Goal: Task Accomplishment & Management: Manage account settings

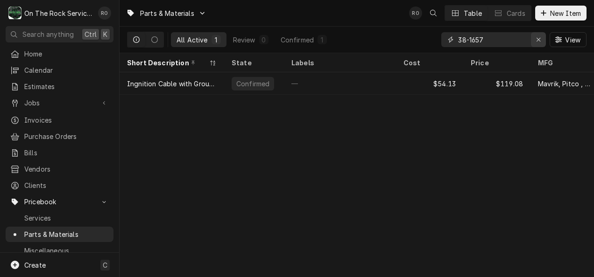
click at [536, 42] on icon "Erase input" at bounding box center [538, 39] width 5 height 7
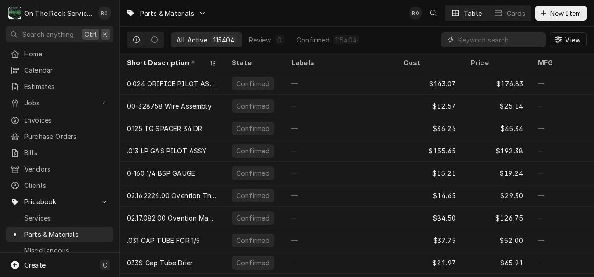
click at [480, 43] on input "Dynamic Content Wrapper" at bounding box center [499, 39] width 83 height 15
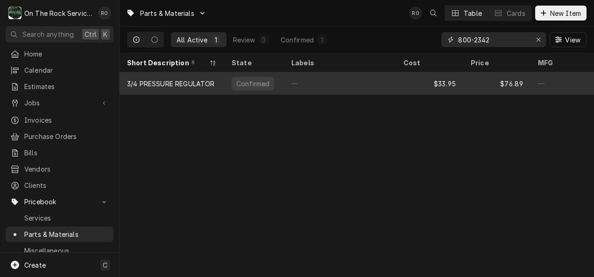
type input "800-2342"
click at [395, 80] on div "—" at bounding box center [340, 83] width 112 height 22
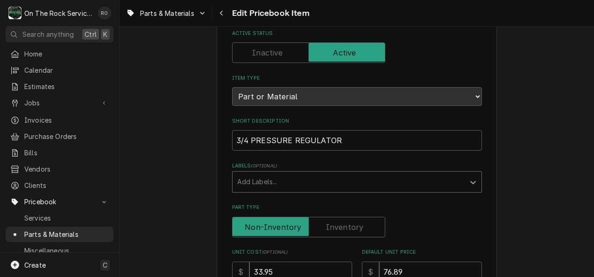
scroll to position [73, 0]
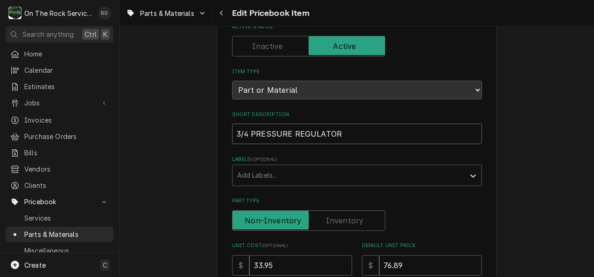
click at [361, 135] on input "3/4 PRESSURE REGULATOR" at bounding box center [357, 134] width 250 height 21
type textarea "x"
type input "3/4 PRESSURE REGULATOR -"
type textarea "x"
type input "3/4 PRESSURE REGULATOR -"
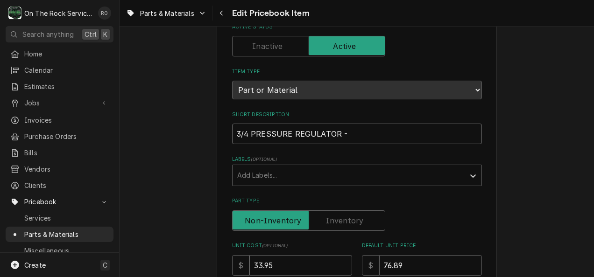
type textarea "x"
type input "3/4 PRESSURE REGULATOR - NA"
type textarea "x"
type input "3/4 PRESSURE REGULATOR - NAT"
type textarea "x"
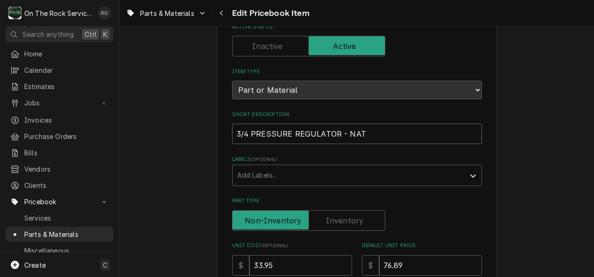
type input "3/4 PRESSURE REGULATOR - NAT"
type textarea "x"
type input "3/4 PRESSURE REGULATOR - NAT G"
type textarea "x"
type input "3/4 PRESSURE REGULATOR - NAT GA"
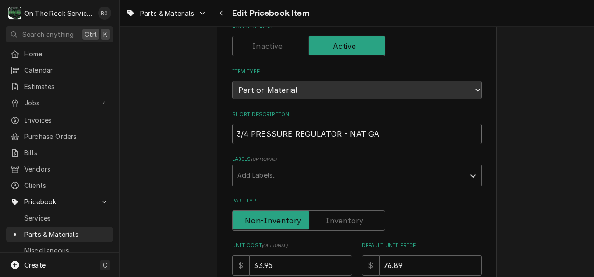
type textarea "x"
type input "3/4 PRESSURE REGULATOR - NAT GAS"
type textarea "x"
type input "3/4 PRESSURE REGULATOR - NAT GAS"
type textarea "x"
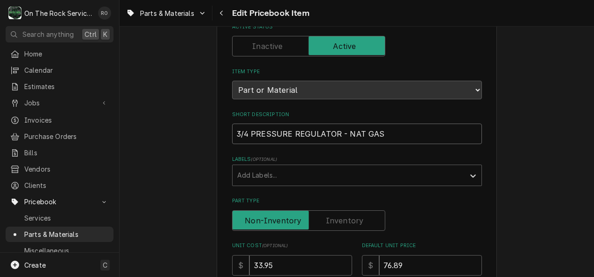
type input "3/4 PRESSURE REGULATOR - NAT GAS _"
type textarea "x"
type input "3/4 PRESSURE REGULATOR - NAT GAS _3"
type textarea "x"
type input "3/4 PRESSURE REGULATOR - NAT GAS _3-"
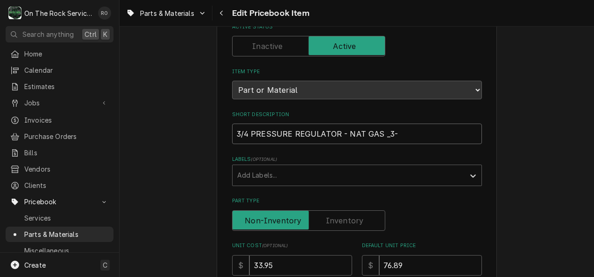
type textarea "x"
type input "3/4 PRESSURE REGULATOR - NAT GAS _3-^"
type textarea "x"
type input "3/4 PRESSURE REGULATOR - NAT GAS _3-^W"
type textarea "x"
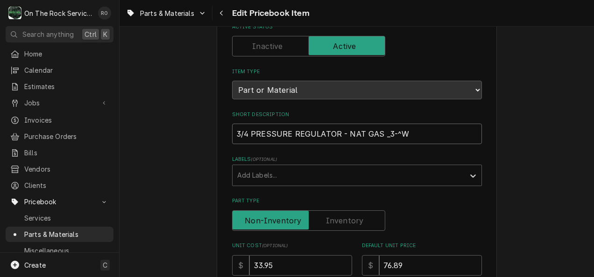
type input "3/4 PRESSURE REGULATOR - NAT GAS _3-^"
type textarea "x"
type input "3/4 PRESSURE REGULATOR - NAT GAS _3-"
type textarea "x"
type input "3/4 PRESSURE REGULATOR - NAT GAS _3"
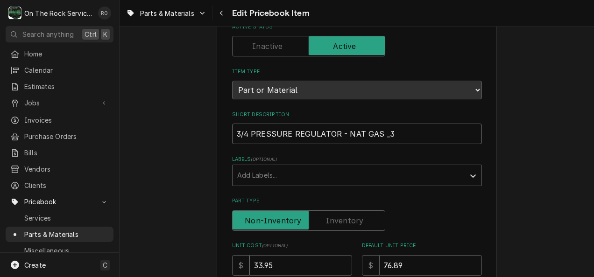
type textarea "x"
type input "3/4 PRESSURE REGULATOR - NAT GAS _"
type textarea "x"
type input "3/4 PRESSURE REGULATOR - NAT GAS"
type textarea "x"
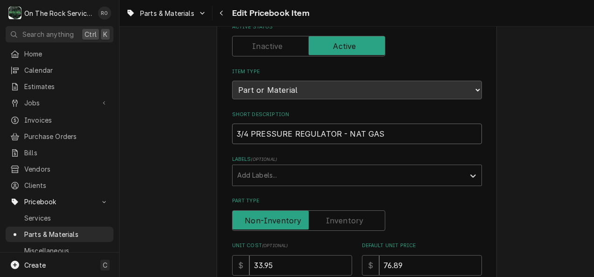
type input "3/4 PRESSURE REGULATOR - NAT GAS -"
type textarea "x"
type input "3/4 PRESSURE REGULATOR - NAT GAS -"
type textarea "x"
type input "3/4 PRESSURE REGULATOR - NAT GAS - 3"
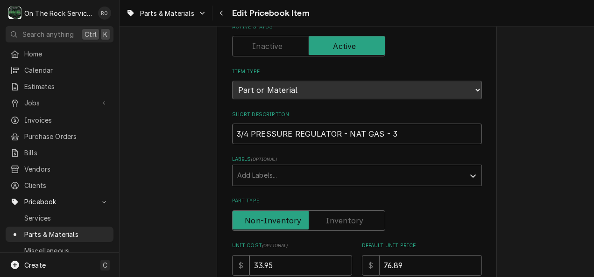
type textarea "x"
type input "3/4 PRESSURE REGULATOR - NAT GAS - 3-"
type textarea "x"
type input "3/4 PRESSURE REGULATOR - NAT GAS - 3-6"
type textarea "x"
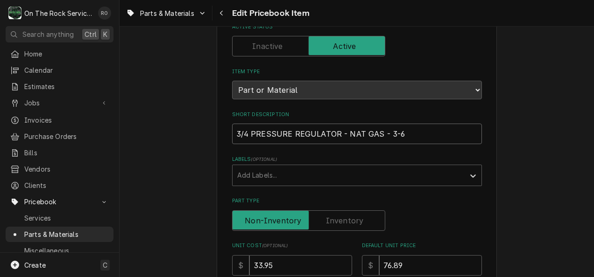
type input "3/4 PRESSURE REGULATOR - NAT GAS - 3-6"
type textarea "x"
type input "3/4 PRESSURE REGULATOR - NAT GAS - 3-6 W"
type textarea "x"
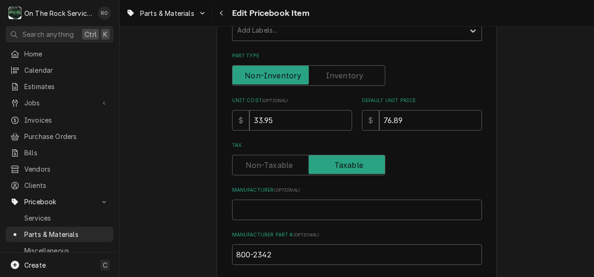
scroll to position [220, 0]
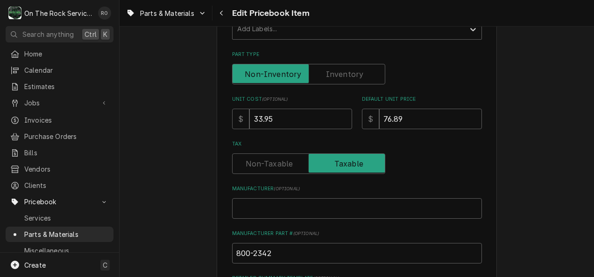
type input "3/4 PRESSURE REGULATOR - NAT GAS - 3-6 WC"
drag, startPoint x: 246, startPoint y: 119, endPoint x: 178, endPoint y: 112, distance: 67.6
click at [178, 112] on div "Use the fields below to edit this PriceBook item. Note that changes made here w…" at bounding box center [356, 184] width 474 height 735
type textarea "x"
type input "4"
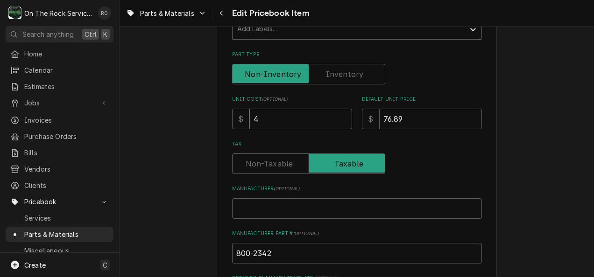
type textarea "x"
type input "40"
type textarea "x"
type input "40.5"
type textarea "x"
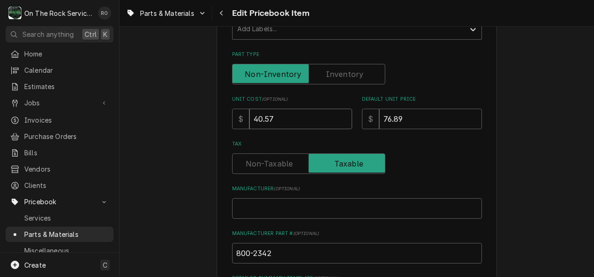
type input "40.57"
drag, startPoint x: 422, startPoint y: 120, endPoint x: 230, endPoint y: 94, distance: 194.0
click at [232, 94] on div "Use the fields below to edit this PriceBook item. Note that changes made here w…" at bounding box center [357, 154] width 250 height 634
type textarea "x"
type input "14"
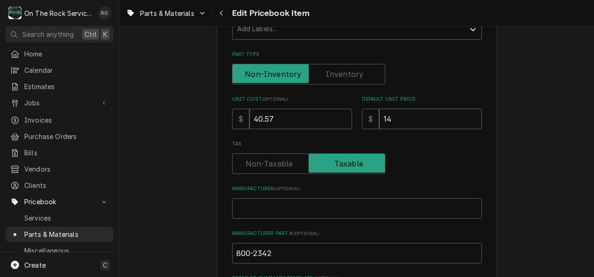
type textarea "x"
type input "141"
type textarea "x"
type input "141.9"
type textarea "x"
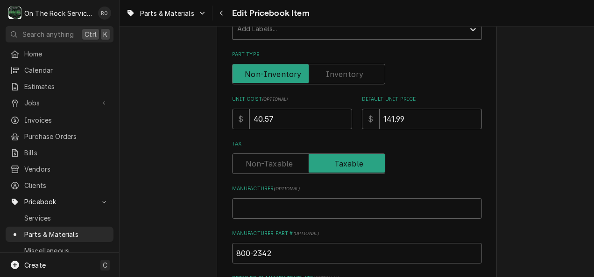
type input "141.99"
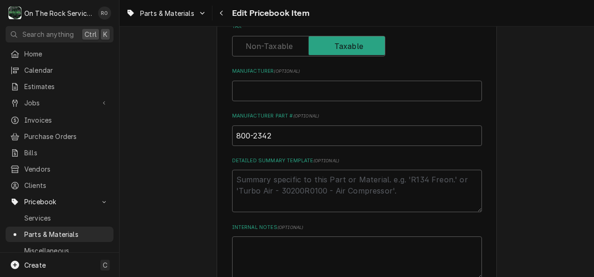
scroll to position [336, 0]
click at [319, 133] on input "800-2342" at bounding box center [357, 137] width 250 height 21
type textarea "x"
type input "800-2342,"
type textarea "x"
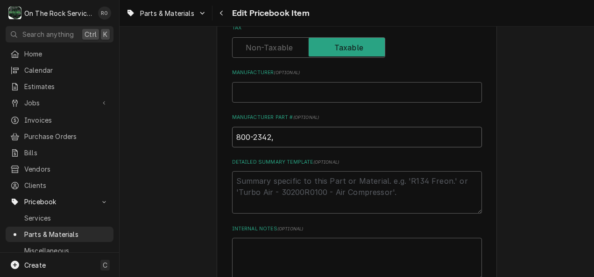
type input "800-2342,"
type textarea "x"
type input "800-2342, 8"
type textarea "x"
type input "800-2342, 80"
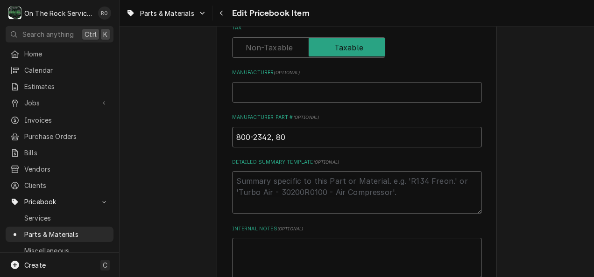
type textarea "x"
type input "800-2342, 800"
type textarea "x"
type input "800-2342, 8002"
type textarea "x"
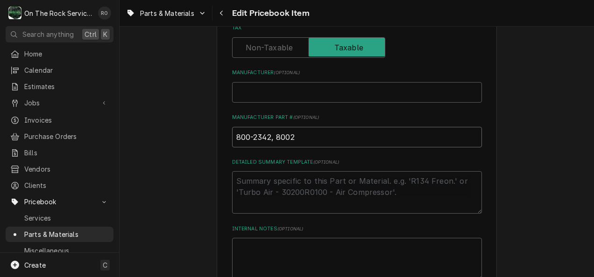
type input "800-2342, 80023"
type textarea "x"
type input "800-2342, 800234"
type textarea "x"
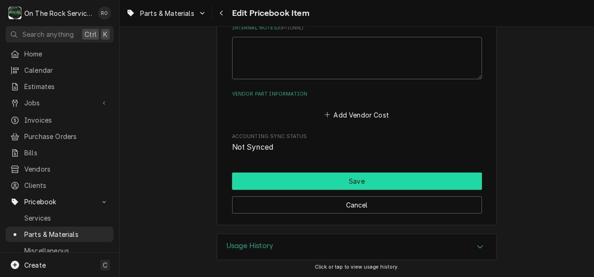
type input "800-2342, 8002342"
click at [318, 184] on button "Save" at bounding box center [357, 181] width 250 height 17
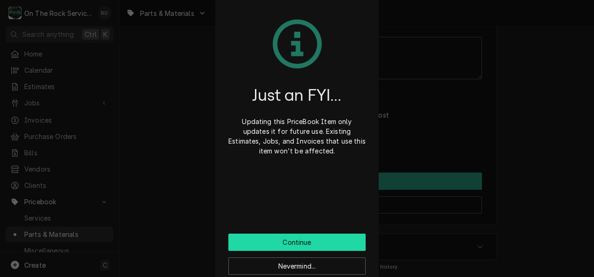
click at [326, 248] on button "Continue" at bounding box center [296, 242] width 137 height 17
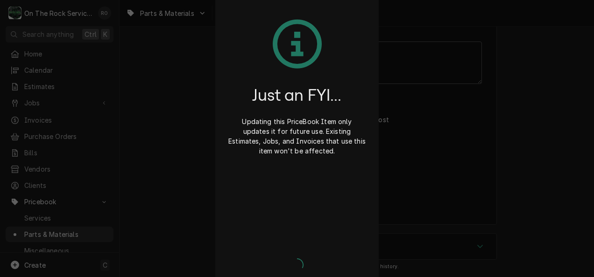
scroll to position [532, 0]
type textarea "x"
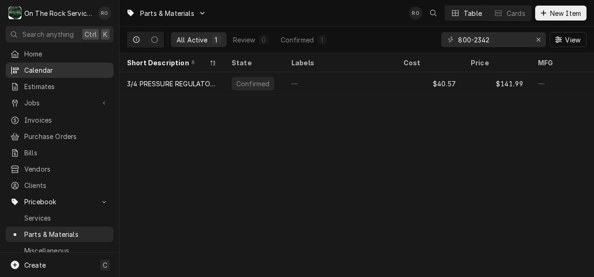
click at [31, 65] on span "Calendar" at bounding box center [66, 70] width 84 height 10
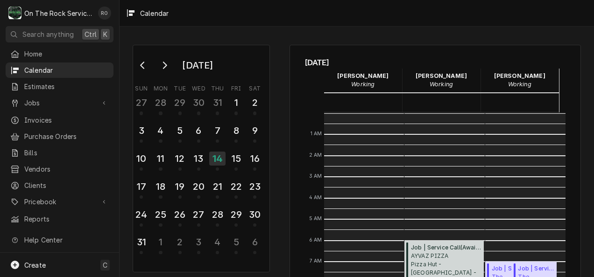
scroll to position [170, 0]
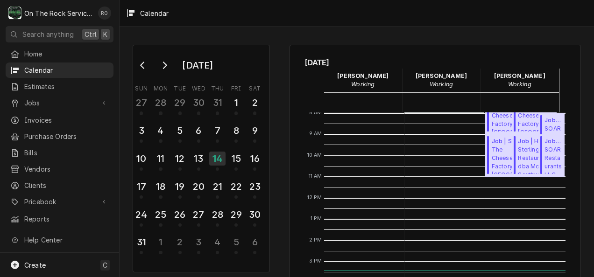
click at [457, 97] on div "Calendar Calendar" at bounding box center [441, 97] width 78 height 9
click at [544, 120] on span "Job | Service Call ( Draft )" at bounding box center [552, 120] width 17 height 8
click at [485, 158] on div "Job | Service Call ( Uninvoiced ) The Cheesecake Factory Greenville / 700 Haywo…" at bounding box center [507, 155] width 45 height 42
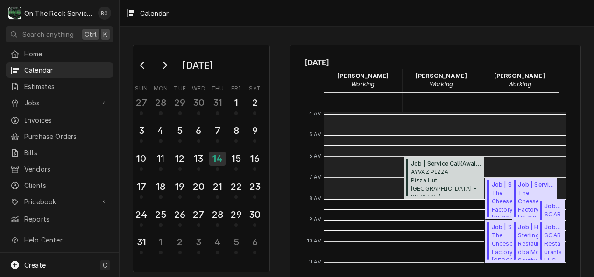
scroll to position [84, 0]
click at [492, 198] on span "The Cheesecake Factory Greenville / 700 Haywood Rd, Greenville, SC 29607" at bounding box center [510, 203] width 36 height 28
click at [492, 191] on span "The Cheesecake Factory Greenville / 700 Haywood Rd, Greenville, SC 29607" at bounding box center [510, 203] width 36 height 28
click at [518, 190] on span "The Cheesecake Factory Greenville / 700 Haywood Rd, Greenville, SC 29607" at bounding box center [536, 203] width 36 height 28
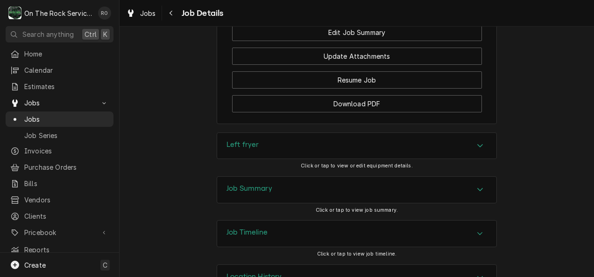
click at [454, 203] on div "Job Summary" at bounding box center [356, 190] width 279 height 26
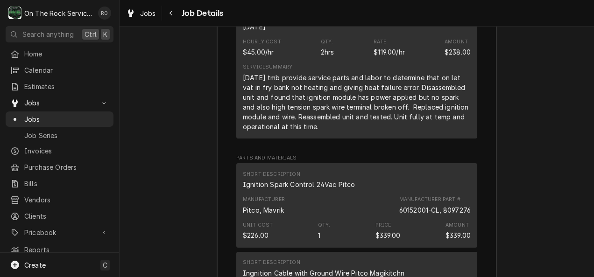
scroll to position [1412, 0]
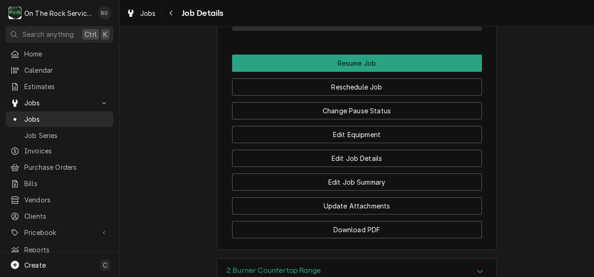
scroll to position [1138, 0]
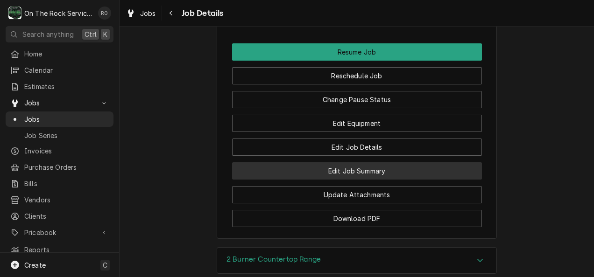
click at [354, 180] on button "Edit Job Summary" at bounding box center [357, 170] width 250 height 17
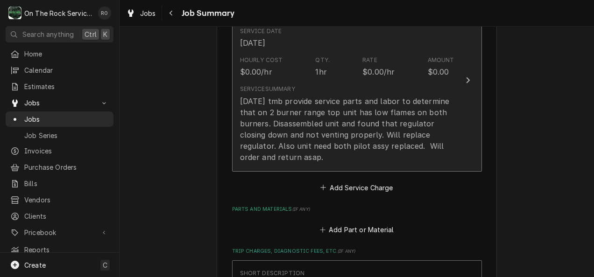
click at [438, 135] on div "8/14/25 tmb provide service parts and labor to determine that on 2 burner range…" at bounding box center [347, 129] width 214 height 67
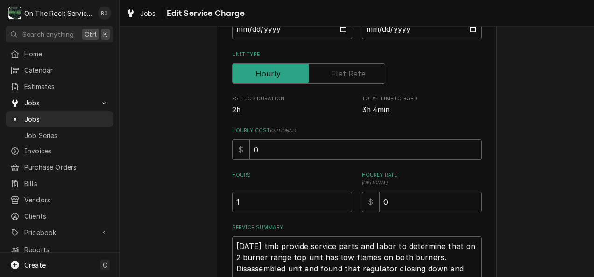
scroll to position [236, 0]
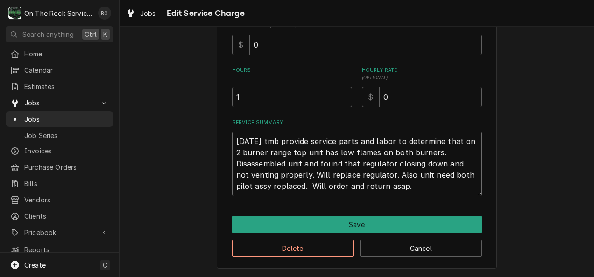
drag, startPoint x: 422, startPoint y: 183, endPoint x: 232, endPoint y: 134, distance: 196.0
click at [232, 134] on textarea "8/14/25 tmb provide service parts and labor to determine that on 2 burner range…" at bounding box center [357, 164] width 250 height 65
type textarea "x"
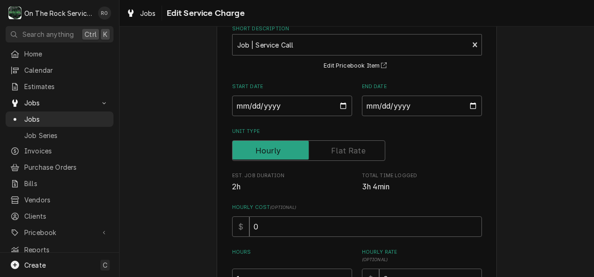
scroll to position [0, 0]
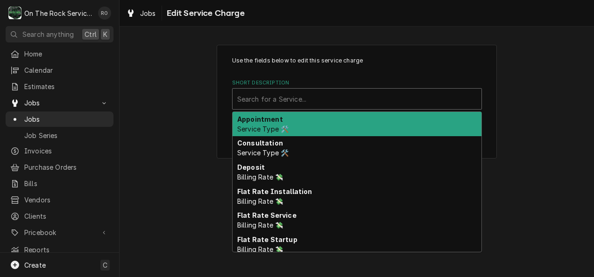
click at [402, 96] on div "Short Description" at bounding box center [356, 99] width 239 height 17
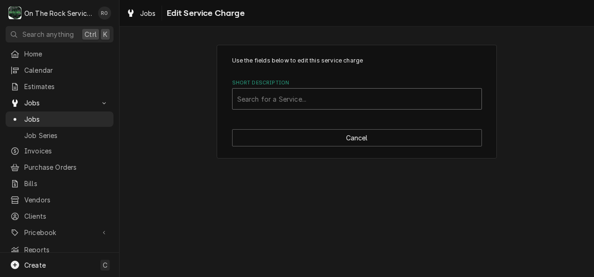
click at [402, 96] on div "Short Description" at bounding box center [356, 99] width 239 height 17
type input "incurred"
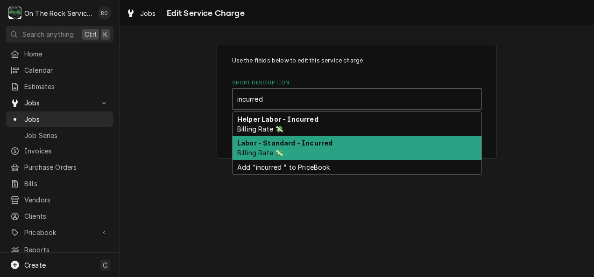
click at [380, 148] on div "Labor - Standard - Incurred Billing Rate 💸" at bounding box center [356, 148] width 249 height 24
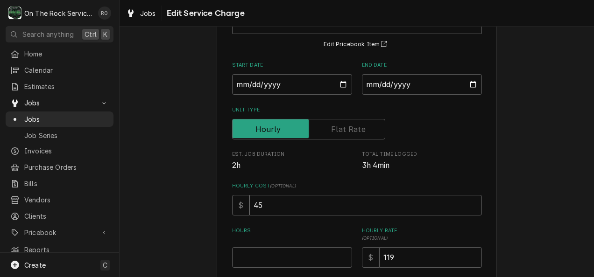
scroll to position [98, 0]
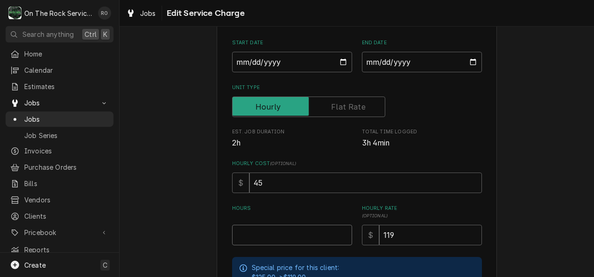
click at [298, 237] on input "Hours" at bounding box center [292, 235] width 120 height 21
type textarea "x"
type input "1"
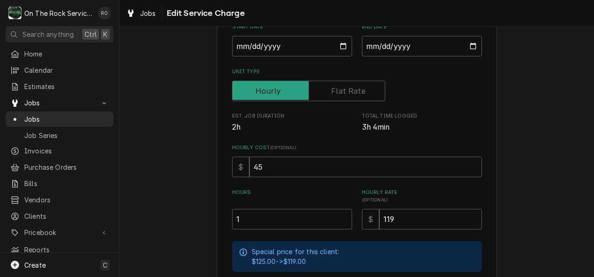
scroll to position [250, 0]
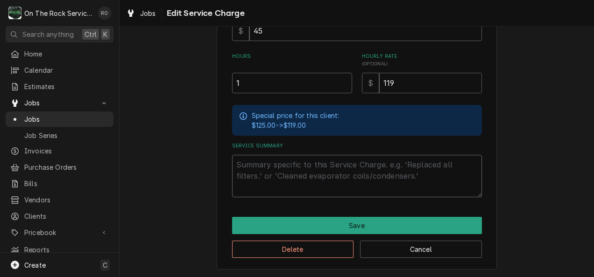
click at [308, 176] on textarea "Service Summary" at bounding box center [357, 176] width 250 height 42
paste textarea "8/14/25 tmb provide service parts and labor to determine that on 2 burner range…"
type textarea "x"
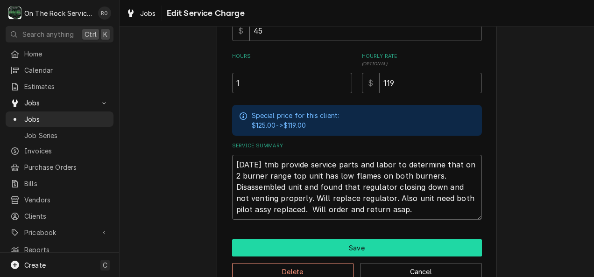
type textarea "8/14/25 tmb provide service parts and labor to determine that on 2 burner range…"
click at [356, 240] on button "Save" at bounding box center [357, 247] width 250 height 17
type textarea "x"
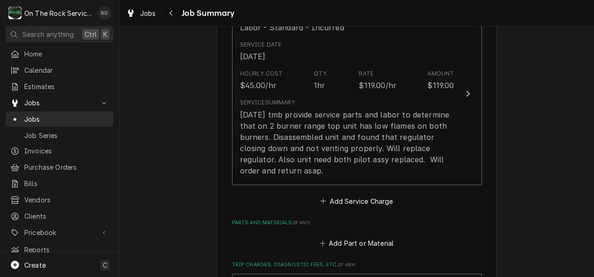
scroll to position [264, 0]
click at [356, 240] on button "Add Part or Material" at bounding box center [356, 244] width 77 height 13
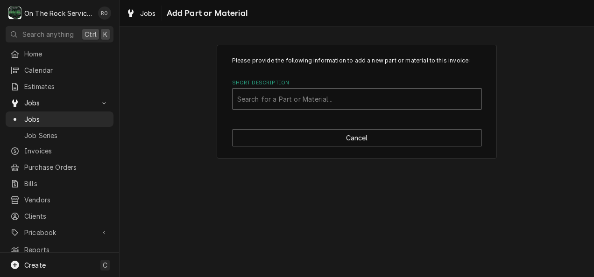
click at [362, 100] on div "Short Description" at bounding box center [356, 99] width 239 height 17
type input "8002342"
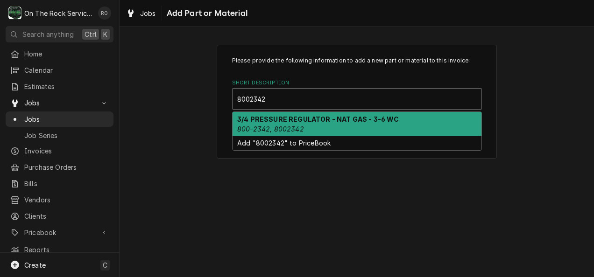
click at [361, 118] on strong "3/4 PRESSURE REGULATOR - NAT GAS - 3-6 WC" at bounding box center [318, 119] width 162 height 8
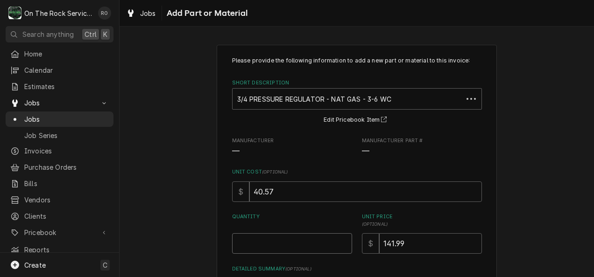
click at [306, 248] on input "Quantity" at bounding box center [292, 243] width 120 height 21
type textarea "x"
type input "1"
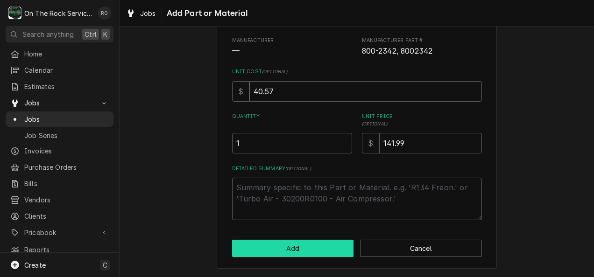
click at [306, 248] on button "Add" at bounding box center [293, 248] width 122 height 17
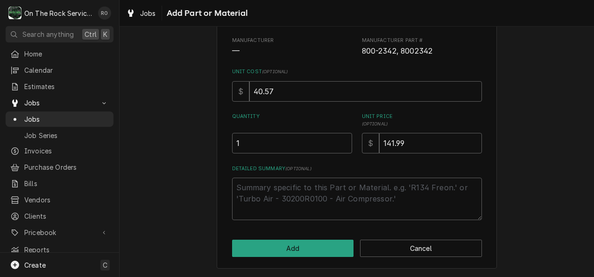
type textarea "x"
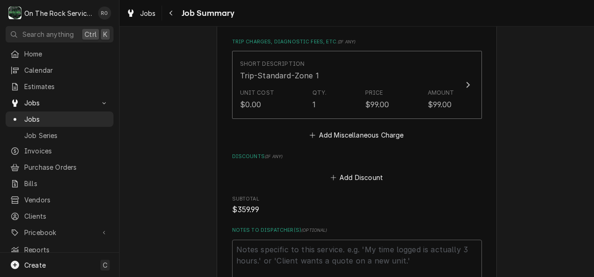
scroll to position [590, 0]
click at [393, 138] on button "Add Miscellaneous Charge" at bounding box center [356, 134] width 97 height 13
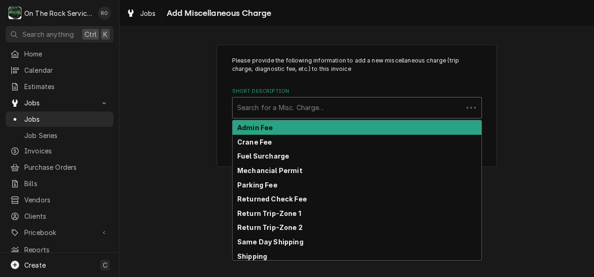
click at [373, 110] on div "Short Description" at bounding box center [347, 107] width 221 height 17
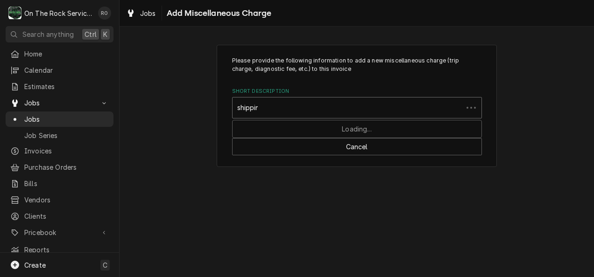
type input "shipping"
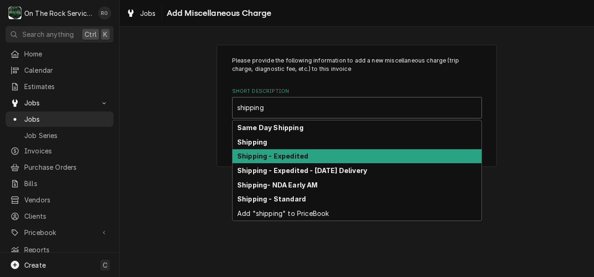
click at [368, 154] on div "Shipping - Expedited" at bounding box center [356, 156] width 249 height 14
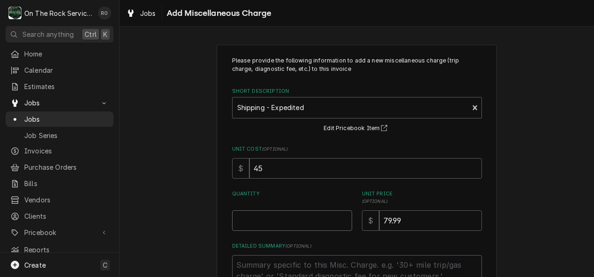
click at [273, 223] on input "Quantity" at bounding box center [292, 221] width 120 height 21
type textarea "x"
type input "1"
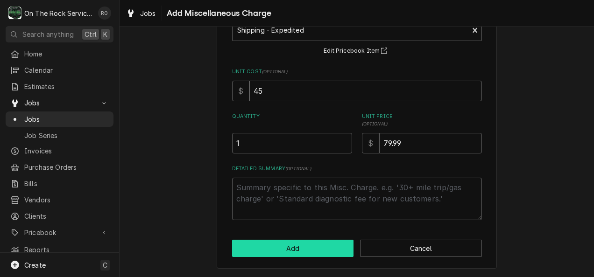
click at [290, 255] on button "Add" at bounding box center [293, 248] width 122 height 17
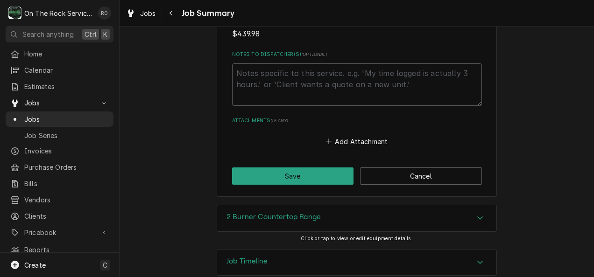
scroll to position [855, 0]
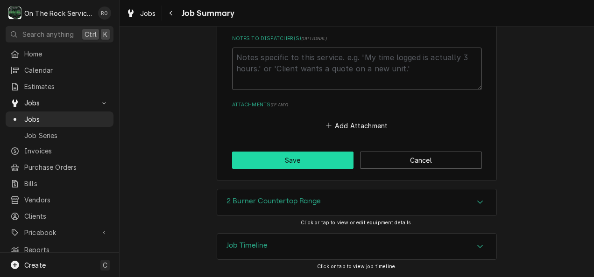
click at [323, 157] on button "Save" at bounding box center [293, 160] width 122 height 17
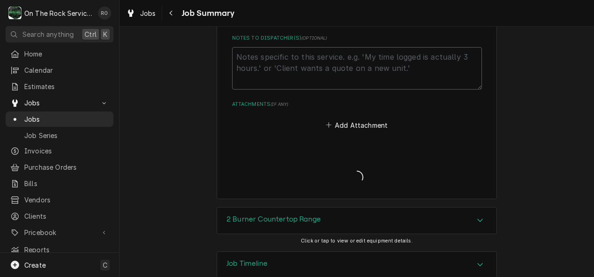
type textarea "x"
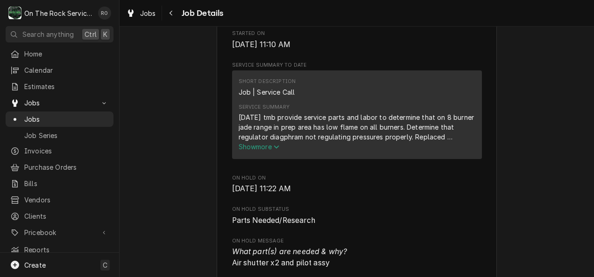
scroll to position [396, 0]
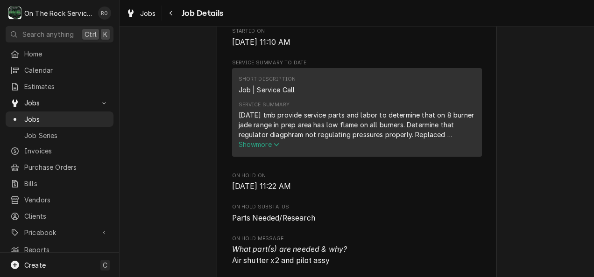
click at [268, 148] on span "Show more" at bounding box center [259, 145] width 41 height 8
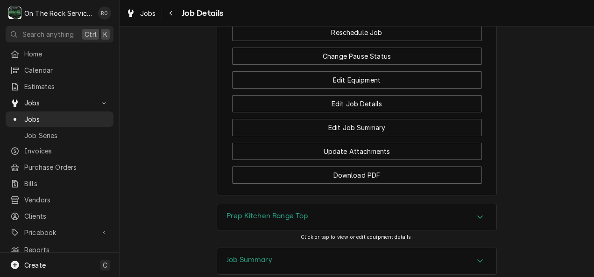
scroll to position [1221, 0]
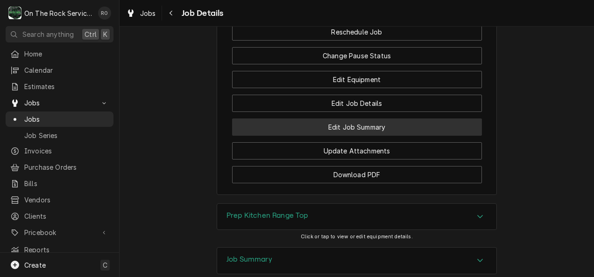
click at [358, 136] on button "Edit Job Summary" at bounding box center [357, 127] width 250 height 17
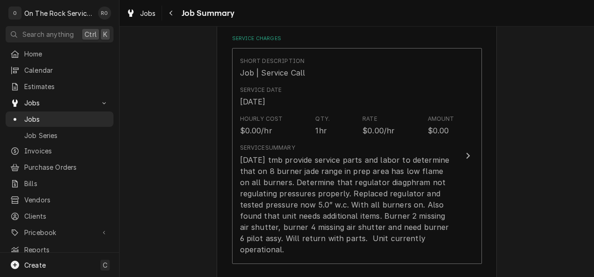
scroll to position [219, 0]
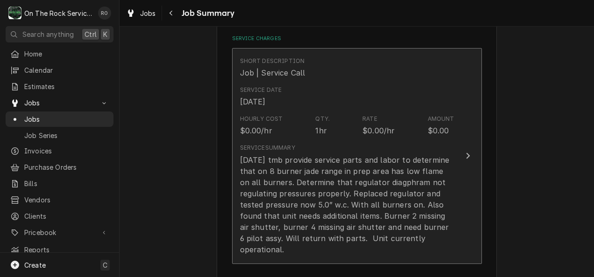
click at [456, 181] on button "Short Description Job | Service Call Service Date [DATE] Hourly Cost $0.00/hr Q…" at bounding box center [357, 156] width 250 height 216
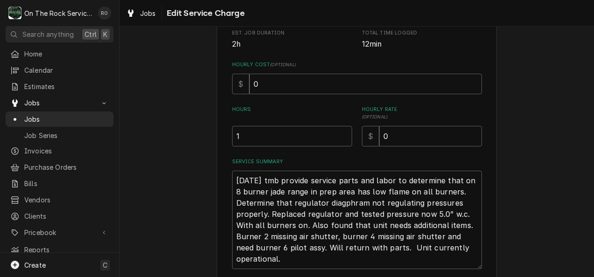
scroll to position [248, 0]
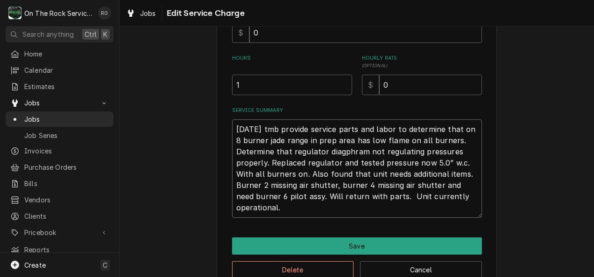
drag, startPoint x: 289, startPoint y: 209, endPoint x: 211, endPoint y: 91, distance: 141.1
click at [211, 91] on div "Use the fields below to edit this service charge Short Description Job | Servic…" at bounding box center [356, 43] width 474 height 511
drag, startPoint x: 279, startPoint y: 139, endPoint x: 541, endPoint y: 151, distance: 261.7
click at [541, 151] on div "Use the fields below to edit this service charge Short Description Job | Servic…" at bounding box center [356, 43] width 474 height 511
drag, startPoint x: 232, startPoint y: 129, endPoint x: 327, endPoint y: 226, distance: 135.3
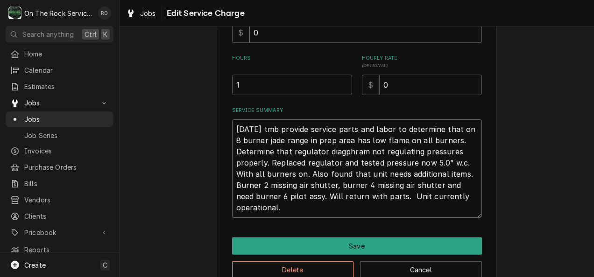
click at [327, 226] on div "Use the fields below to edit this service charge Short Description Job | Servic…" at bounding box center [357, 43] width 280 height 494
type textarea "x"
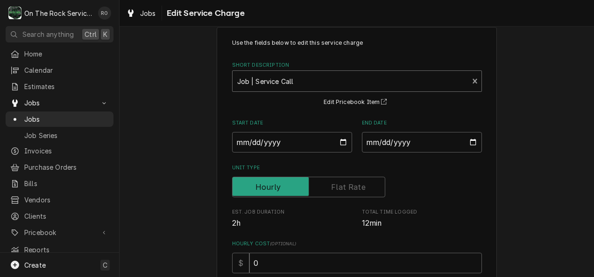
scroll to position [0, 0]
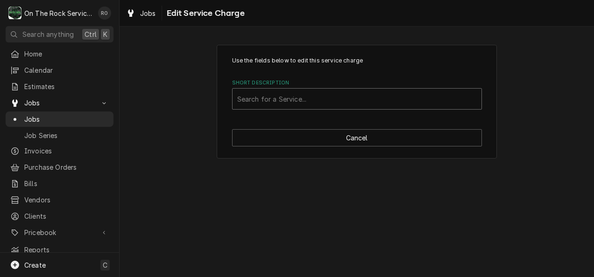
click at [404, 96] on div "Short Description" at bounding box center [356, 99] width 239 height 17
type input "incurred"
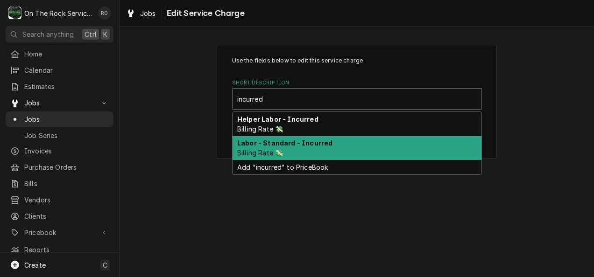
click at [384, 146] on div "Labor - Standard - Incurred Billing Rate 💸" at bounding box center [356, 148] width 249 height 24
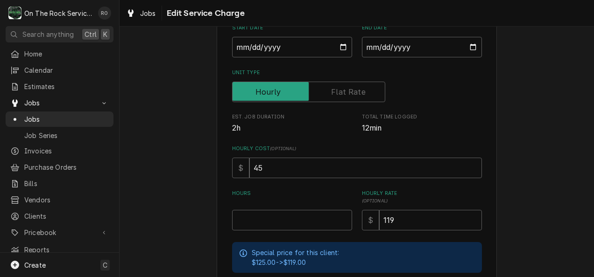
scroll to position [117, 0]
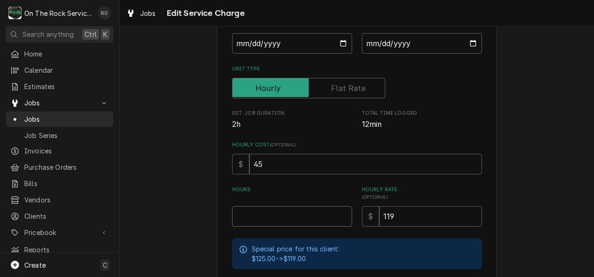
click at [325, 213] on input "Hours" at bounding box center [292, 216] width 120 height 21
type textarea "x"
type input "1"
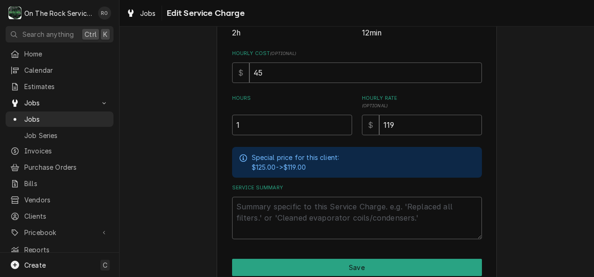
scroll to position [209, 0]
click at [286, 212] on textarea "Service Summary" at bounding box center [357, 218] width 250 height 42
paste textarea "8/14/25 tmb provide service parts and labor to determine that on 8 burner jade …"
type textarea "x"
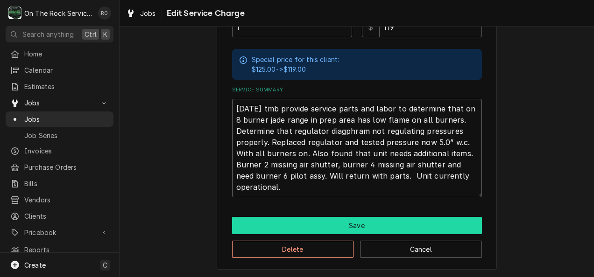
type textarea "8/14/25 tmb provide service parts and labor to determine that on 8 burner jade …"
click at [429, 226] on button "Save" at bounding box center [357, 225] width 250 height 17
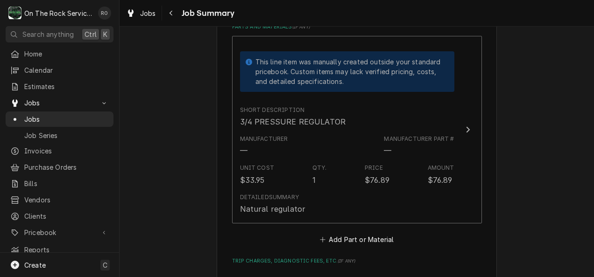
scroll to position [492, 0]
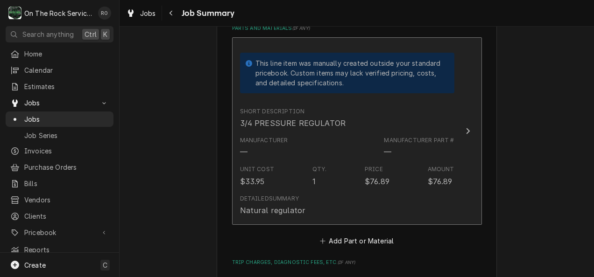
click at [456, 150] on button "This line item was manually created outside your standard pricebook. Custom ite…" at bounding box center [357, 131] width 250 height 188
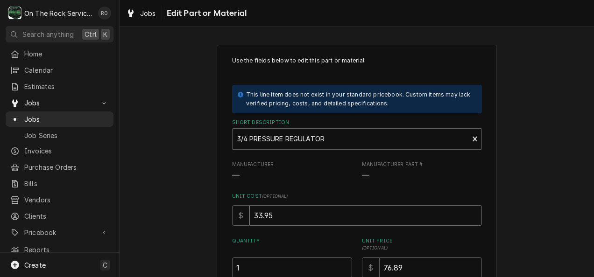
drag, startPoint x: 316, startPoint y: 225, endPoint x: 225, endPoint y: 214, distance: 91.7
click at [225, 214] on div "Use the fields below to edit this part or material: This line item does not exi…" at bounding box center [357, 231] width 280 height 373
type textarea "x"
type input "5"
type textarea "x"
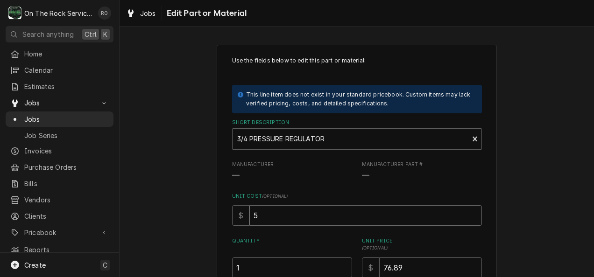
type input "52"
type textarea "x"
type input "521"
type textarea "x"
type input "5210"
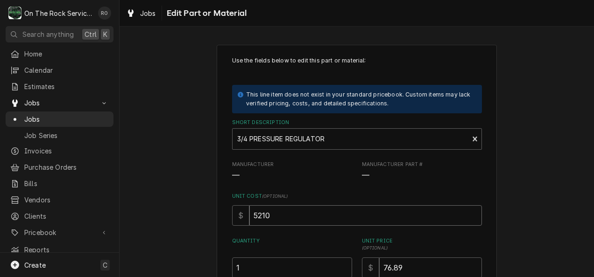
type textarea "x"
type input "52101"
type textarea "x"
type input "521011"
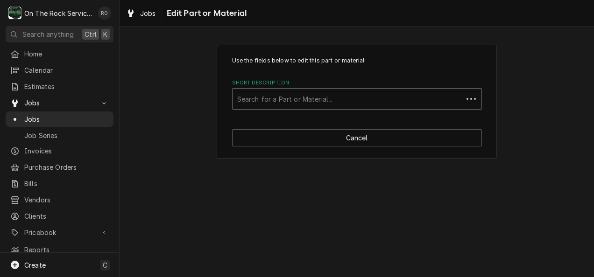
click at [387, 100] on div "Short Description" at bounding box center [347, 99] width 221 height 17
type input "521011"
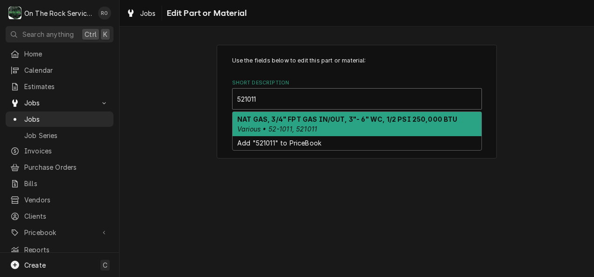
click at [388, 119] on strong "NAT GAS, 3/4" FPT GAS IN/OUT, 3"- 6" WC, 1/2 PSI 250,000 BTU" at bounding box center [347, 119] width 220 height 8
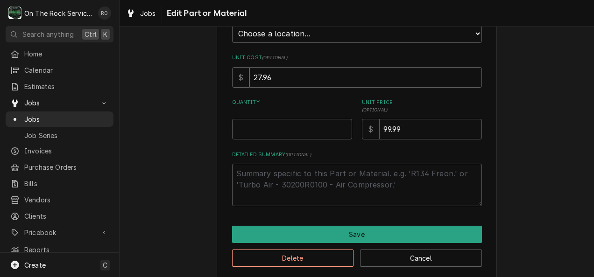
scroll to position [159, 0]
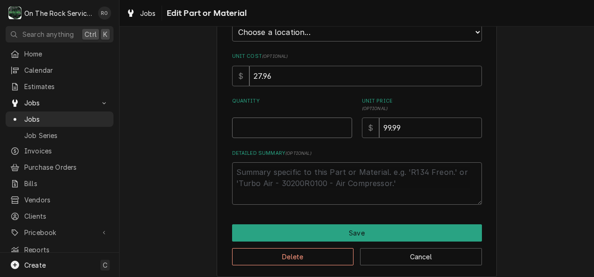
click at [270, 122] on input "Quantity" at bounding box center [292, 128] width 120 height 21
type textarea "x"
type input "1"
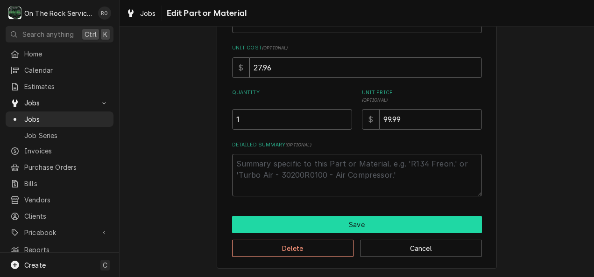
click at [464, 222] on button "Save" at bounding box center [357, 224] width 250 height 17
type textarea "x"
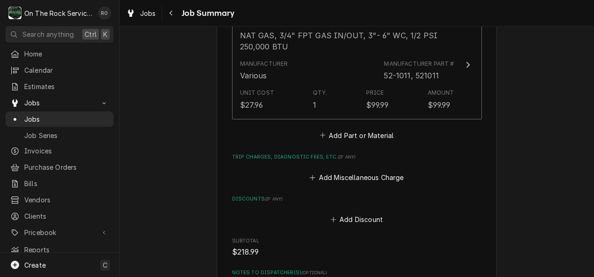
scroll to position [522, 0]
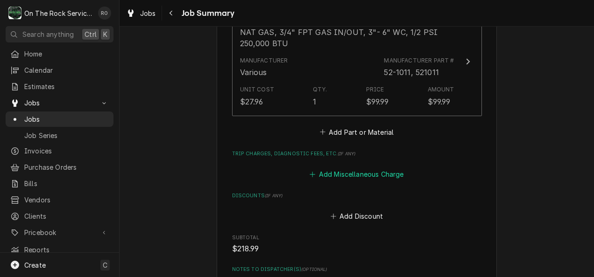
click at [386, 175] on button "Add Miscellaneous Charge" at bounding box center [356, 174] width 97 height 13
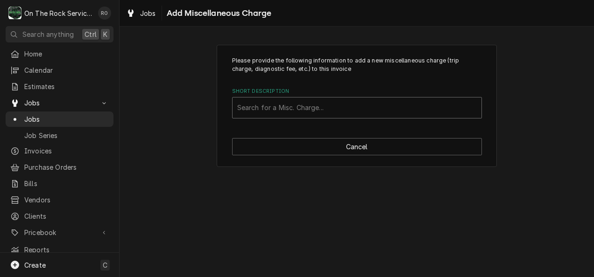
click at [330, 106] on div "Short Description" at bounding box center [356, 107] width 239 height 17
type input "shipping"
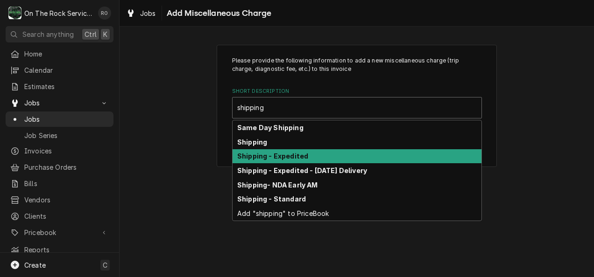
drag, startPoint x: 320, startPoint y: 165, endPoint x: 320, endPoint y: 156, distance: 8.4
click at [320, 156] on div "Same Day Shipping Shipping Shipping - Expedited Shipping - Expedited - Saturday…" at bounding box center [356, 170] width 249 height 100
click at [320, 156] on div "Shipping - Expedited" at bounding box center [356, 156] width 249 height 14
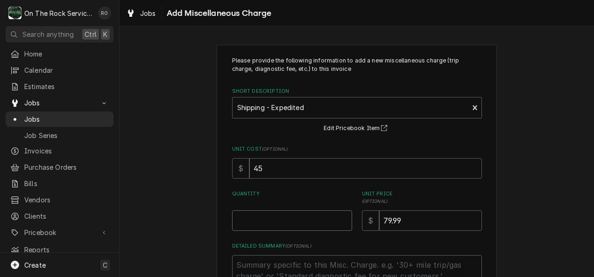
click at [281, 218] on input "Quantity" at bounding box center [292, 221] width 120 height 21
type textarea "x"
type input "1"
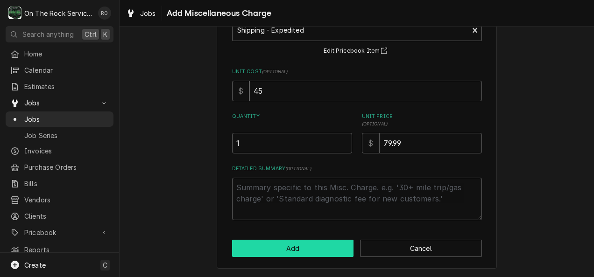
click at [287, 252] on button "Add" at bounding box center [293, 248] width 122 height 17
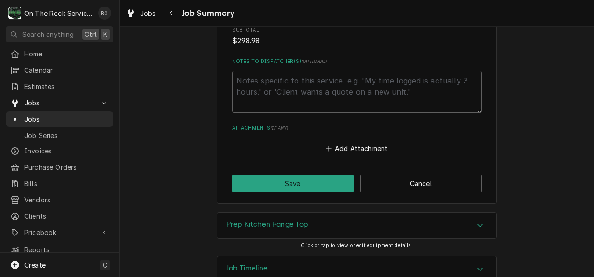
scroll to position [804, 0]
click at [292, 180] on button "Save" at bounding box center [293, 182] width 122 height 17
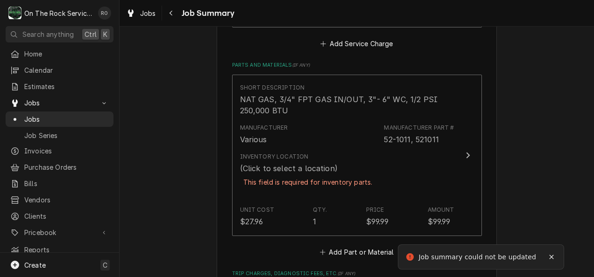
scroll to position [487, 0]
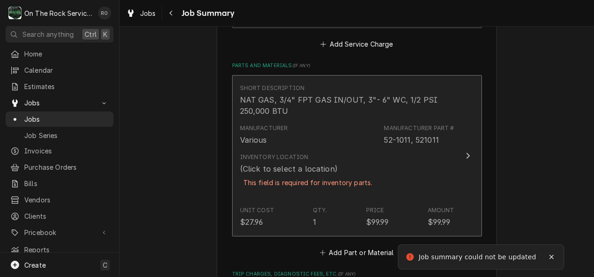
click at [442, 141] on div "Manufacturer Part # 52-1011, 521011" at bounding box center [419, 134] width 70 height 21
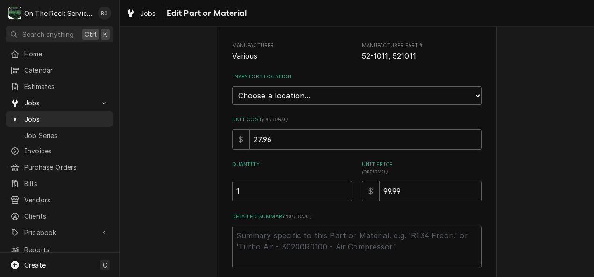
type textarea "x"
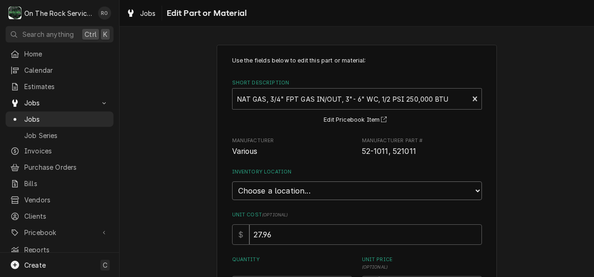
click at [384, 197] on select "Choose a location... Ray's Truck Rich's Truck Todd's Truck Warehouse" at bounding box center [357, 191] width 250 height 19
select select "442"
click at [232, 182] on select "Choose a location... Ray's Truck Rich's Truck Todd's Truck Warehouse" at bounding box center [357, 191] width 250 height 19
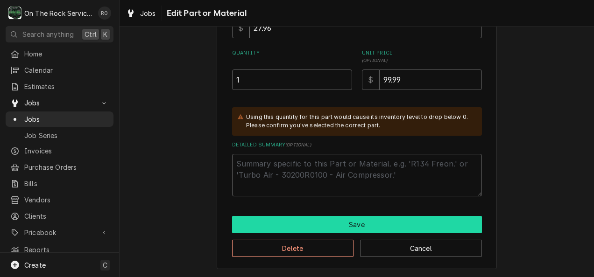
click at [331, 221] on button "Save" at bounding box center [357, 224] width 250 height 17
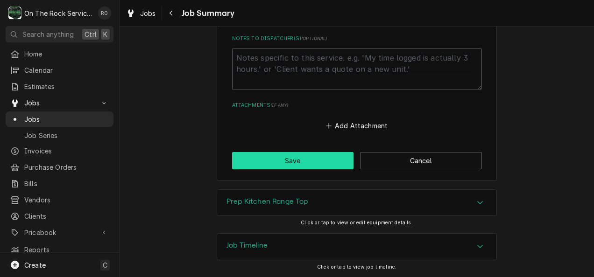
click at [306, 160] on button "Save" at bounding box center [293, 160] width 122 height 17
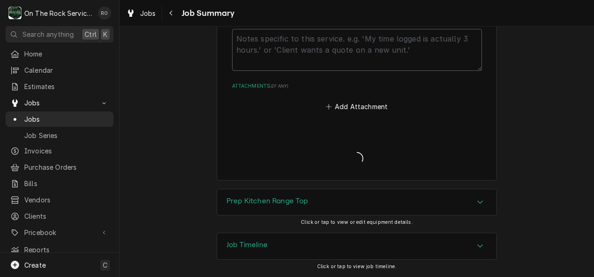
scroll to position [879, 0]
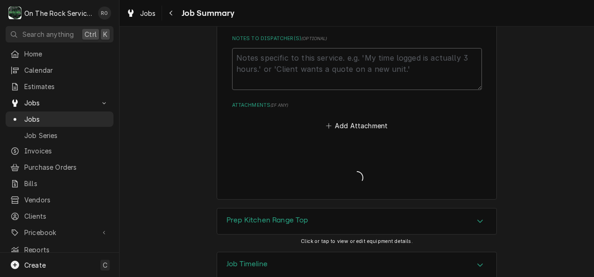
type textarea "x"
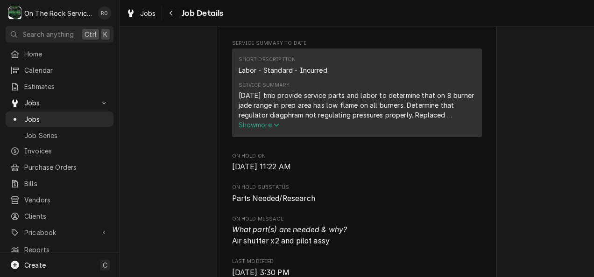
scroll to position [394, 0]
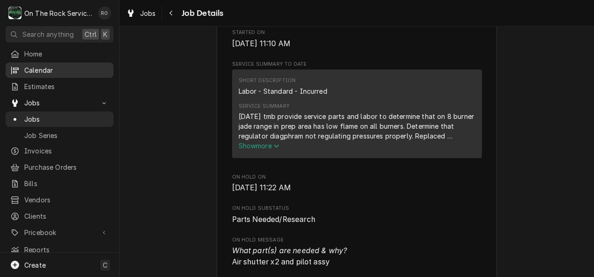
click at [75, 70] on span "Calendar" at bounding box center [66, 70] width 84 height 10
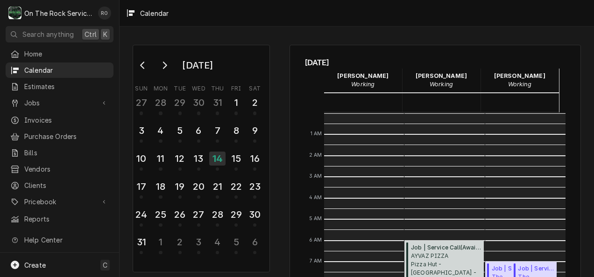
scroll to position [170, 0]
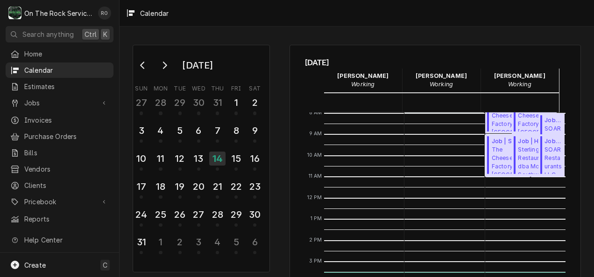
click at [492, 149] on span "The Cheesecake Factory [GEOGRAPHIC_DATA] / [STREET_ADDRESS][PERSON_NAME]" at bounding box center [510, 160] width 36 height 28
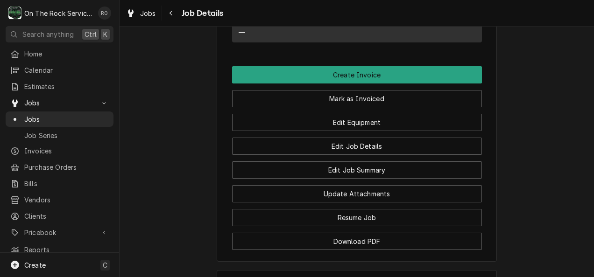
scroll to position [905, 0]
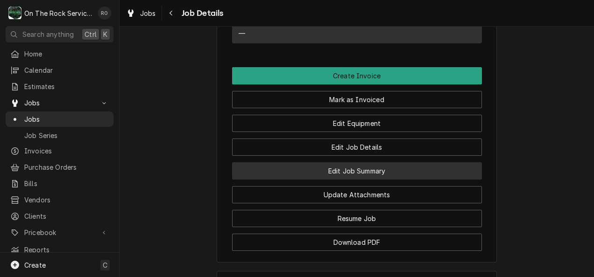
click at [373, 180] on button "Edit Job Summary" at bounding box center [357, 170] width 250 height 17
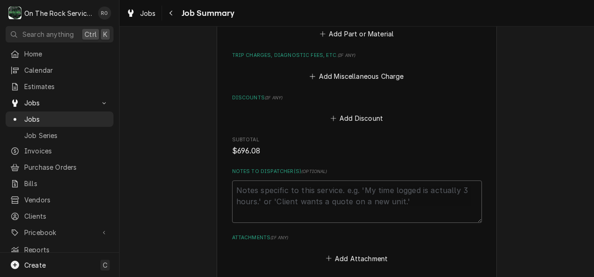
scroll to position [728, 0]
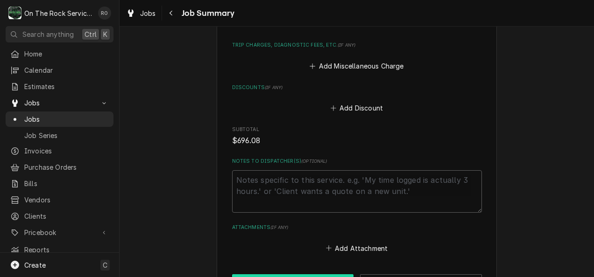
type textarea "x"
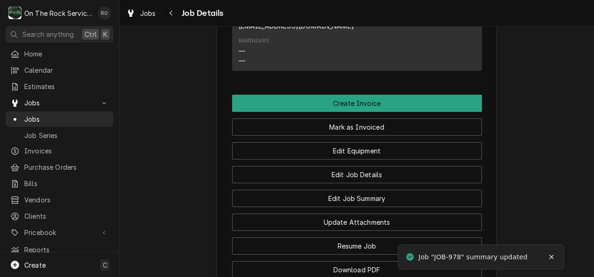
scroll to position [878, 0]
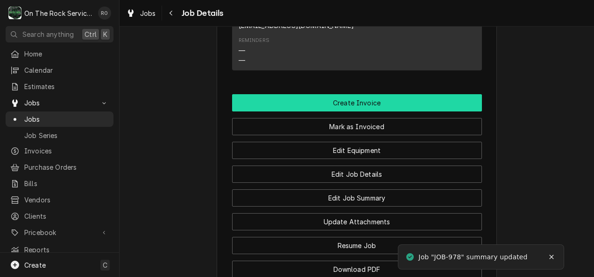
click at [438, 112] on button "Create Invoice" at bounding box center [357, 102] width 250 height 17
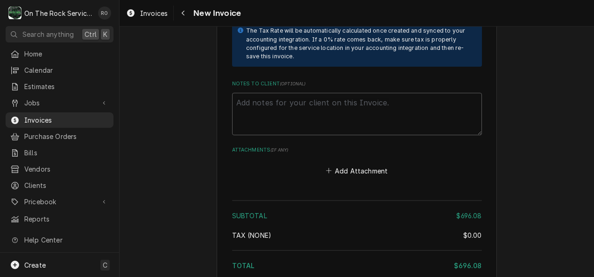
scroll to position [1653, 0]
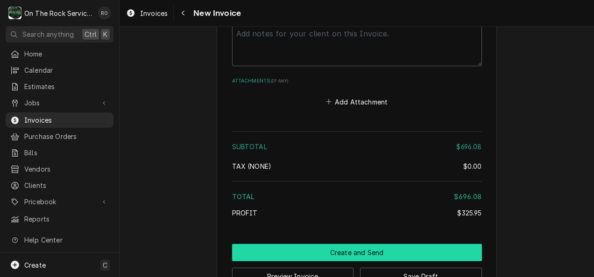
click at [399, 244] on button "Create and Send" at bounding box center [357, 252] width 250 height 17
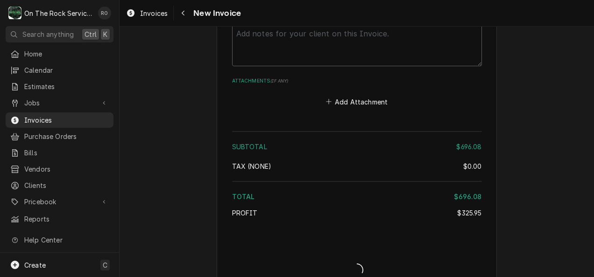
scroll to position [1647, 0]
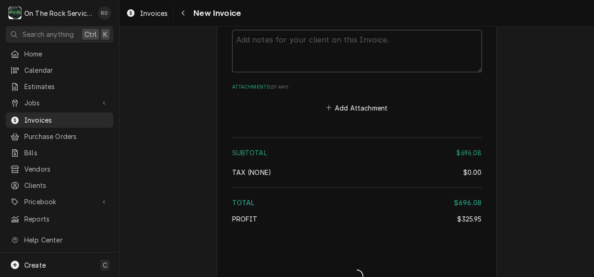
type textarea "x"
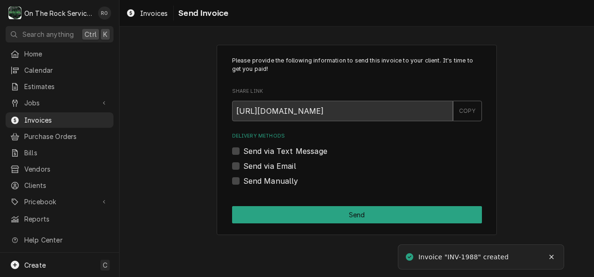
click at [243, 180] on label "Send Manually" at bounding box center [270, 181] width 55 height 11
click at [243, 180] on input "Send Manually" at bounding box center [368, 186] width 250 height 21
checkbox input "true"
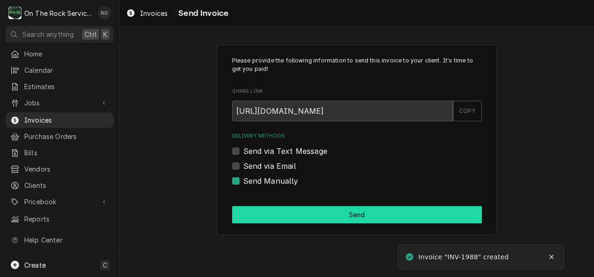
click at [261, 206] on button "Send" at bounding box center [357, 214] width 250 height 17
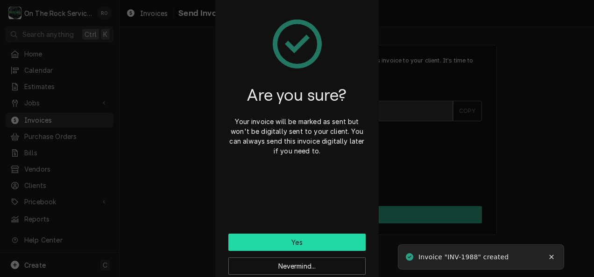
click at [328, 244] on button "Yes" at bounding box center [296, 242] width 137 height 17
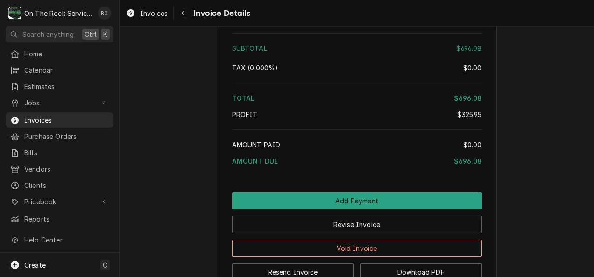
scroll to position [1080, 0]
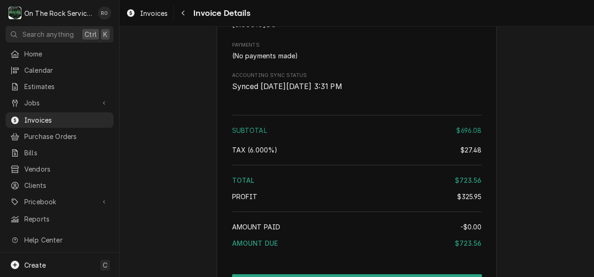
scroll to position [1019, 0]
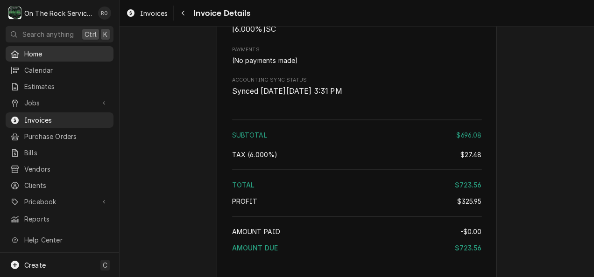
click at [70, 50] on span "Home" at bounding box center [66, 54] width 84 height 10
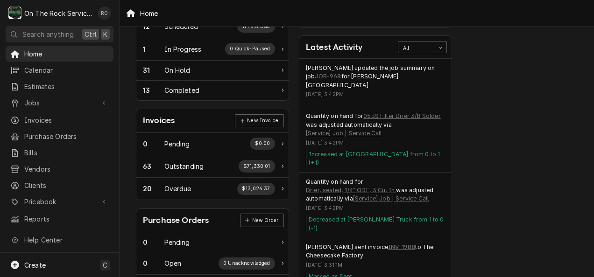
scroll to position [197, 0]
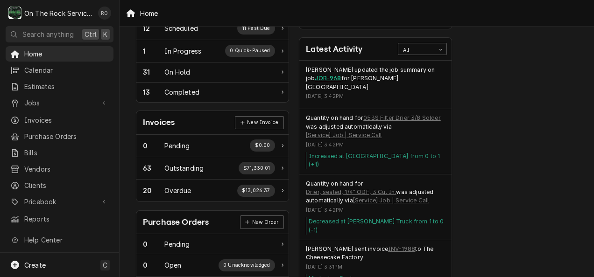
click at [322, 74] on link "JOB-968" at bounding box center [328, 78] width 26 height 8
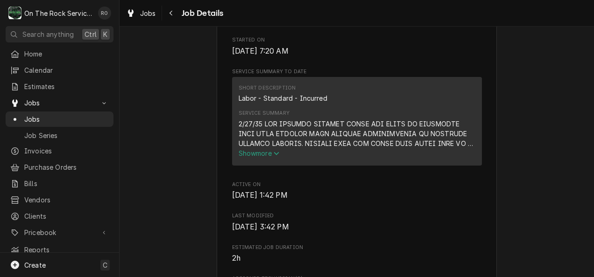
scroll to position [331, 0]
click at [271, 158] on span "Show more" at bounding box center [259, 154] width 41 height 8
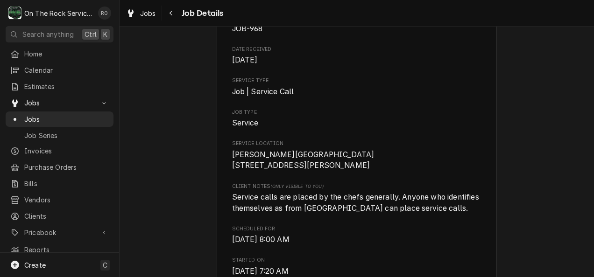
scroll to position [61, 0]
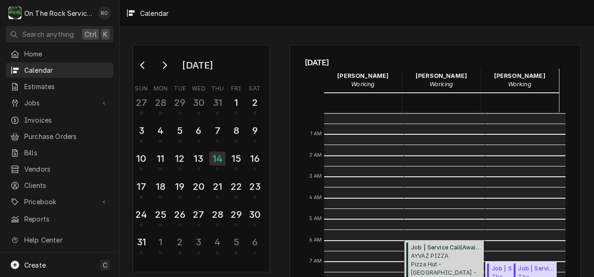
scroll to position [84, 0]
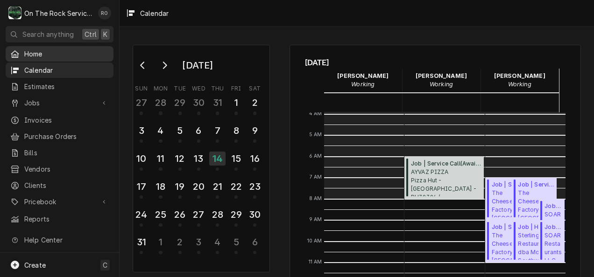
click at [50, 52] on span "Home" at bounding box center [66, 54] width 84 height 10
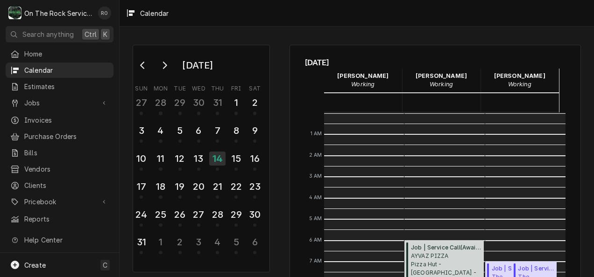
scroll to position [170, 0]
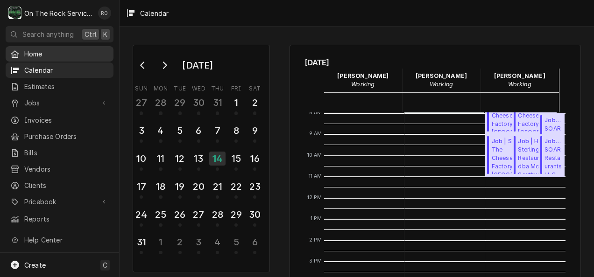
click at [43, 49] on span "Home" at bounding box center [66, 54] width 84 height 10
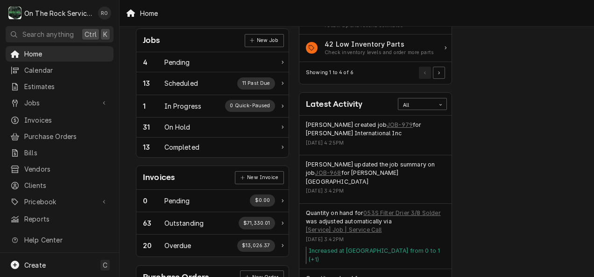
scroll to position [142, 0]
click at [316, 172] on link "JOB-968" at bounding box center [328, 173] width 26 height 8
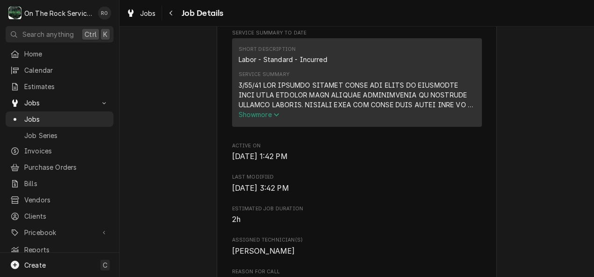
scroll to position [366, 0]
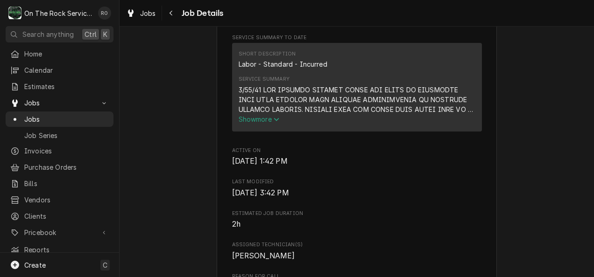
click at [266, 123] on span "Show more" at bounding box center [259, 119] width 41 height 8
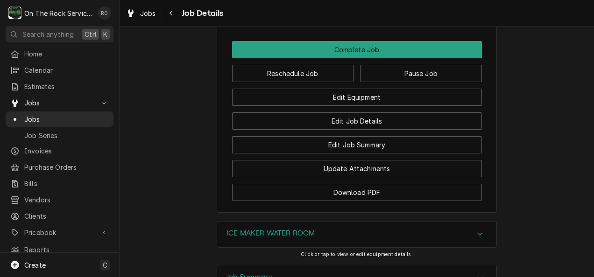
scroll to position [1295, 0]
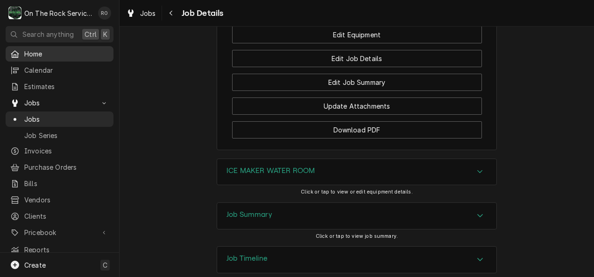
click at [57, 54] on span "Home" at bounding box center [66, 54] width 84 height 10
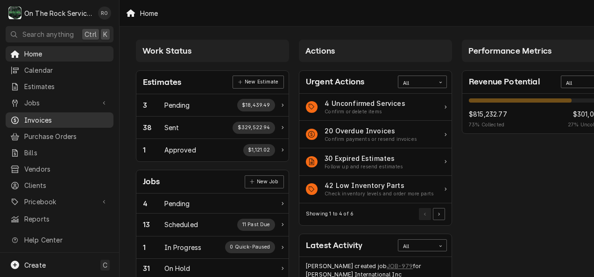
click at [45, 115] on span "Invoices" at bounding box center [66, 120] width 84 height 10
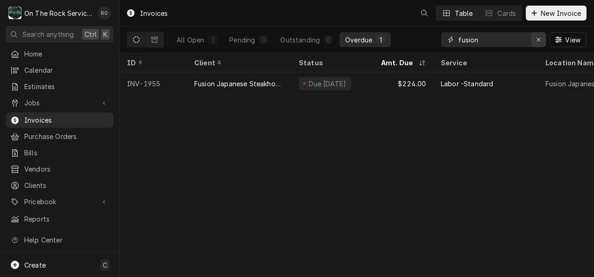
click at [536, 39] on icon "Erase input" at bounding box center [538, 39] width 5 height 7
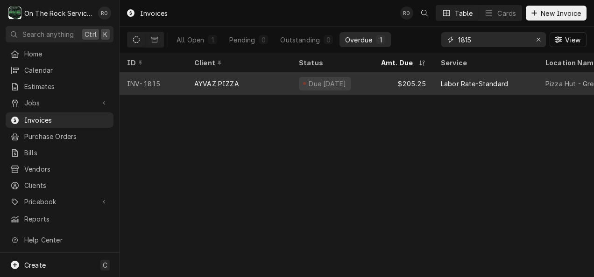
type input "1815"
click at [239, 85] on div "AYVAZ PIZZA" at bounding box center [239, 83] width 105 height 22
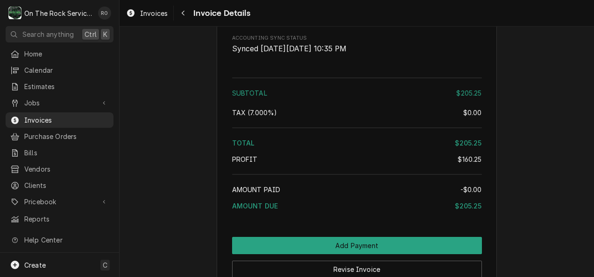
scroll to position [1082, 0]
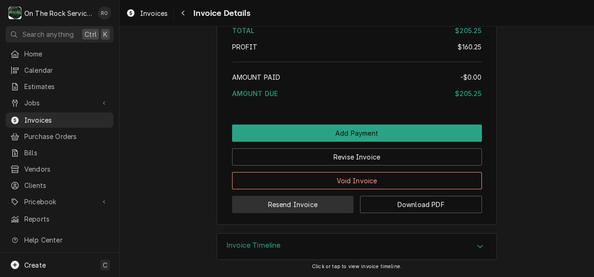
click at [323, 206] on button "Resend Invoice" at bounding box center [293, 204] width 122 height 17
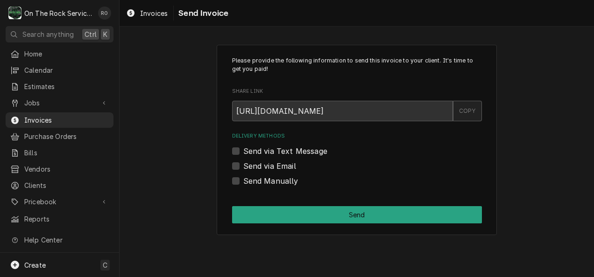
click at [468, 112] on div "COPY" at bounding box center [467, 111] width 29 height 21
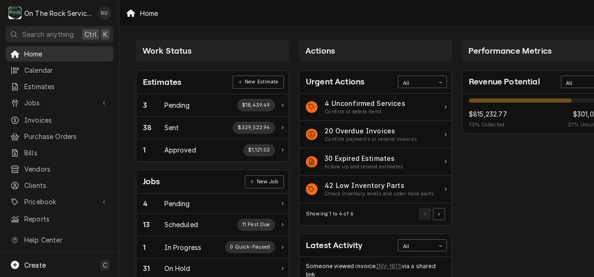
click at [56, 50] on span "Home" at bounding box center [66, 54] width 84 height 10
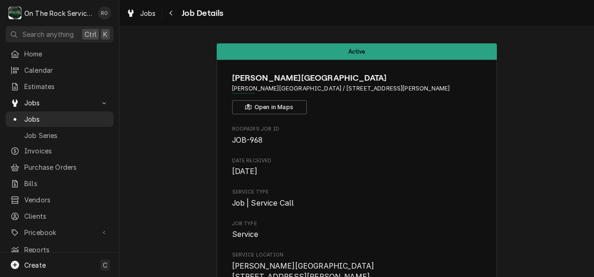
scroll to position [0, 456]
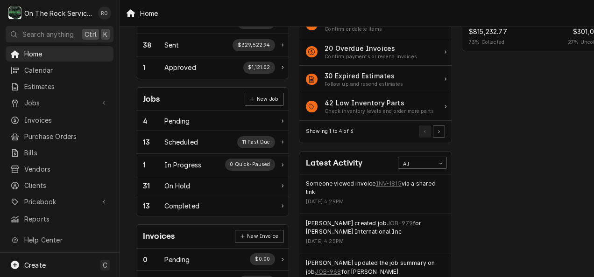
scroll to position [86, 0]
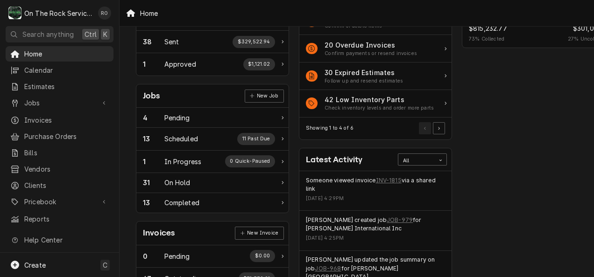
drag, startPoint x: 386, startPoint y: 217, endPoint x: 363, endPoint y: 211, distance: 24.1
click at [363, 211] on div "[PERSON_NAME] created job JOB-979 for [PERSON_NAME] International Inc [DATE] 4:…" at bounding box center [375, 231] width 152 height 40
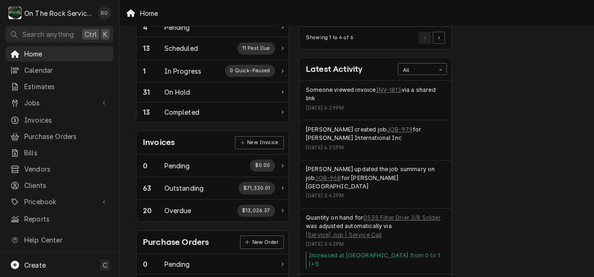
scroll to position [178, 0]
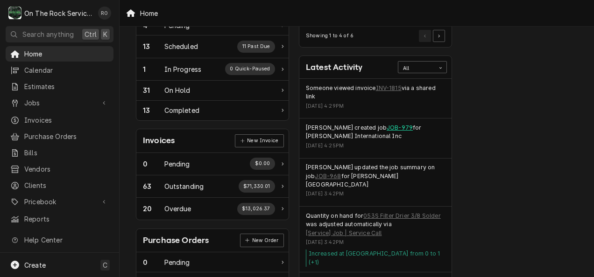
click at [391, 124] on link "JOB-979" at bounding box center [400, 128] width 26 height 8
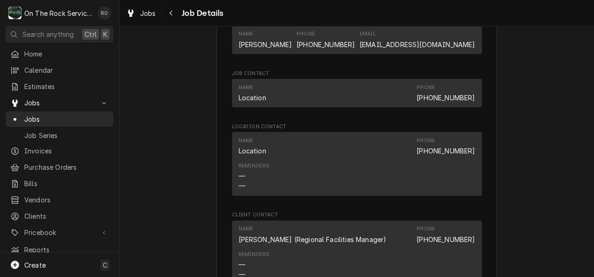
scroll to position [958, 0]
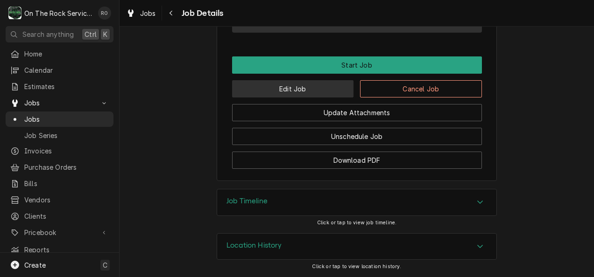
click at [265, 92] on button "Edit Job" at bounding box center [293, 88] width 122 height 17
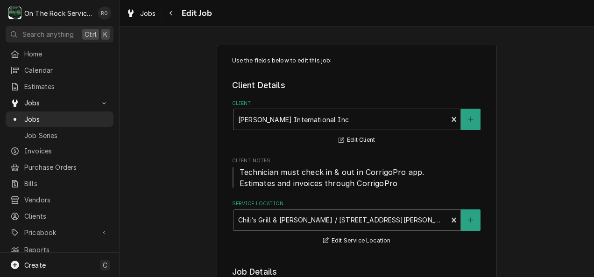
type textarea "x"
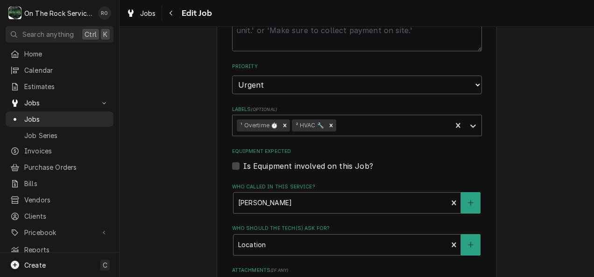
scroll to position [571, 0]
click at [243, 166] on label "Is Equipment involved on this Job?" at bounding box center [308, 166] width 130 height 11
click at [243, 166] on input "Equipment Expected" at bounding box center [368, 171] width 250 height 21
checkbox input "true"
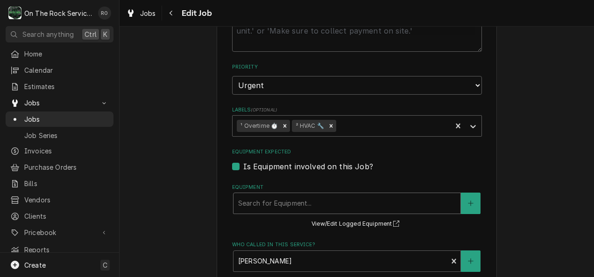
click at [289, 202] on div "Equipment" at bounding box center [347, 203] width 218 height 17
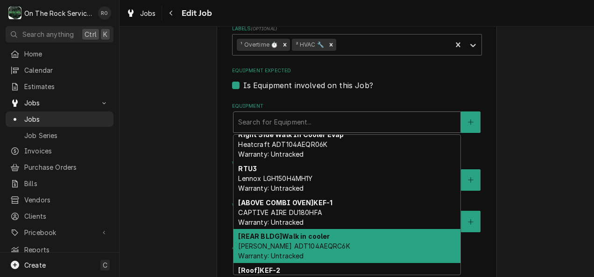
scroll to position [7, 0]
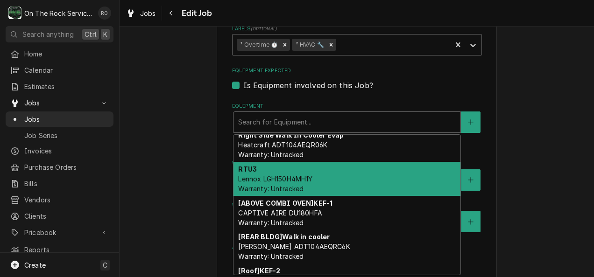
click at [345, 190] on div "RTU3 Lennox LGH150H4MH1Y Warranty: Untracked" at bounding box center [346, 179] width 227 height 34
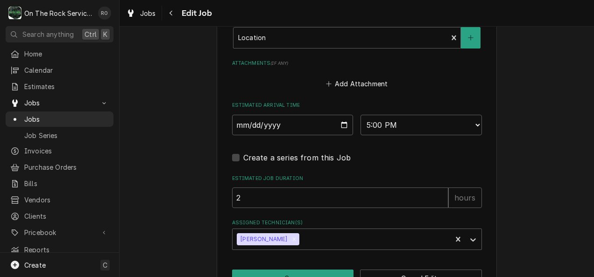
scroll to position [880, 0]
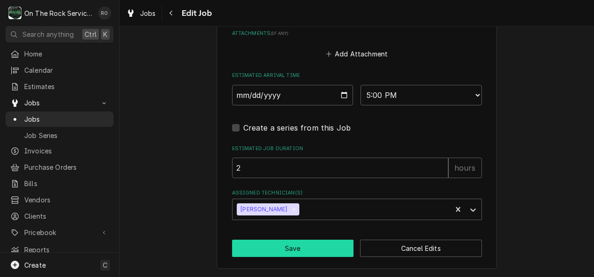
click at [310, 252] on button "Save" at bounding box center [293, 248] width 122 height 17
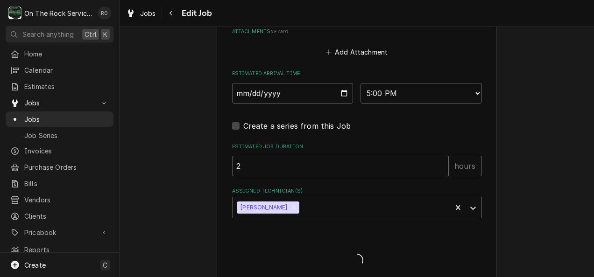
type textarea "x"
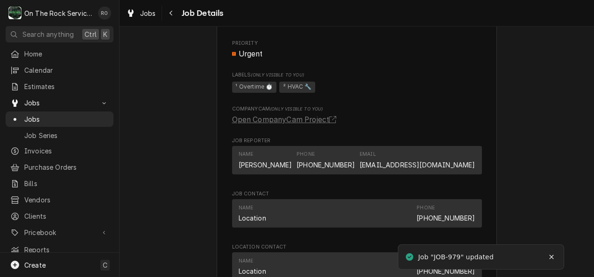
scroll to position [594, 0]
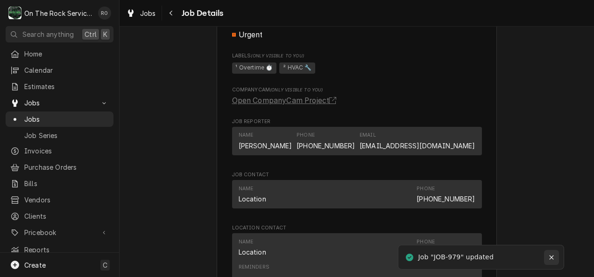
click at [555, 254] on div "Notifications alt+T" at bounding box center [551, 257] width 9 height 9
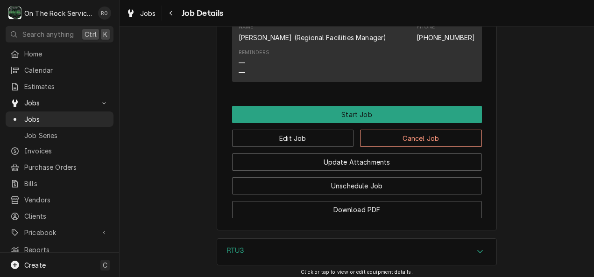
scroll to position [1002, 0]
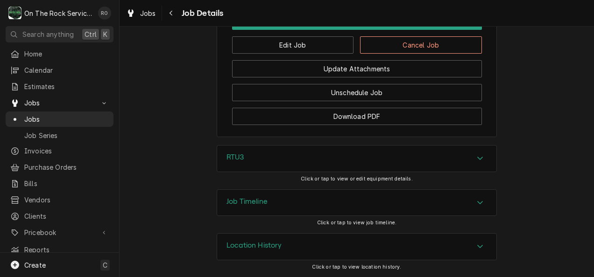
click at [486, 206] on div "Job Timeline" at bounding box center [356, 203] width 279 height 26
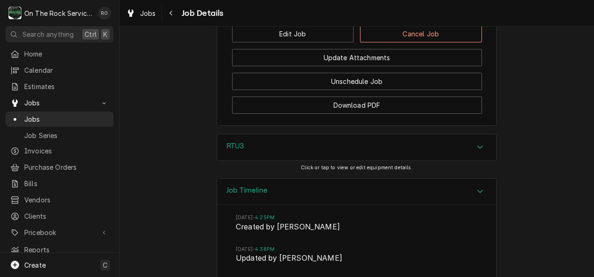
click at [482, 197] on div "Accordion Header" at bounding box center [480, 191] width 14 height 11
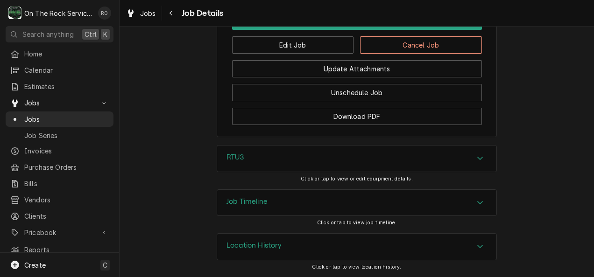
click at [473, 154] on div "Accordion Header" at bounding box center [480, 158] width 14 height 11
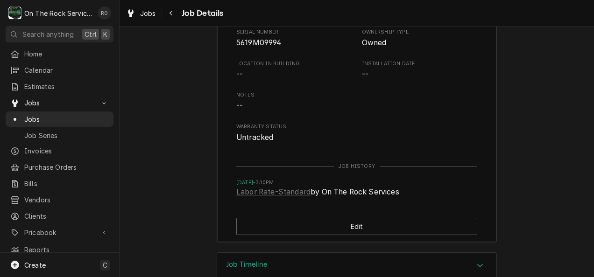
scroll to position [1208, 0]
click at [273, 197] on link "Labor Rate-Standard" at bounding box center [273, 191] width 74 height 11
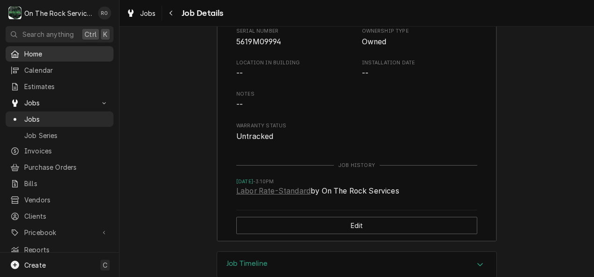
click at [36, 54] on span "Home" at bounding box center [66, 54] width 84 height 10
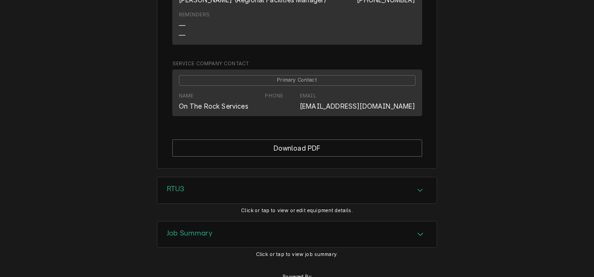
scroll to position [830, 0]
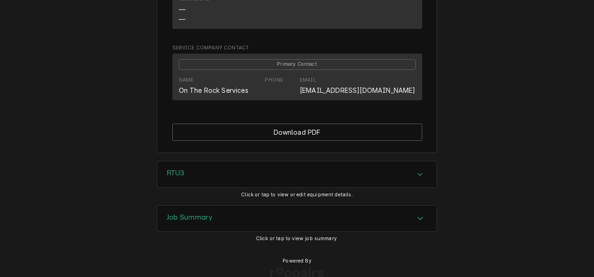
click at [417, 219] on div "Job Summary" at bounding box center [296, 219] width 279 height 26
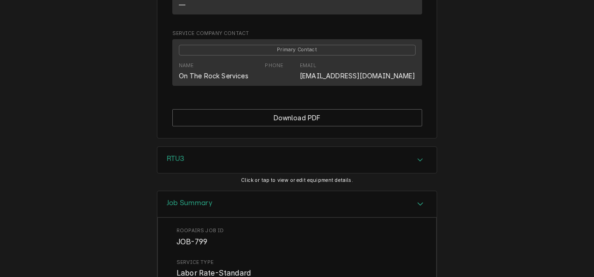
scroll to position [847, 0]
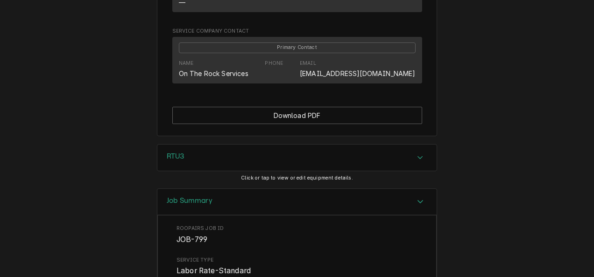
click at [491, 160] on div "RTU3 Click or tap to view or edit equipment details." at bounding box center [297, 166] width 594 height 44
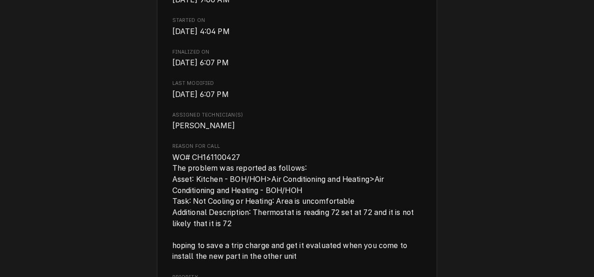
scroll to position [252, 0]
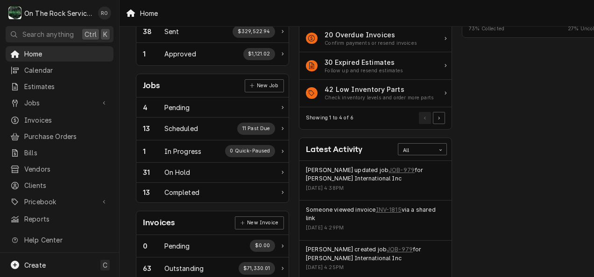
scroll to position [122, 0]
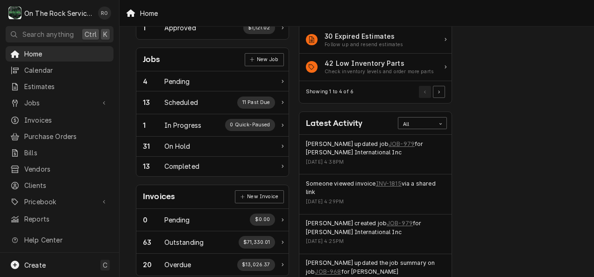
click at [385, 132] on div "Latest Activity All" at bounding box center [375, 123] width 152 height 23
click at [388, 145] on link "JOB-979" at bounding box center [401, 144] width 26 height 8
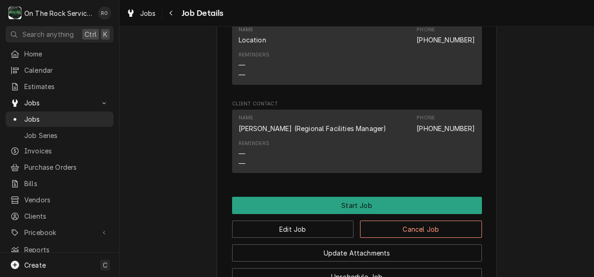
scroll to position [1002, 0]
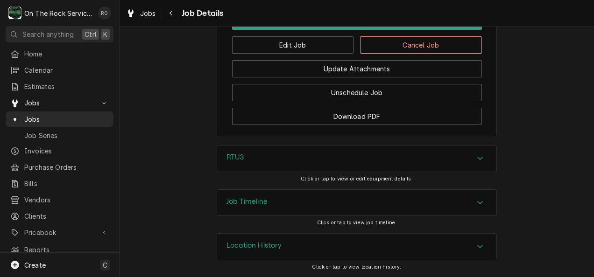
click at [479, 158] on icon "Accordion Header" at bounding box center [480, 158] width 7 height 7
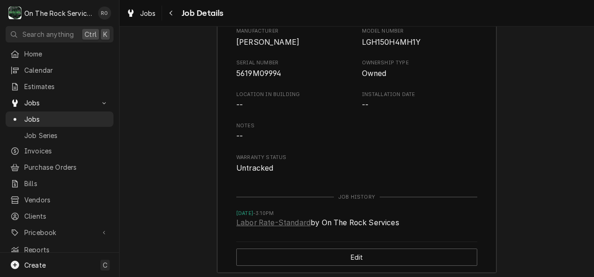
scroll to position [1281, 0]
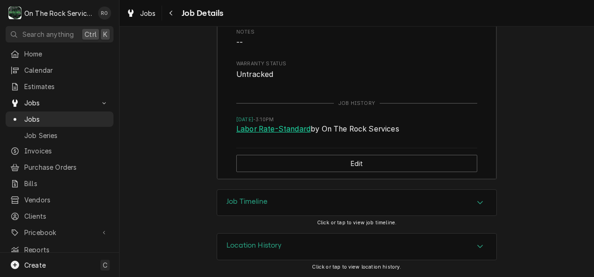
click at [280, 132] on link "Labor Rate-Standard" at bounding box center [273, 129] width 74 height 11
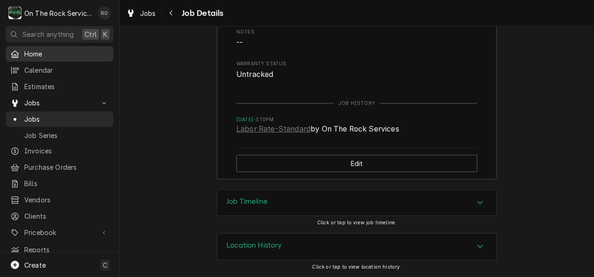
click at [43, 52] on span "Home" at bounding box center [66, 54] width 84 height 10
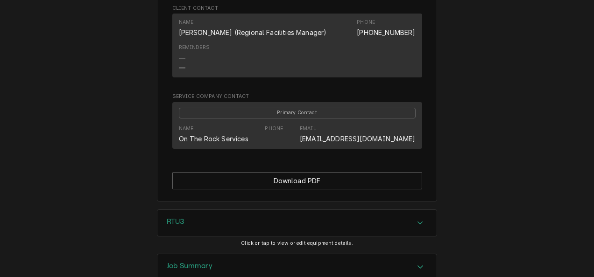
scroll to position [858, 0]
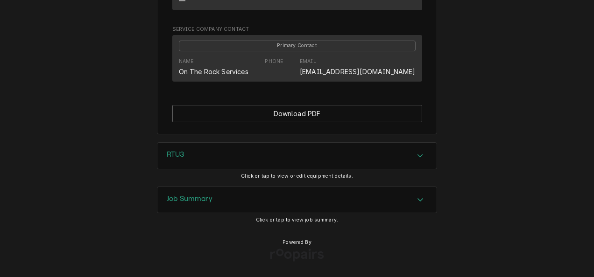
click at [421, 153] on div "Accordion Header" at bounding box center [420, 155] width 14 height 11
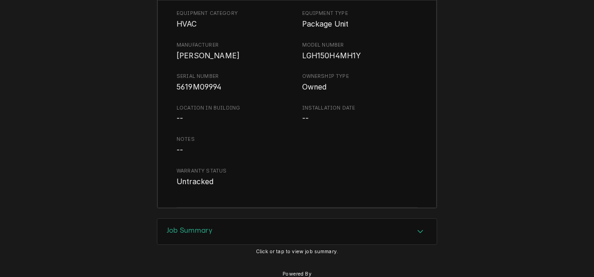
scroll to position [1026, 0]
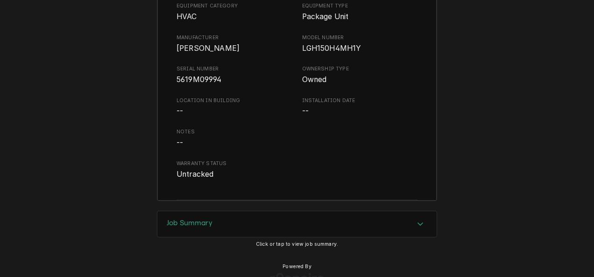
click at [423, 230] on div "Accordion Header" at bounding box center [420, 224] width 14 height 11
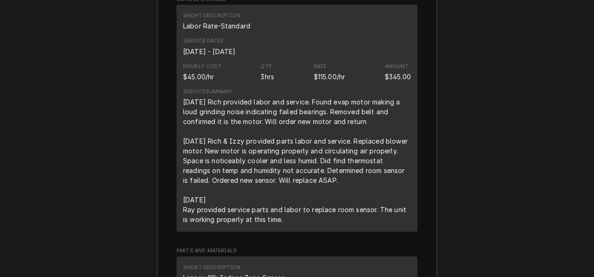
scroll to position [1404, 0]
click at [452, 221] on div "Job Summary Roopairs Job ID JOB-799 Service Type Labor Rate-Standard Job Type S…" at bounding box center [297, 272] width 594 height 881
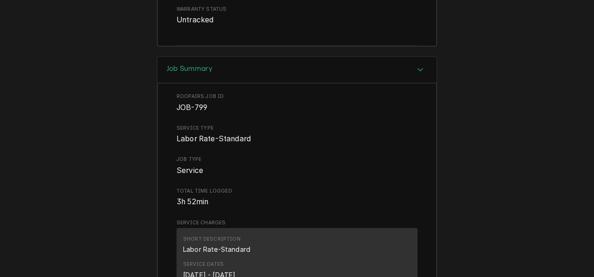
scroll to position [1152, 0]
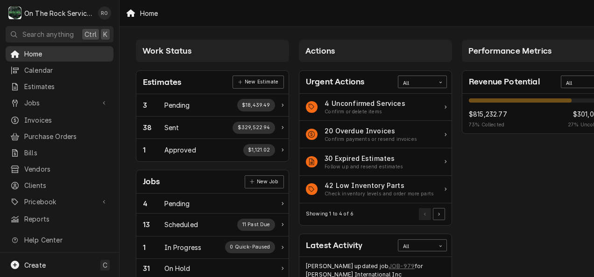
click at [35, 57] on div "Home" at bounding box center [59, 54] width 104 height 12
click at [67, 50] on span "Home" at bounding box center [66, 54] width 84 height 10
click at [50, 98] on span "Jobs" at bounding box center [59, 103] width 70 height 10
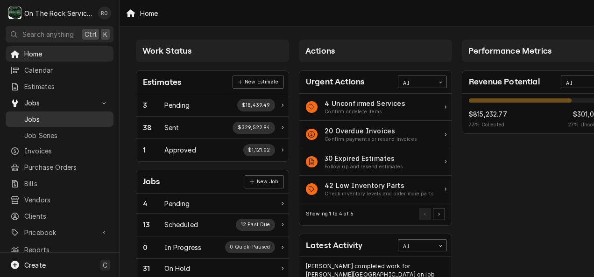
click at [57, 122] on link "Jobs" at bounding box center [60, 119] width 108 height 15
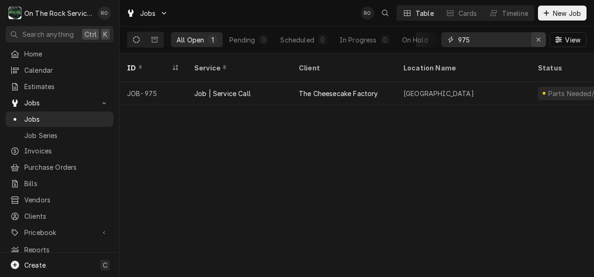
click at [535, 38] on div "Erase input" at bounding box center [538, 39] width 9 height 9
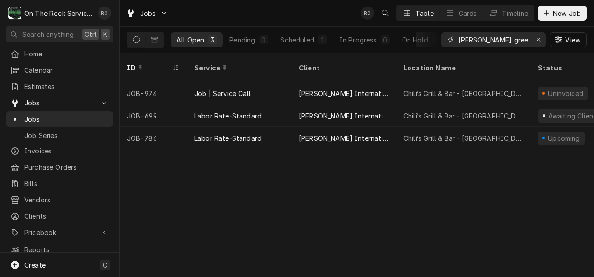
type input "[PERSON_NAME] greenville"
click at [323, 25] on div "Jobs RO Table Cards Timeline New Job" at bounding box center [356, 13] width 474 height 26
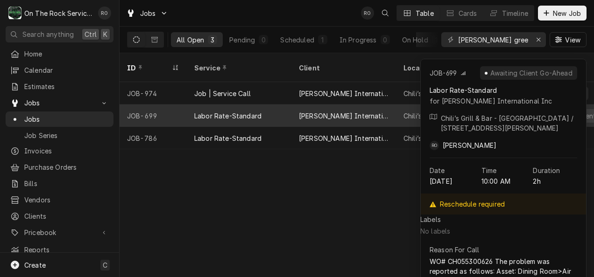
click at [340, 111] on div "[PERSON_NAME] International Inc" at bounding box center [344, 116] width 90 height 10
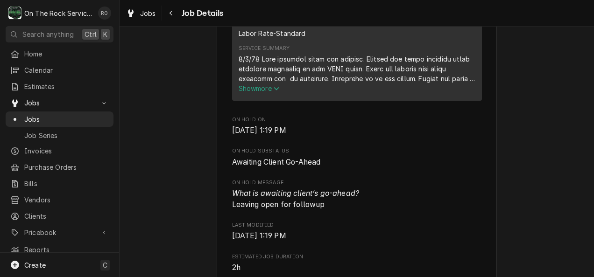
scroll to position [396, 0]
click at [261, 93] on span "Show more" at bounding box center [259, 89] width 41 height 8
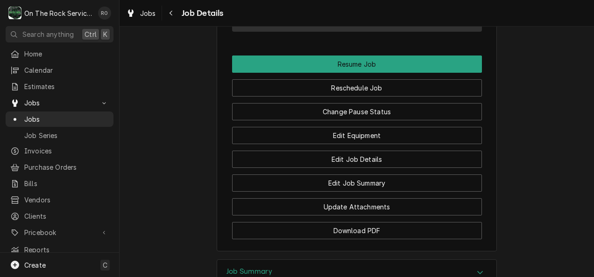
scroll to position [1270, 0]
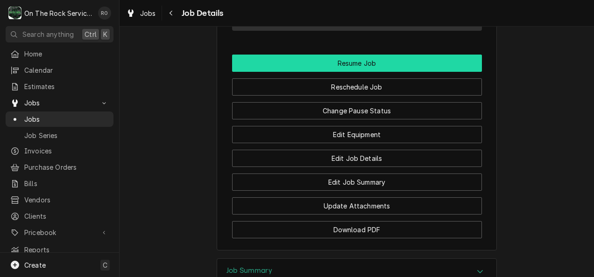
click at [427, 64] on button "Resume Job" at bounding box center [357, 63] width 250 height 17
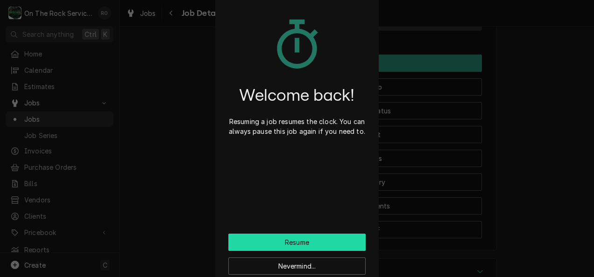
click at [279, 239] on button "Resume" at bounding box center [296, 242] width 137 height 17
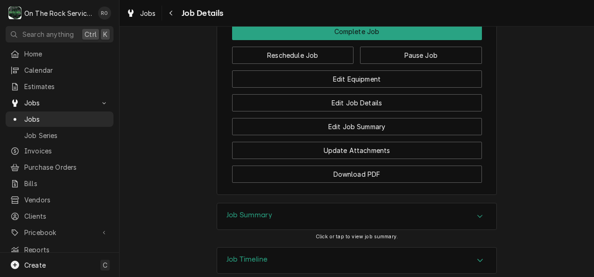
scroll to position [1091, 0]
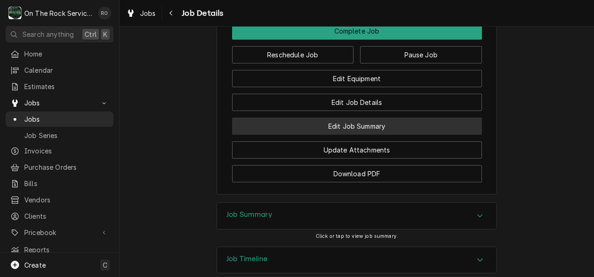
click at [397, 135] on button "Edit Job Summary" at bounding box center [357, 126] width 250 height 17
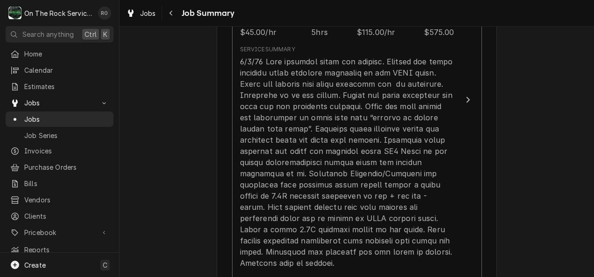
scroll to position [386, 0]
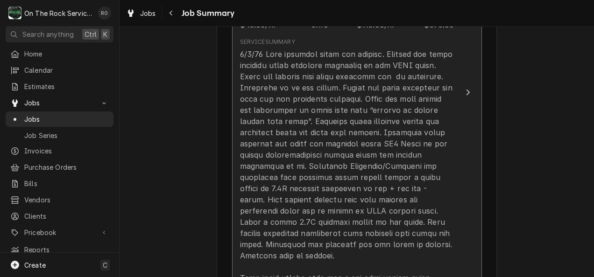
click at [397, 142] on div "Update Line Item" at bounding box center [347, 172] width 214 height 246
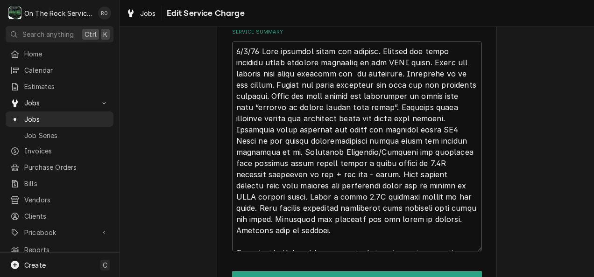
scroll to position [351, 0]
click at [373, 71] on textarea "Service Summary" at bounding box center [357, 146] width 250 height 211
drag, startPoint x: 369, startPoint y: 71, endPoint x: 375, endPoint y: 74, distance: 6.9
click at [375, 74] on textarea "Service Summary" at bounding box center [357, 146] width 250 height 211
type textarea "x"
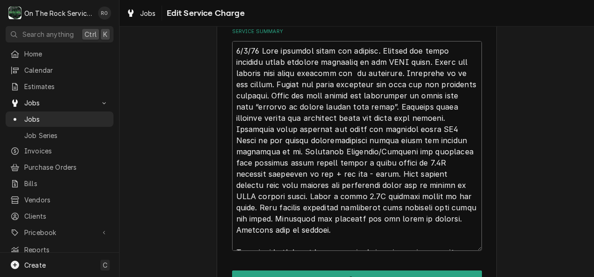
type textarea "3/8/65 Lore ipsumdol sitam con adipisc. Elitsed doe tempo incididu utlab etdolo…"
type textarea "x"
type textarea "1/2/14 Lore ipsumdol sitam con adipisc. Elitsed doe tempo incididu utlab etdolo…"
type textarea "x"
type textarea "3/3/28 Lore ipsumdol sitam con adipisc. Elitsed doe tempo incididu utlab etdolo…"
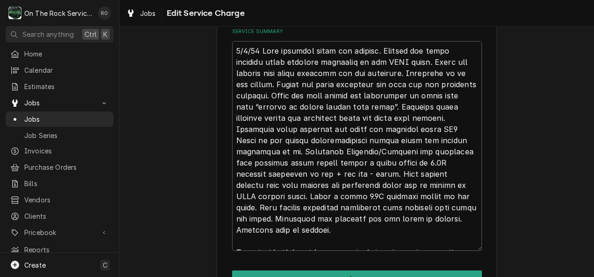
click at [556, 127] on div "Use the fields below to edit this service charge This line item does not exist …" at bounding box center [356, 8] width 474 height 647
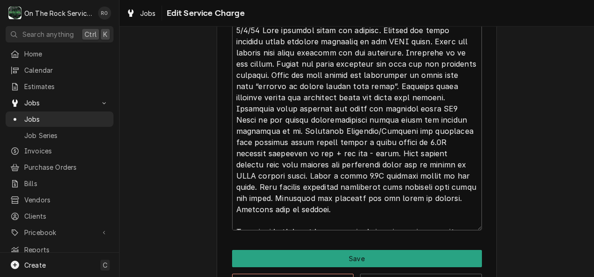
scroll to position [373, 0]
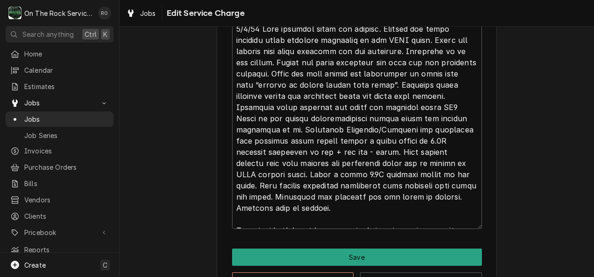
drag, startPoint x: 544, startPoint y: 190, endPoint x: 326, endPoint y: 147, distance: 222.6
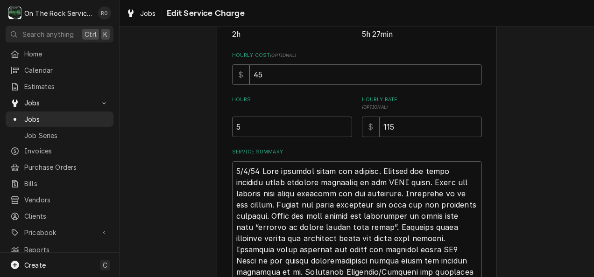
scroll to position [232, 0]
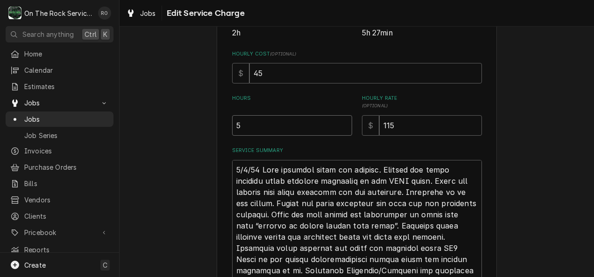
drag, startPoint x: 272, startPoint y: 131, endPoint x: 157, endPoint y: 88, distance: 122.2
click at [157, 88] on div "Use the fields below to edit this service charge This line item does not exist …" at bounding box center [356, 127] width 474 height 647
type textarea "x"
type input "2"
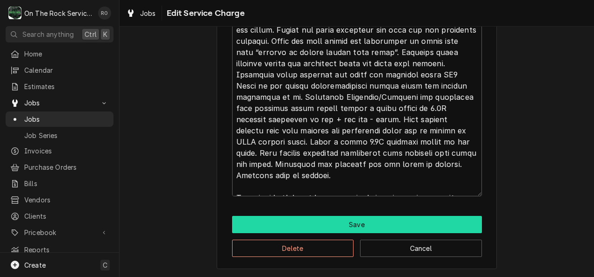
click at [304, 223] on button "Save" at bounding box center [357, 224] width 250 height 17
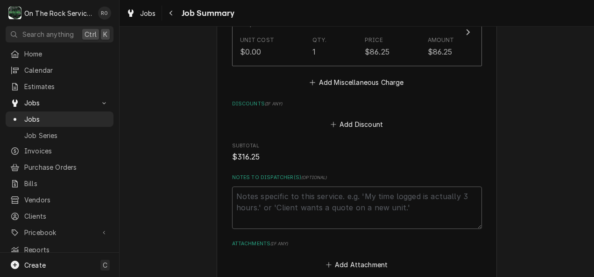
scroll to position [854, 0]
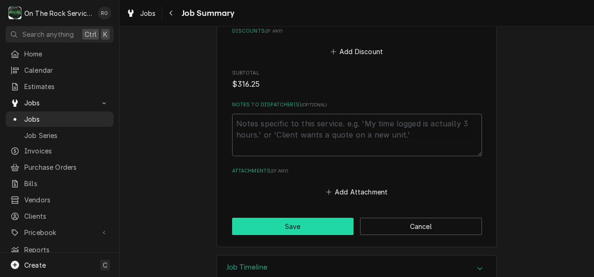
click at [293, 218] on button "Save" at bounding box center [293, 226] width 122 height 17
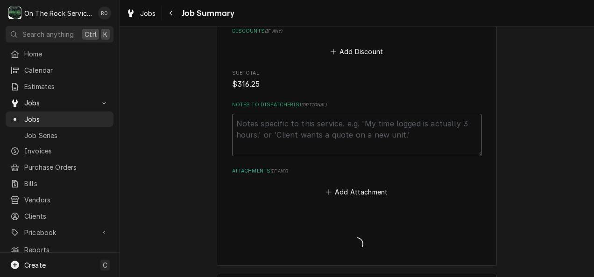
type textarea "x"
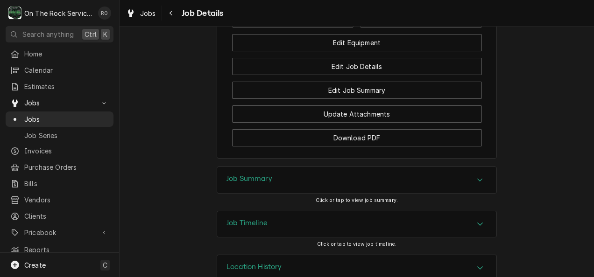
scroll to position [1128, 0]
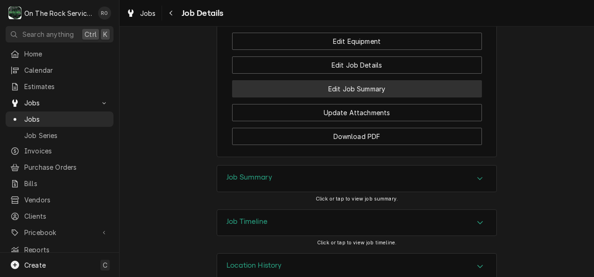
click at [382, 98] on button "Edit Job Summary" at bounding box center [357, 88] width 250 height 17
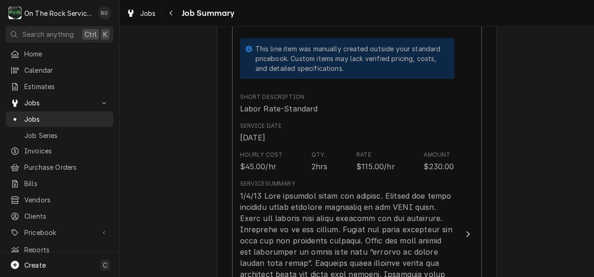
scroll to position [245, 0]
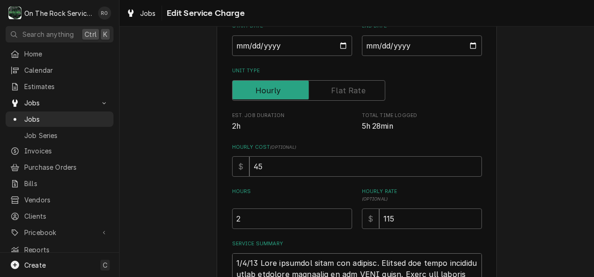
scroll to position [140, 0]
click at [269, 220] on input "2" at bounding box center [292, 218] width 120 height 21
type textarea "x"
type input "3"
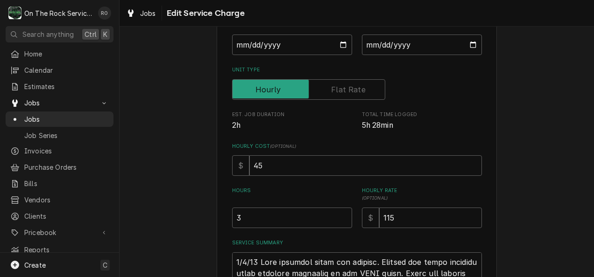
scroll to position [406, 0]
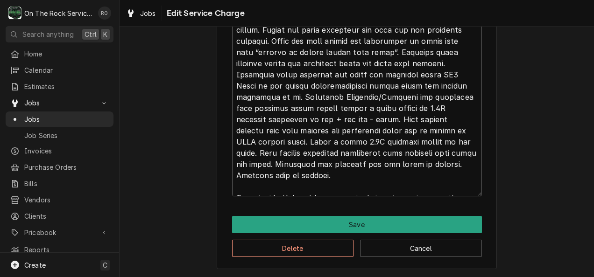
click at [275, 233] on div "Delete Cancel" at bounding box center [357, 245] width 250 height 24
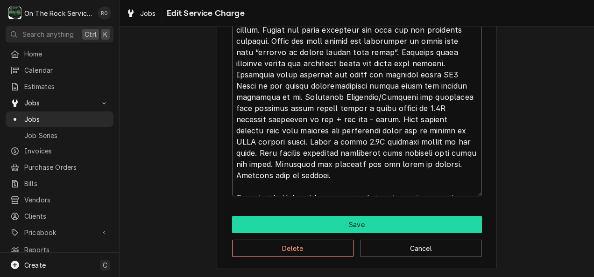
click at [278, 226] on button "Save" at bounding box center [357, 224] width 250 height 17
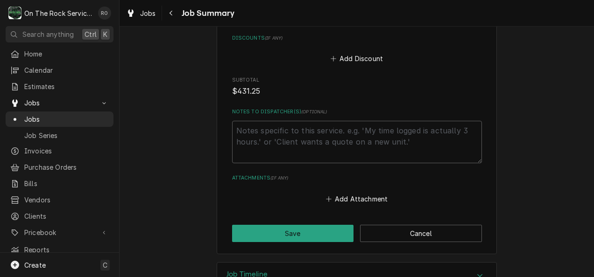
scroll to position [854, 0]
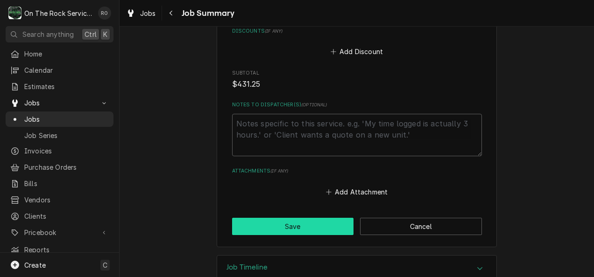
click at [312, 218] on button "Save" at bounding box center [293, 226] width 122 height 17
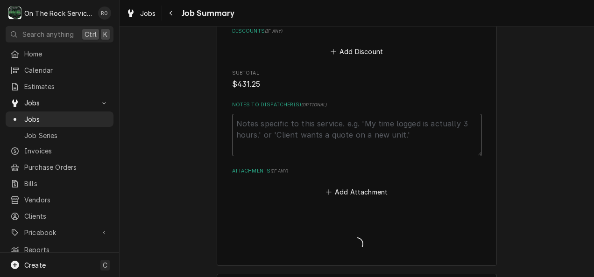
type textarea "x"
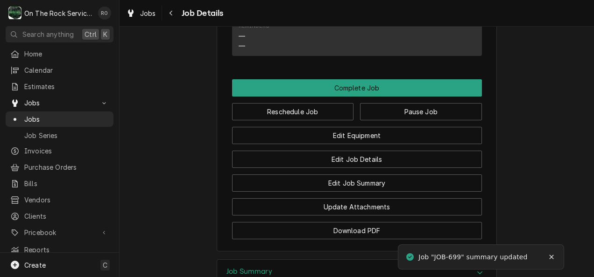
scroll to position [1032, 0]
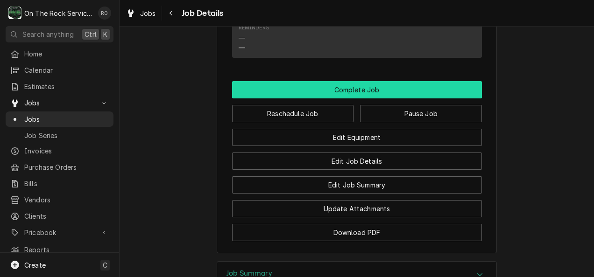
click at [416, 98] on button "Complete Job" at bounding box center [357, 89] width 250 height 17
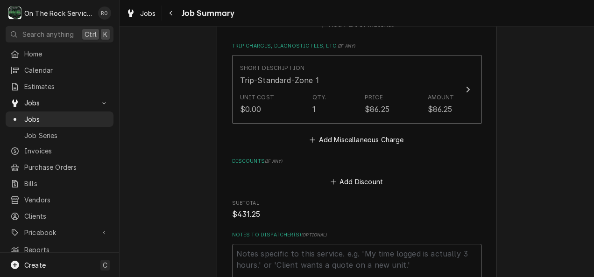
scroll to position [854, 0]
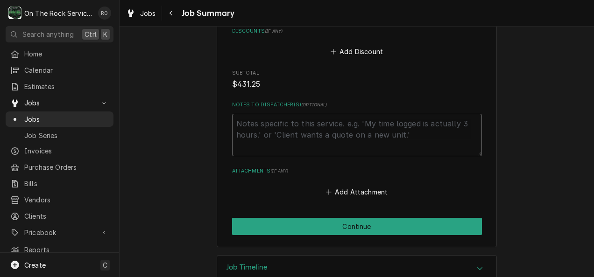
click at [416, 114] on textarea "Notes to Dispatcher(s) ( optional )" at bounding box center [357, 135] width 250 height 42
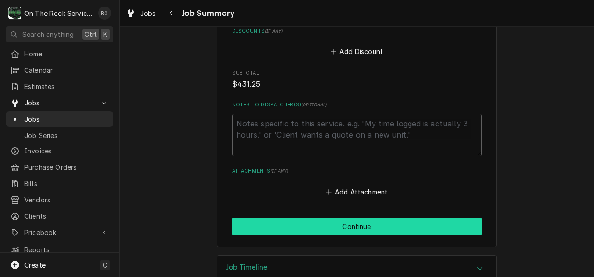
click at [389, 218] on button "Continue" at bounding box center [357, 226] width 250 height 17
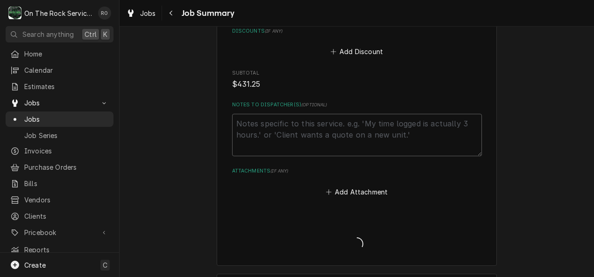
type textarea "x"
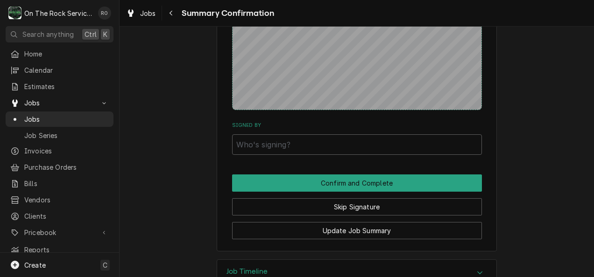
scroll to position [784, 0]
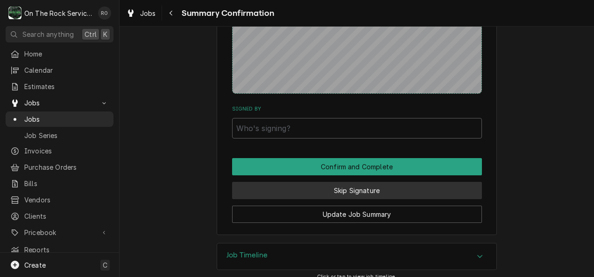
click at [328, 182] on button "Skip Signature" at bounding box center [357, 190] width 250 height 17
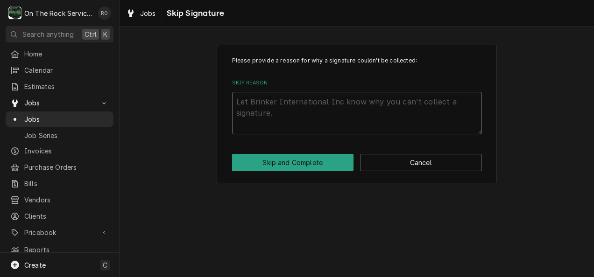
click at [307, 106] on textarea "Skip Reason" at bounding box center [357, 113] width 250 height 42
type textarea "x"
type textarea "n"
type textarea "x"
type textarea "no"
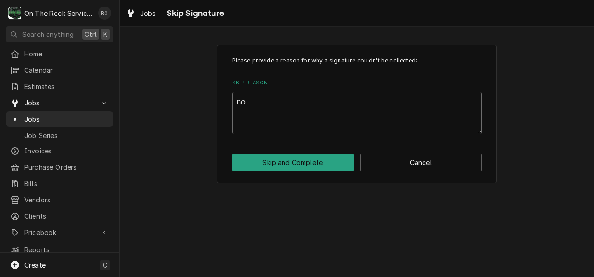
type textarea "x"
type textarea "not"
type textarea "x"
type textarea "not"
type textarea "x"
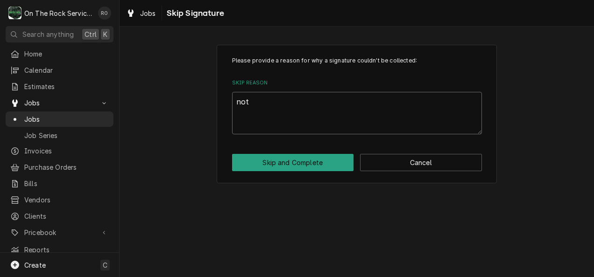
type textarea "not o"
type textarea "x"
type textarea "not on"
type textarea "x"
type textarea "not on"
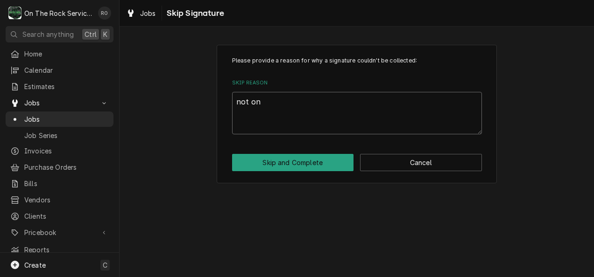
type textarea "x"
type textarea "not on si"
type textarea "x"
type textarea "not on sit"
type textarea "x"
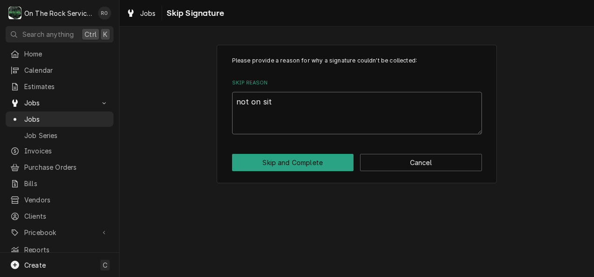
type textarea "not on site"
type textarea "x"
type textarea "not on site"
type textarea "x"
type textarea "not on site a"
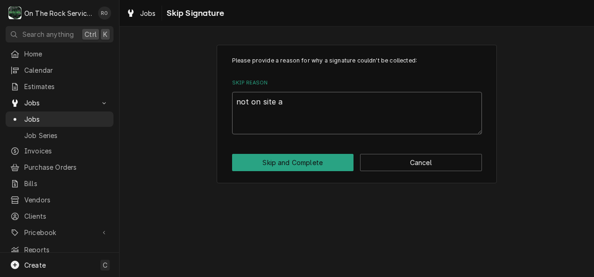
type textarea "x"
type textarea "not on site at"
type textarea "x"
type textarea "not on site at"
type textarea "x"
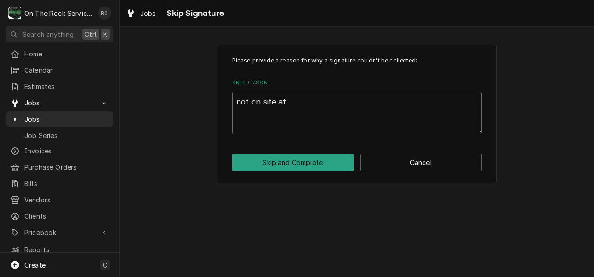
type textarea "not on site at t"
type textarea "x"
type textarea "not on site at ti"
type textarea "x"
type textarea "not on site at tim"
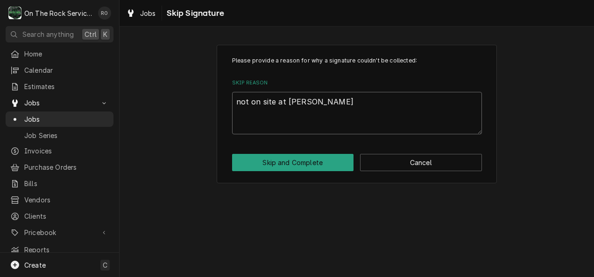
type textarea "x"
type textarea "not on site at time"
type textarea "x"
type textarea "not on site at time"
type textarea "x"
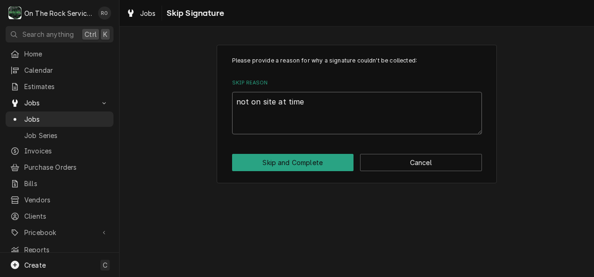
type textarea "not on site at time o"
type textarea "x"
type textarea "not on site at time of"
type textarea "x"
type textarea "not on site at time of c"
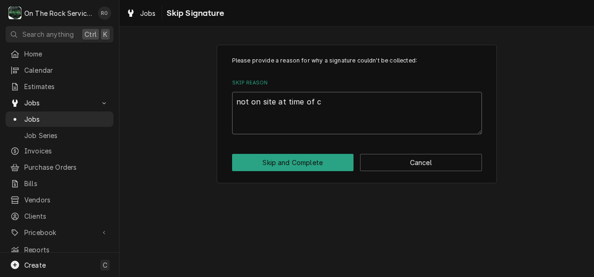
type textarea "x"
type textarea "not on site at time of cl"
type textarea "x"
type textarea "not on site at time of clo"
type textarea "x"
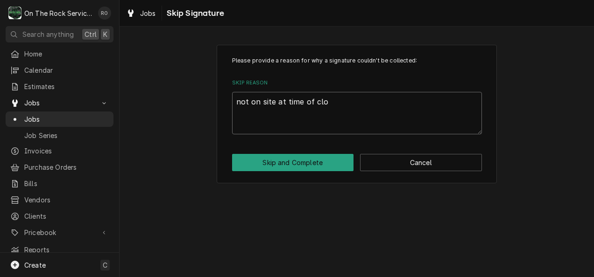
type textarea "not on site at time of clos"
type textarea "x"
type textarea "not on site at time of closi"
type textarea "x"
type textarea "not on site at time of closin"
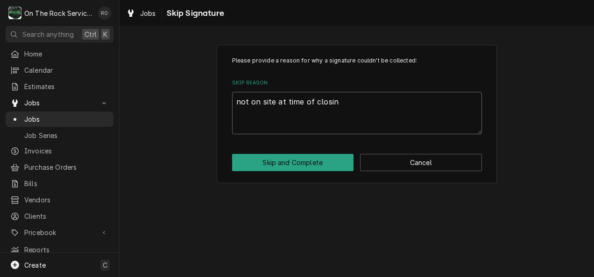
type textarea "x"
type textarea "not on site at time of closing"
type textarea "x"
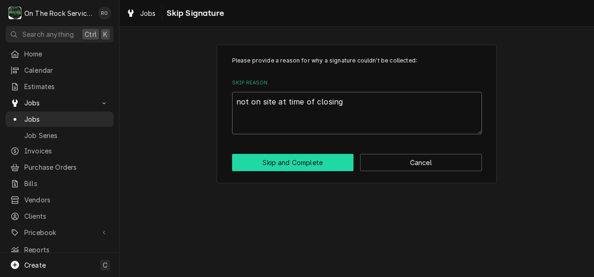
type textarea "not on site at time of closing"
click at [301, 169] on button "Skip and Complete" at bounding box center [293, 162] width 122 height 17
type textarea "x"
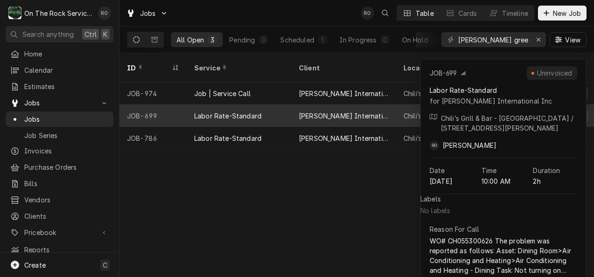
click at [373, 111] on div "[PERSON_NAME] International Inc" at bounding box center [344, 116] width 90 height 10
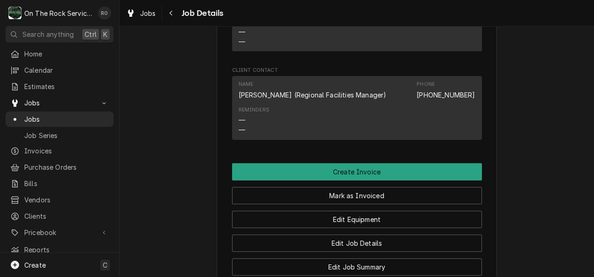
scroll to position [1072, 0]
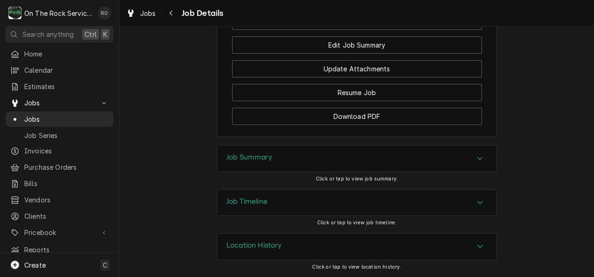
click at [478, 165] on div "Job Summary" at bounding box center [356, 159] width 279 height 26
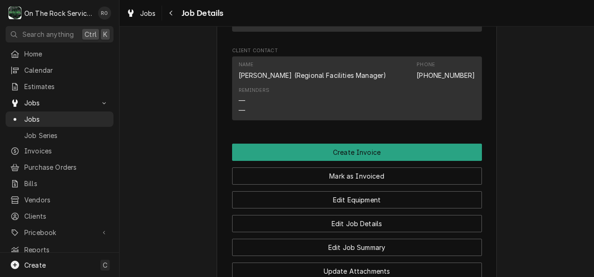
scroll to position [824, 0]
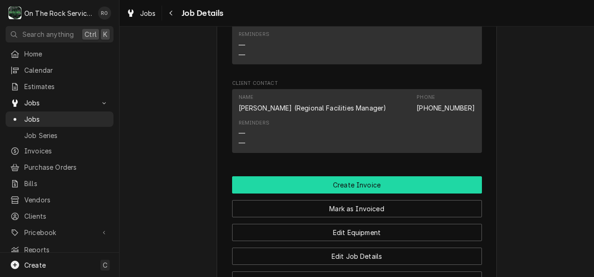
click at [435, 189] on button "Create Invoice" at bounding box center [357, 184] width 250 height 17
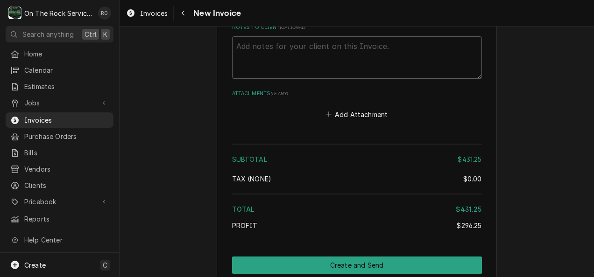
scroll to position [1643, 0]
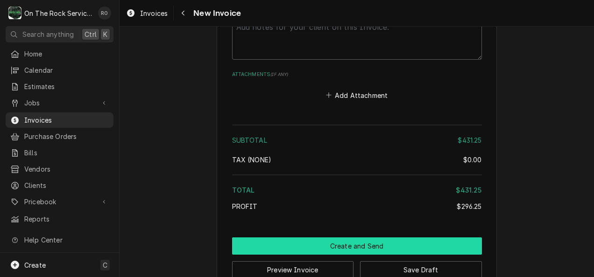
click at [432, 238] on button "Create and Send" at bounding box center [357, 246] width 250 height 17
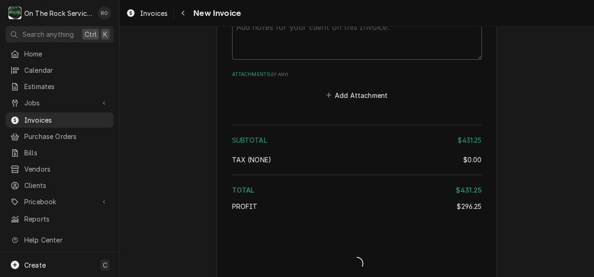
scroll to position [1637, 0]
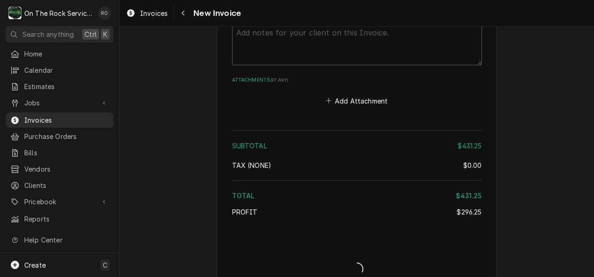
type textarea "x"
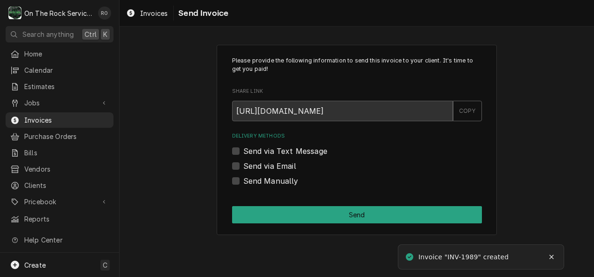
click at [243, 179] on label "Send Manually" at bounding box center [270, 181] width 55 height 11
click at [243, 179] on input "Send Manually" at bounding box center [368, 186] width 250 height 21
checkbox input "true"
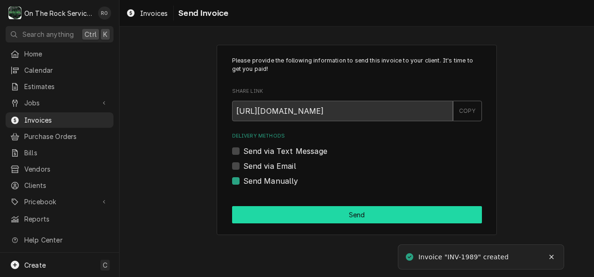
click at [339, 211] on button "Send" at bounding box center [357, 214] width 250 height 17
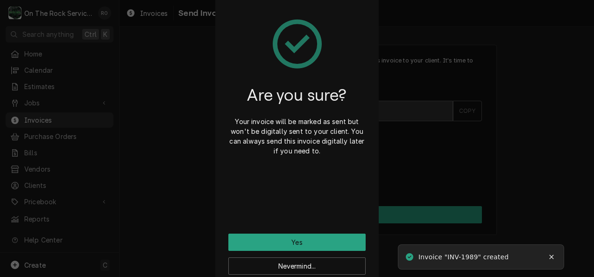
click at [335, 233] on div "Are you sure? Your invoice will be marked as sent but won't be digitally sent t…" at bounding box center [296, 118] width 137 height 232
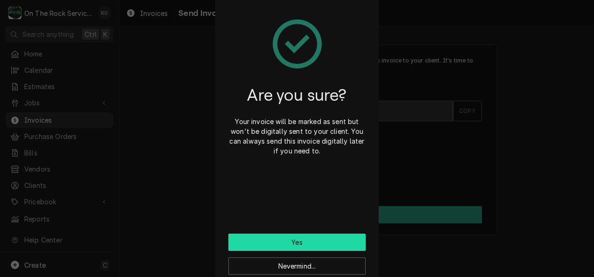
click at [335, 239] on button "Yes" at bounding box center [296, 242] width 137 height 17
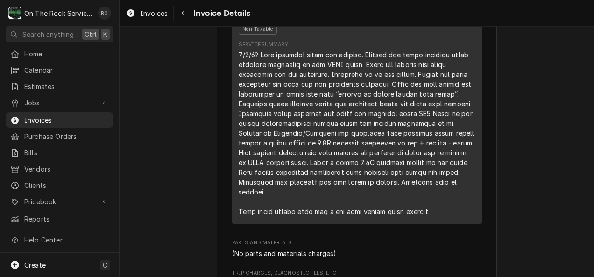
scroll to position [629, 0]
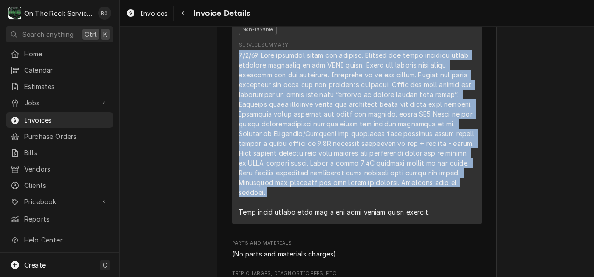
drag, startPoint x: 234, startPoint y: 84, endPoint x: 476, endPoint y: 212, distance: 273.1
click at [476, 212] on div "This line item was manually created outside your standard pricebook. Custom ite…" at bounding box center [357, 57] width 250 height 333
copy div "[DATE] Rich provided labor and service. Arrived and began checking smoke detect…"
click at [39, 115] on span "Invoices" at bounding box center [66, 120] width 84 height 10
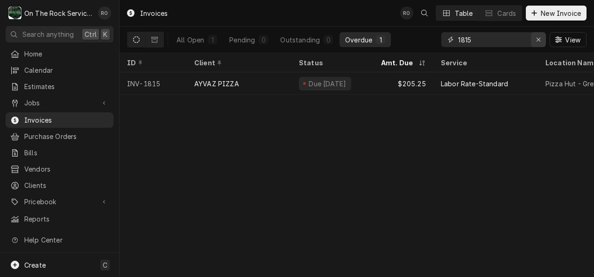
click at [536, 43] on div "Erase input" at bounding box center [538, 39] width 9 height 9
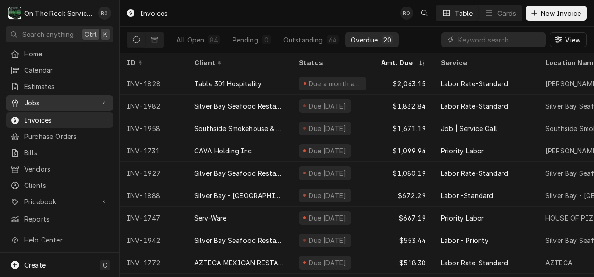
click at [56, 95] on link "Jobs" at bounding box center [60, 102] width 108 height 15
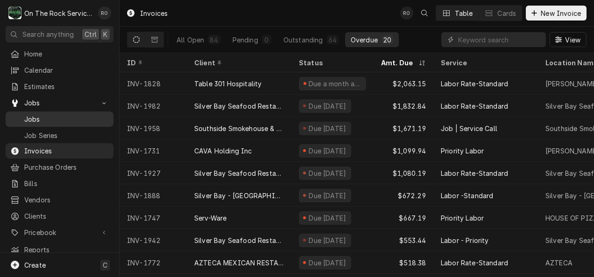
click at [71, 114] on span "Jobs" at bounding box center [66, 119] width 84 height 10
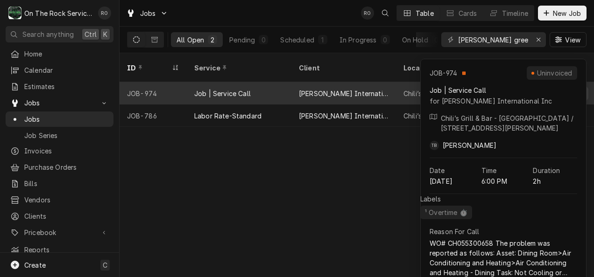
click at [325, 89] on div "[PERSON_NAME] International Inc" at bounding box center [344, 94] width 90 height 10
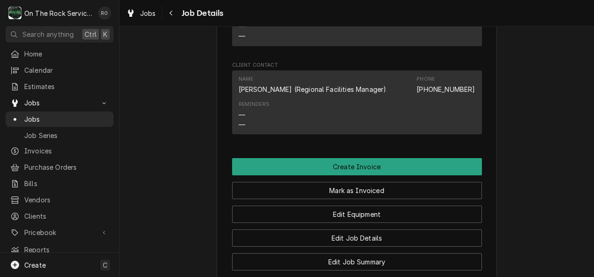
scroll to position [843, 0]
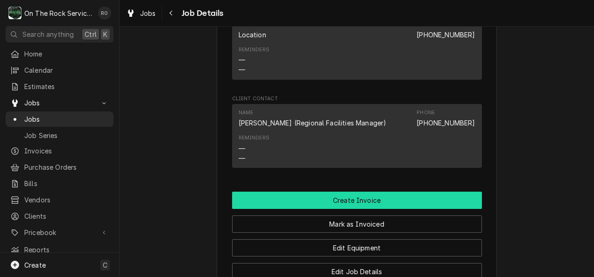
click at [443, 209] on button "Create Invoice" at bounding box center [357, 200] width 250 height 17
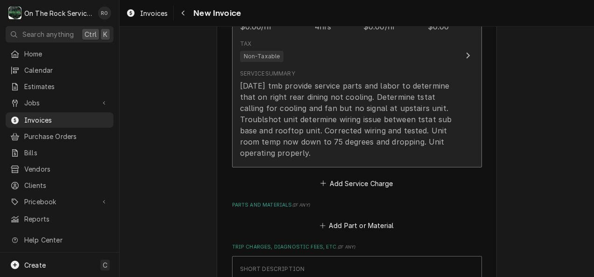
scroll to position [900, 0]
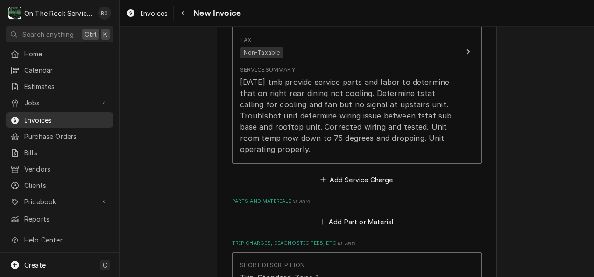
click at [67, 115] on span "Invoices" at bounding box center [66, 120] width 84 height 10
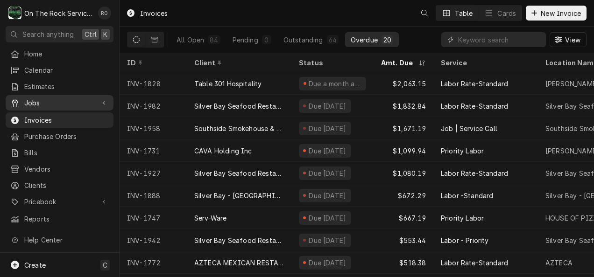
click at [49, 98] on span "Jobs" at bounding box center [59, 103] width 70 height 10
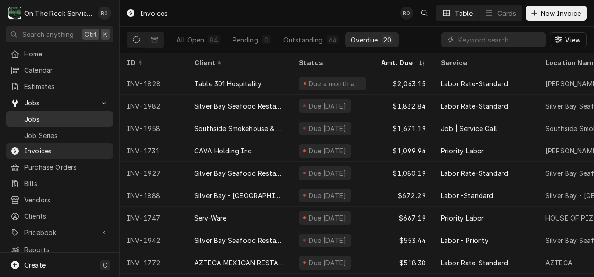
click at [55, 116] on span "Jobs" at bounding box center [66, 119] width 84 height 10
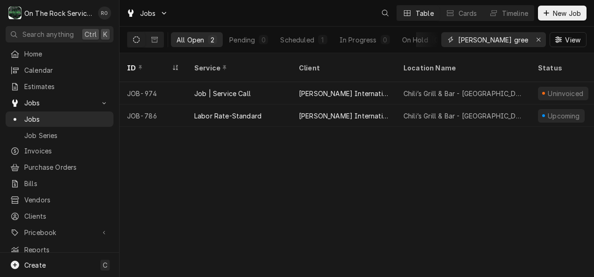
click at [516, 42] on input "brinker greenville" at bounding box center [493, 39] width 70 height 15
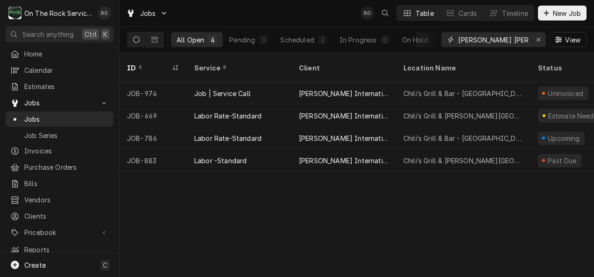
type input "brinker greenwood"
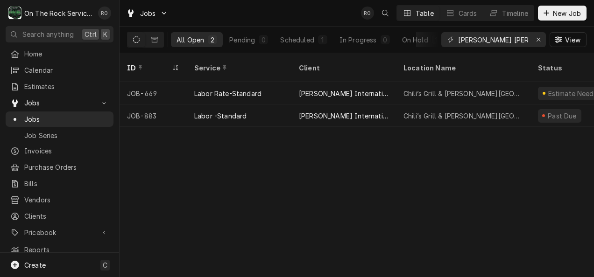
click at [305, 11] on div "Jobs RO Table Cards Timeline New Job" at bounding box center [356, 13] width 474 height 26
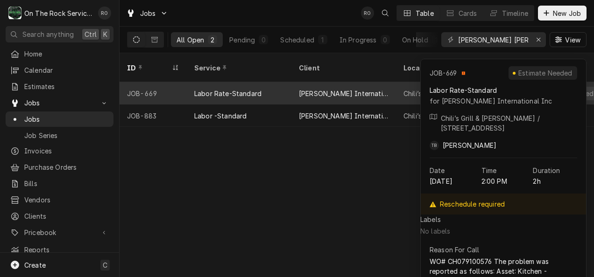
click at [281, 87] on div "Labor Rate-Standard" at bounding box center [239, 93] width 105 height 22
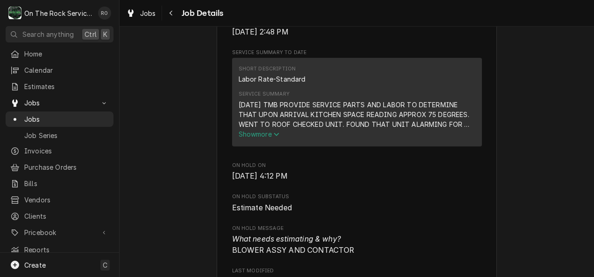
scroll to position [351, 0]
click at [247, 138] on span "Show more" at bounding box center [259, 134] width 41 height 8
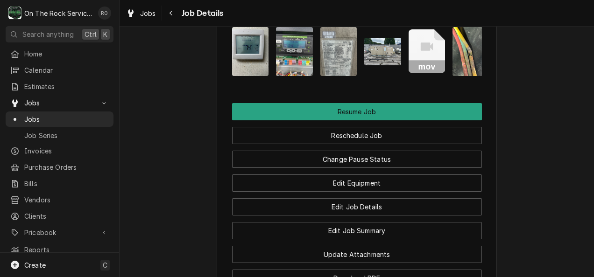
scroll to position [1340, 0]
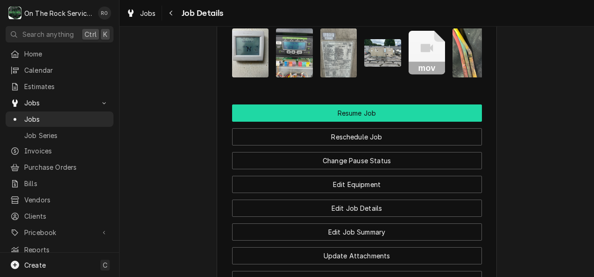
click at [379, 114] on button "Resume Job" at bounding box center [357, 113] width 250 height 17
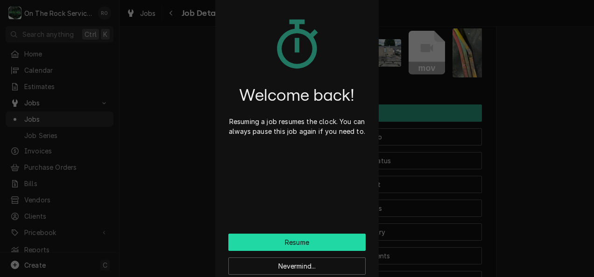
click at [291, 240] on button "Resume" at bounding box center [296, 242] width 137 height 17
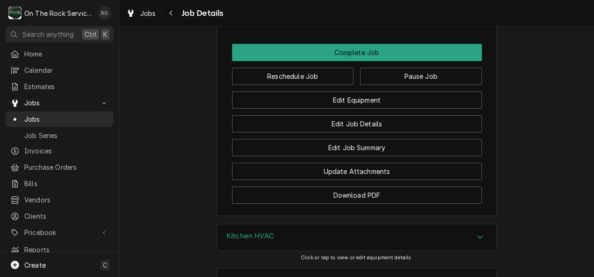
scroll to position [1180, 0]
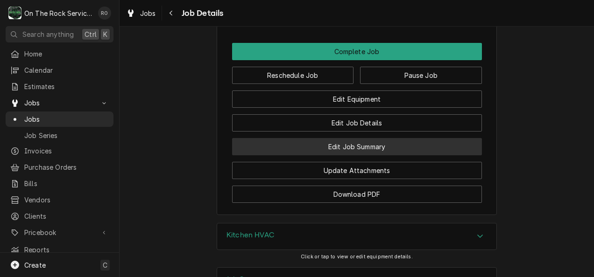
click at [399, 138] on button "Edit Job Summary" at bounding box center [357, 146] width 250 height 17
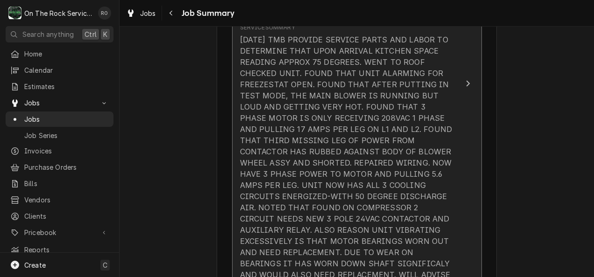
click at [464, 112] on button "This line item was manually created outside your standard pricebook. Custom ite…" at bounding box center [357, 83] width 250 height 434
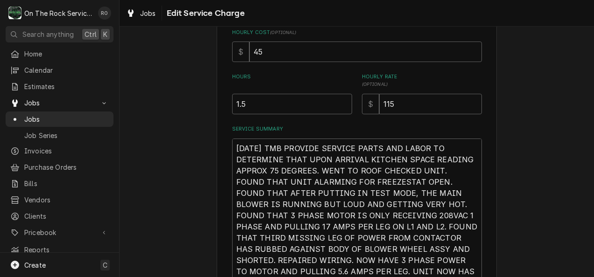
scroll to position [11, 0]
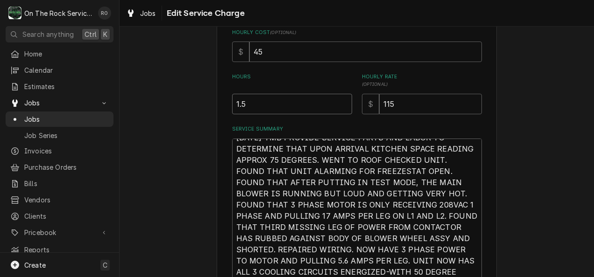
drag, startPoint x: 309, startPoint y: 102, endPoint x: 177, endPoint y: 84, distance: 133.2
click at [177, 84] on div "Use the fields below to edit this service charge This line item does not exist …" at bounding box center [356, 117] width 474 height 669
type textarea "x"
type input "2"
click at [471, 139] on textarea "[DATE] TMB PROVIDE SERVICE PARTS AND LABOR TO DETERMINE THAT UPON ARRIVAL KITCH…" at bounding box center [357, 255] width 250 height 233
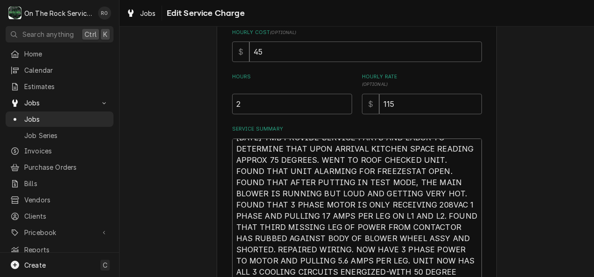
click at [448, 206] on textarea "[DATE] TMB PROVIDE SERVICE PARTS AND LABOR TO DETERMINE THAT UPON ARRIVAL KITCH…" at bounding box center [357, 255] width 250 height 233
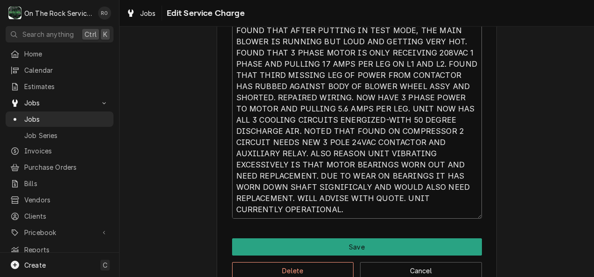
drag, startPoint x: 332, startPoint y: 190, endPoint x: 169, endPoint y: 16, distance: 238.4
click at [169, 16] on div "Jobs Edit Service Charge Use the fields below to edit this service charge This …" at bounding box center [356, 138] width 474 height 277
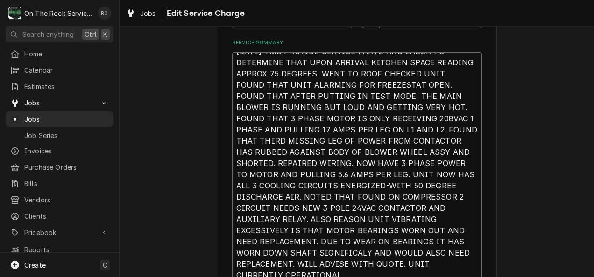
scroll to position [0, 0]
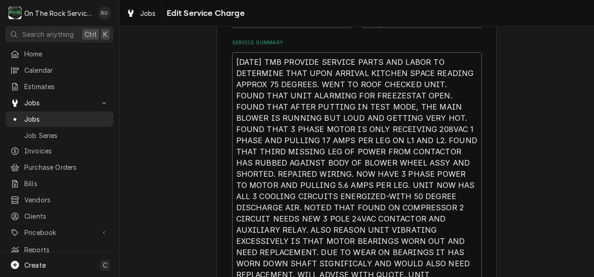
type textarea "x"
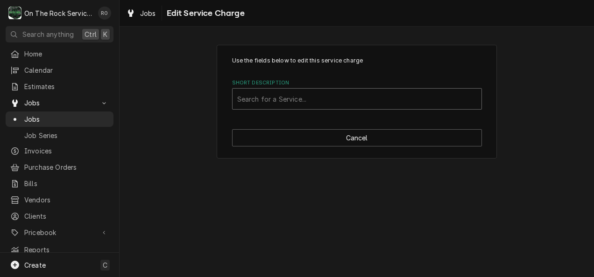
click at [383, 105] on div "Short Description" at bounding box center [356, 99] width 239 height 17
type input "incurred"
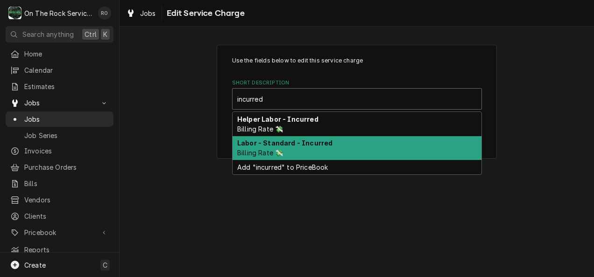
click at [369, 142] on div "Labor - Standard - Incurred Billing Rate 💸" at bounding box center [356, 148] width 249 height 24
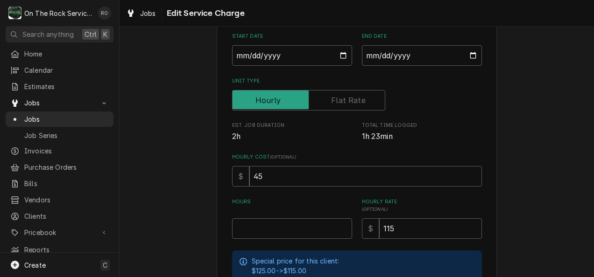
scroll to position [107, 0]
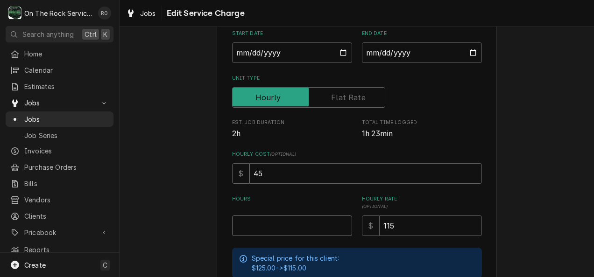
click at [323, 225] on input "Hours" at bounding box center [292, 226] width 120 height 21
type textarea "x"
type input "2"
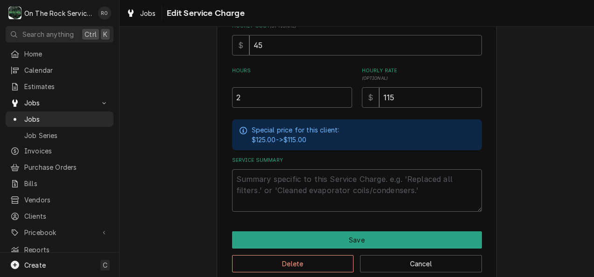
scroll to position [238, 0]
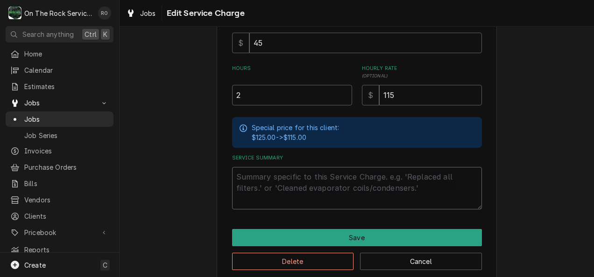
click at [310, 182] on textarea "Service Summary" at bounding box center [357, 188] width 250 height 42
paste textarea "[DATE] TMB PROVIDE SERVICE PARTS AND LABOR TO DETERMINE THAT UPON ARRIVAL KITCH…"
type textarea "x"
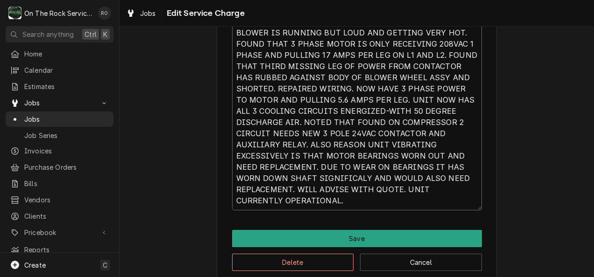
scroll to position [441, 0]
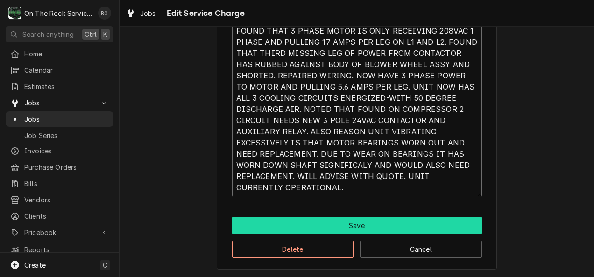
type textarea "[DATE] TMB PROVIDE SERVICE PARTS AND LABOR TO DETERMINE THAT UPON ARRIVAL KITCH…"
click at [341, 224] on button "Save" at bounding box center [357, 225] width 250 height 17
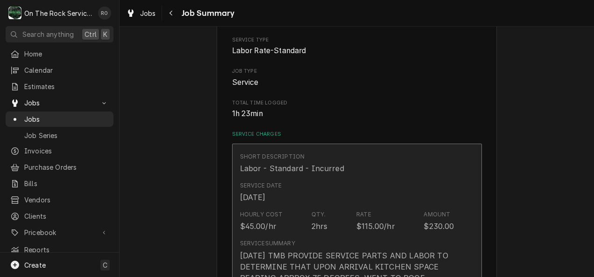
scroll to position [116, 0]
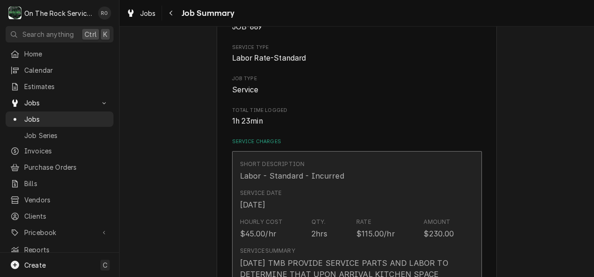
click at [358, 218] on div "Rate" at bounding box center [363, 222] width 15 height 8
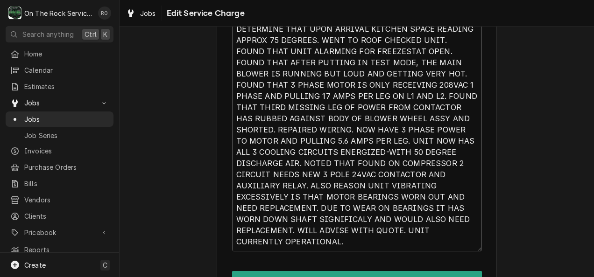
scroll to position [389, 0]
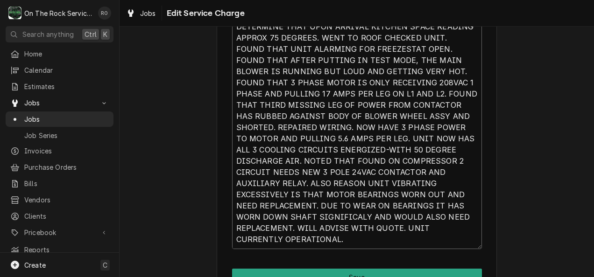
drag, startPoint x: 297, startPoint y: 160, endPoint x: 302, endPoint y: 180, distance: 20.8
click at [302, 180] on textarea "[DATE] TMB PROVIDE SERVICE PARTS AND LABOR TO DETERMINE THAT UPON ARRIVAL KITCH…" at bounding box center [357, 132] width 250 height 233
type textarea "x"
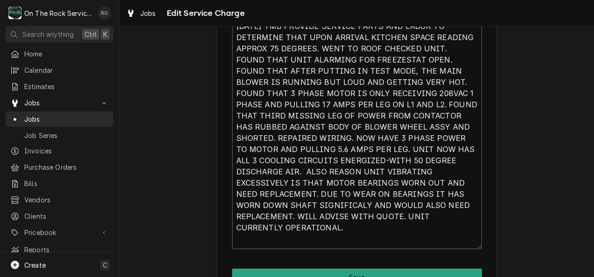
scroll to position [400, 0]
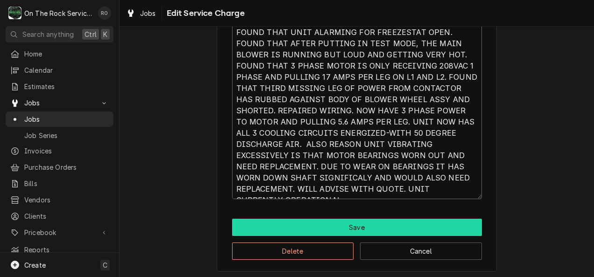
type textarea "[DATE] TMB PROVIDE SERVICE PARTS AND LABOR TO DETERMINE THAT UPON ARRIVAL KITCH…"
click at [392, 232] on button "Save" at bounding box center [357, 227] width 250 height 17
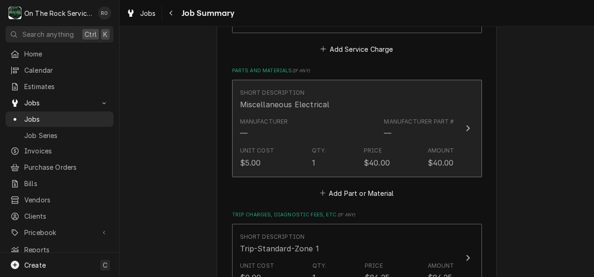
click at [378, 114] on div "Manufacturer — Manufacturer Part # —" at bounding box center [347, 128] width 214 height 29
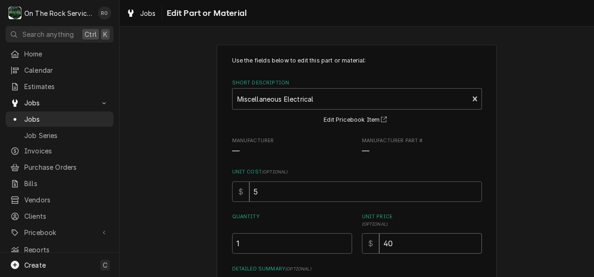
drag, startPoint x: 412, startPoint y: 244, endPoint x: 324, endPoint y: 222, distance: 90.3
click at [324, 222] on div "Quantity 1 Unit Price ( optional ) $ 40" at bounding box center [357, 233] width 250 height 41
type textarea "x"
type input "1"
type textarea "x"
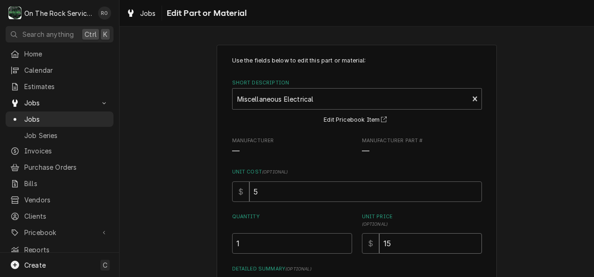
type input "15"
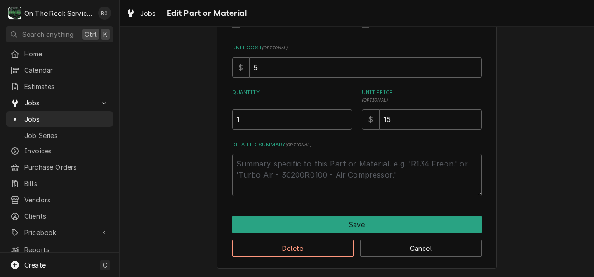
drag, startPoint x: 324, startPoint y: 222, endPoint x: 564, endPoint y: 229, distance: 240.0
click at [564, 229] on div "Use the fields below to edit this part or material: Short Description Miscellan…" at bounding box center [356, 94] width 474 height 365
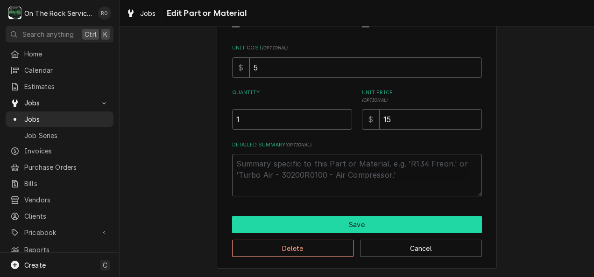
click at [467, 224] on button "Save" at bounding box center [357, 224] width 250 height 17
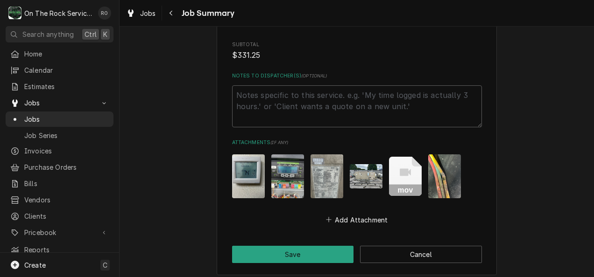
scroll to position [995, 0]
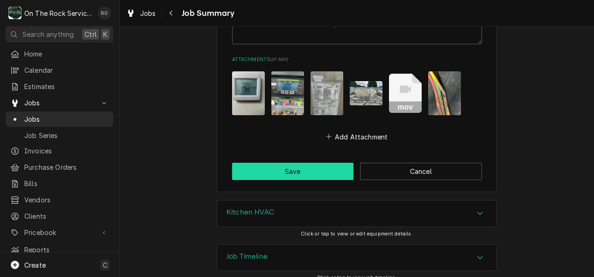
click at [326, 169] on button "Save" at bounding box center [293, 171] width 122 height 17
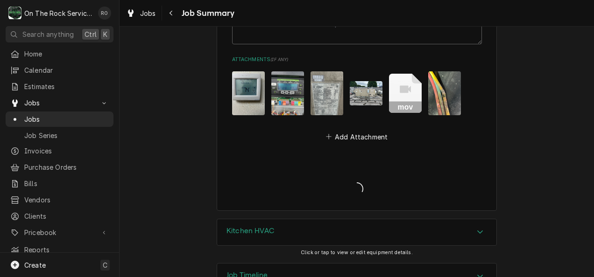
type textarea "x"
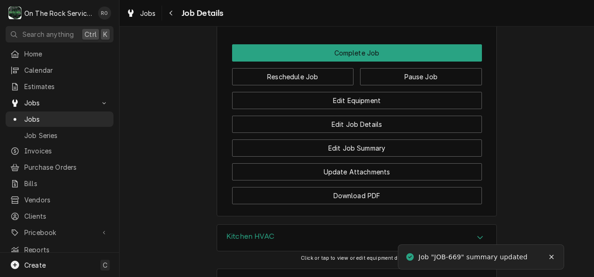
scroll to position [1179, 0]
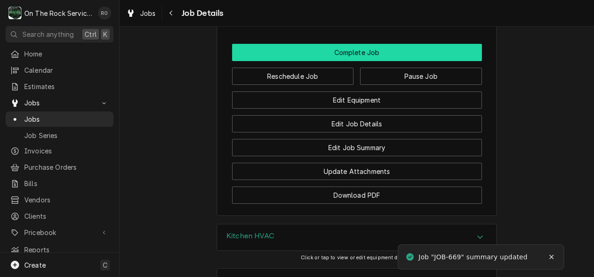
click at [439, 53] on button "Complete Job" at bounding box center [357, 52] width 250 height 17
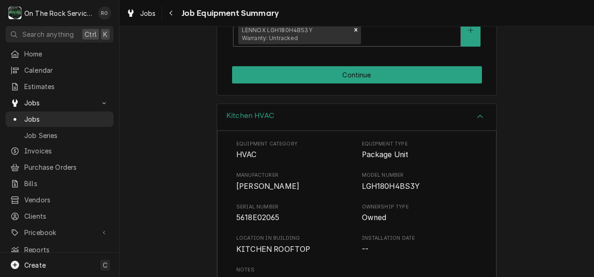
scroll to position [209, 0]
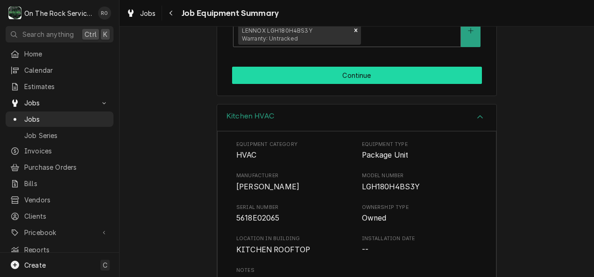
click at [393, 78] on button "Continue" at bounding box center [357, 75] width 250 height 17
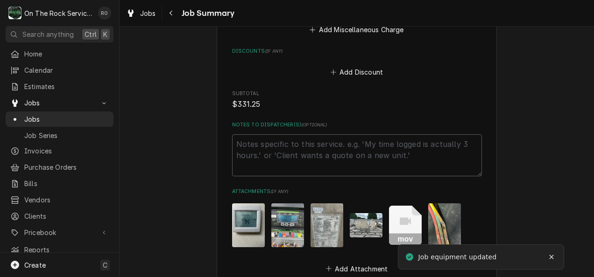
scroll to position [995, 0]
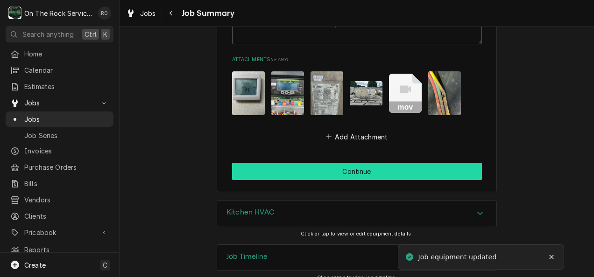
click at [443, 163] on button "Continue" at bounding box center [357, 171] width 250 height 17
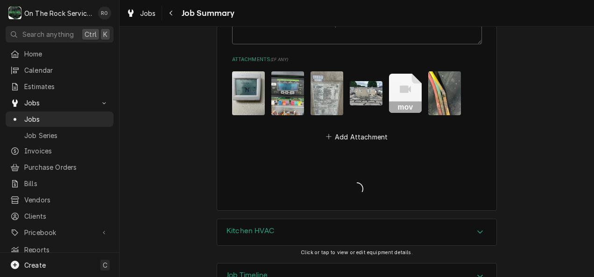
type textarea "x"
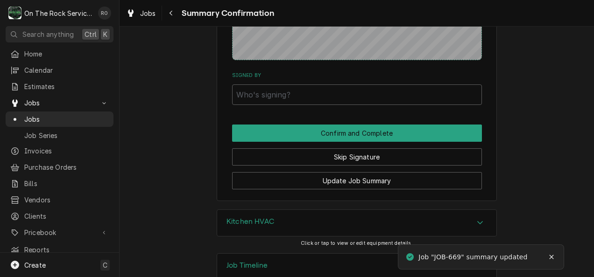
scroll to position [933, 0]
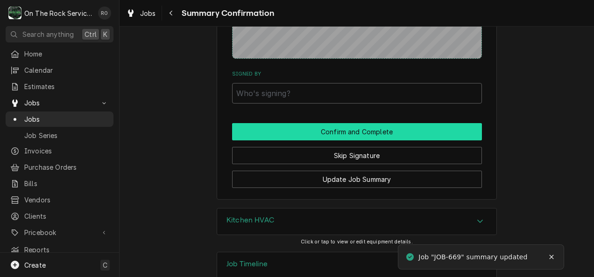
click at [420, 139] on button "Confirm and Complete" at bounding box center [357, 131] width 250 height 17
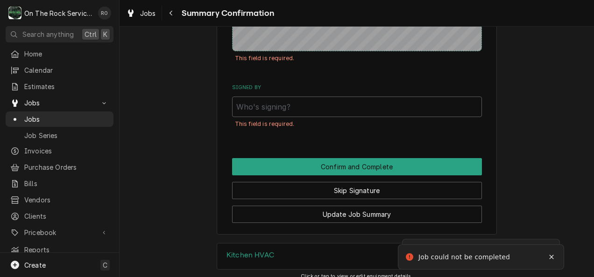
scroll to position [945, 0]
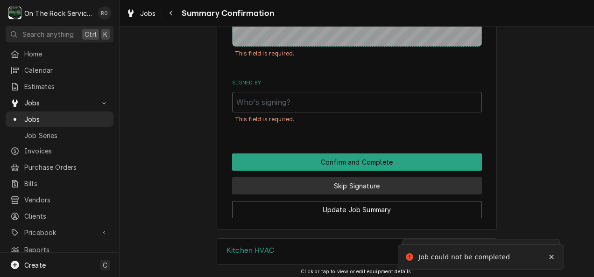
click at [311, 195] on button "Skip Signature" at bounding box center [357, 185] width 250 height 17
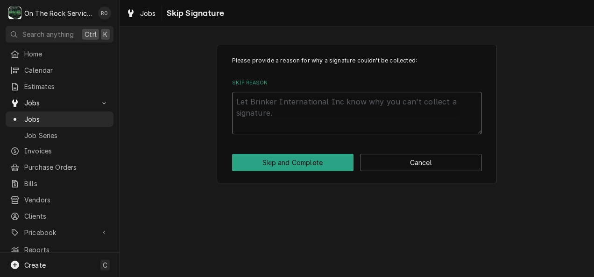
click at [285, 111] on textarea "Skip Reason" at bounding box center [357, 113] width 250 height 42
type textarea "x"
type textarea "n"
type textarea "x"
type textarea "no"
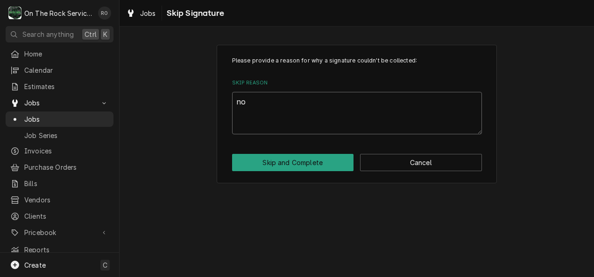
type textarea "x"
type textarea "not"
type textarea "x"
type textarea "not"
type textarea "x"
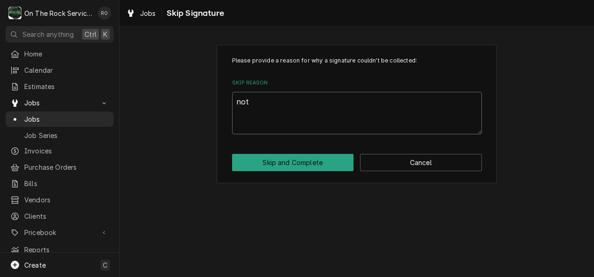
type textarea "not o"
type textarea "x"
type textarea "not on"
type textarea "x"
type textarea "not on"
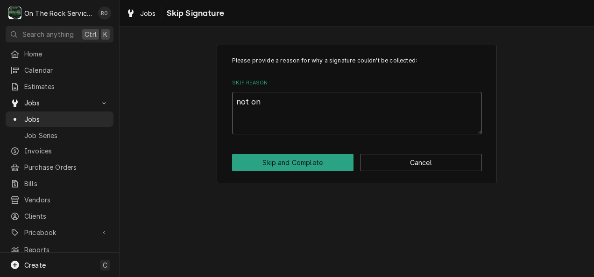
type textarea "x"
type textarea "not on s"
type textarea "x"
type textarea "not on si"
type textarea "x"
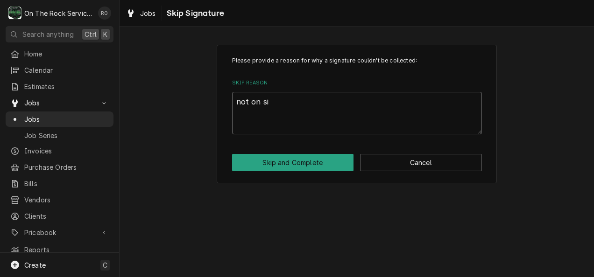
type textarea "not on sit"
type textarea "x"
type textarea "not on site"
type textarea "x"
type textarea "not on site"
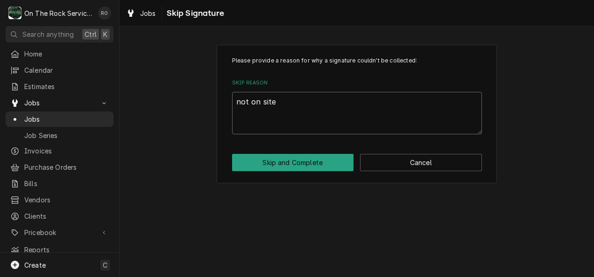
type textarea "x"
type textarea "not on site a"
type textarea "x"
type textarea "not on site at"
type textarea "x"
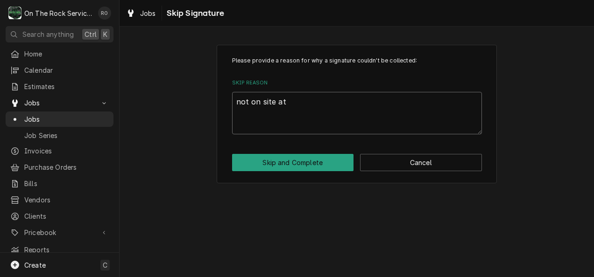
type textarea "not on site at"
type textarea "x"
type textarea "not on site at t"
type textarea "x"
type textarea "not on site at ti"
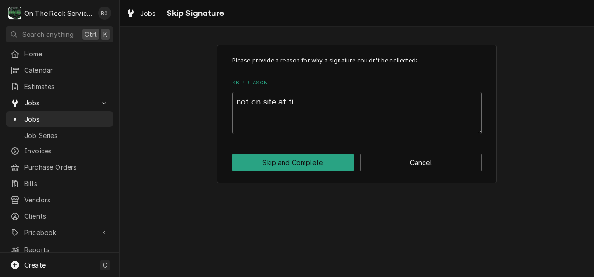
type textarea "x"
type textarea "not on site at [PERSON_NAME]"
type textarea "x"
type textarea "not on site at time"
type textarea "x"
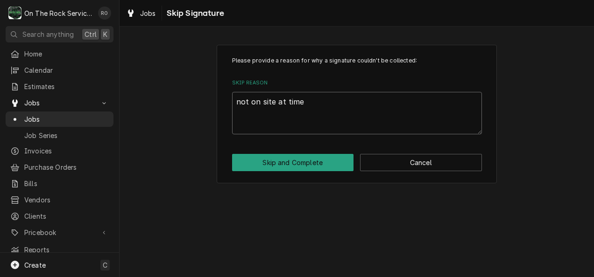
type textarea "not on site at time"
type textarea "x"
type textarea "not on site at time of"
type textarea "x"
type textarea "not on site at time of"
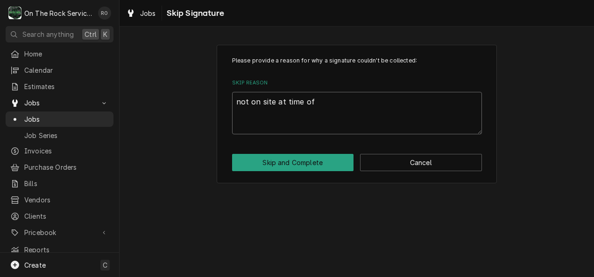
type textarea "x"
type textarea "not on site at time of c"
type textarea "x"
type textarea "not on site at time of cl"
type textarea "x"
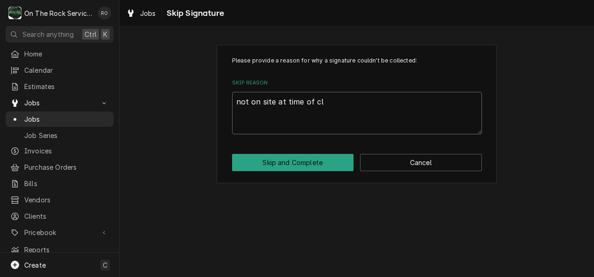
type textarea "not on site at time of clo"
type textarea "x"
type textarea "not on site at time of clos"
type textarea "x"
type textarea "not on site at time of closi"
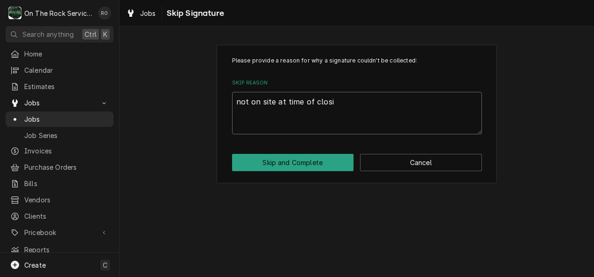
type textarea "x"
type textarea "not on site at time of closin"
type textarea "x"
type textarea "not on site at time of closing"
type textarea "x"
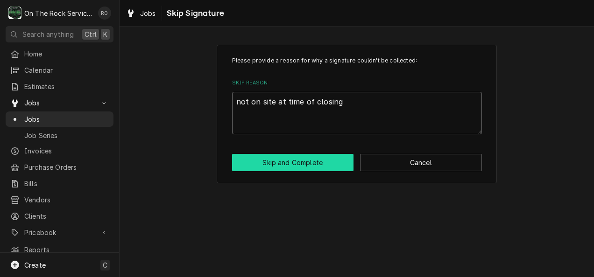
type textarea "not on site at time of closing"
click at [290, 167] on button "Skip and Complete" at bounding box center [293, 162] width 122 height 17
type textarea "x"
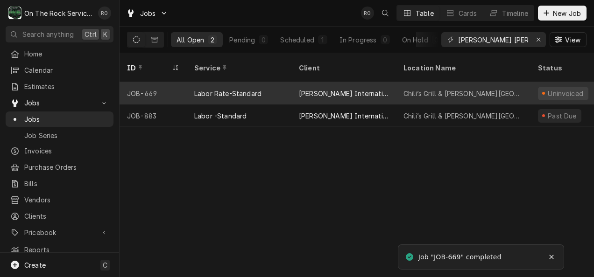
click at [442, 89] on div "Chili’s Grill & Bar - Greenwood" at bounding box center [462, 94] width 119 height 10
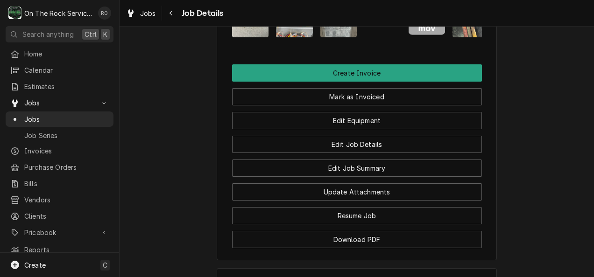
scroll to position [1039, 0]
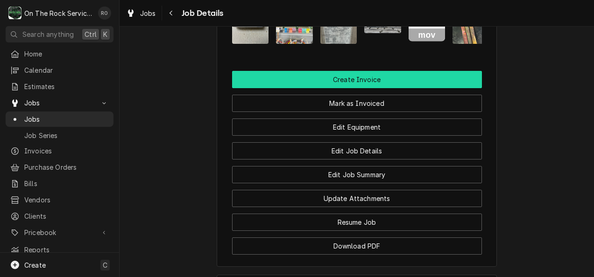
click at [426, 74] on button "Create Invoice" at bounding box center [357, 79] width 250 height 17
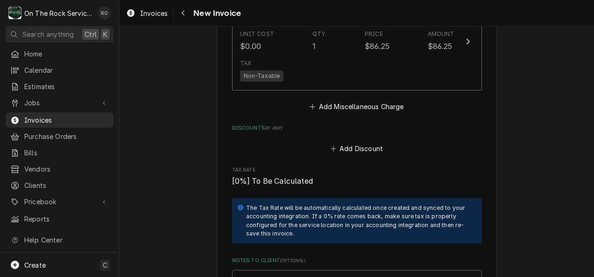
scroll to position [1714, 0]
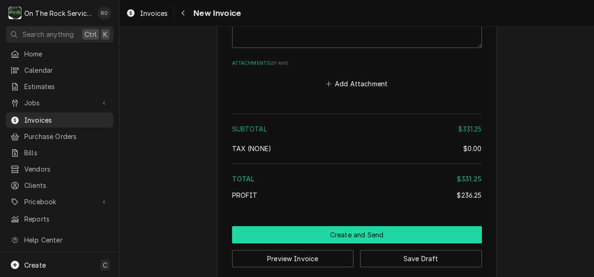
click at [366, 229] on button "Create and Send" at bounding box center [357, 234] width 250 height 17
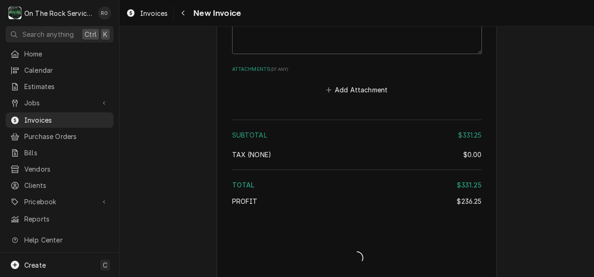
type textarea "x"
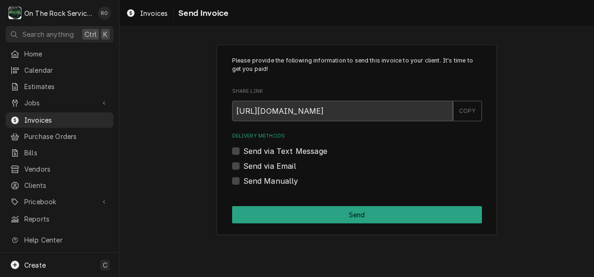
click at [243, 180] on label "Send Manually" at bounding box center [270, 181] width 55 height 11
click at [243, 180] on input "Send Manually" at bounding box center [368, 186] width 250 height 21
checkbox input "true"
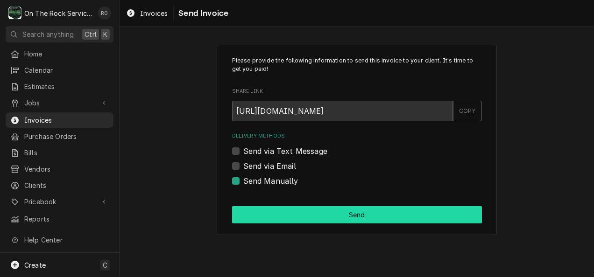
click at [255, 206] on button "Send" at bounding box center [357, 214] width 250 height 17
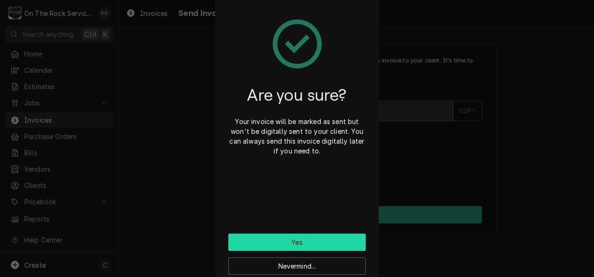
click at [320, 243] on button "Yes" at bounding box center [296, 242] width 137 height 17
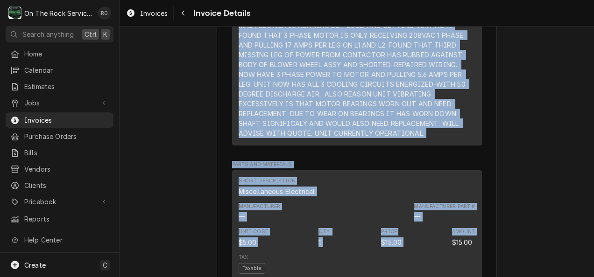
scroll to position [681, 0]
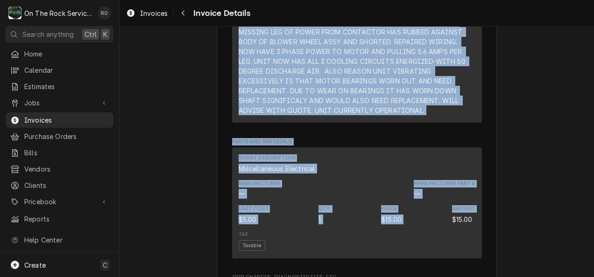
drag, startPoint x: 236, startPoint y: 131, endPoint x: 425, endPoint y: 141, distance: 188.9
click at [425, 115] on div "[DATE] TMB PROVIDE SERVICE PARTS AND LABOR TO DETERMINE THAT UPON ARRIVAL KITCH…" at bounding box center [357, 36] width 237 height 157
copy div "[DATE] TMB PROVIDE SERVICE PARTS AND LABOR TO DETERMINE THAT UPON ARRIVAL KITCH…"
click at [50, 53] on span "Home" at bounding box center [66, 54] width 84 height 10
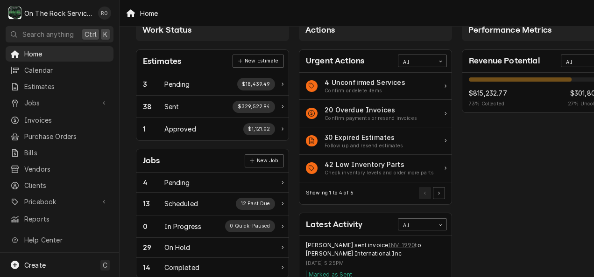
scroll to position [36, 0]
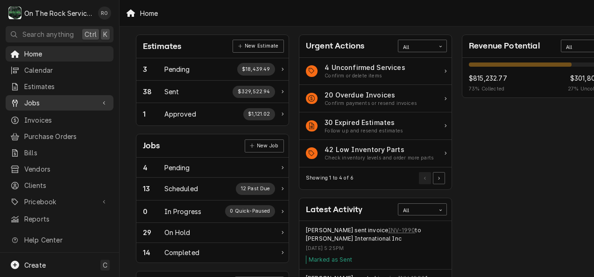
click at [63, 105] on div "Jobs" at bounding box center [59, 103] width 104 height 12
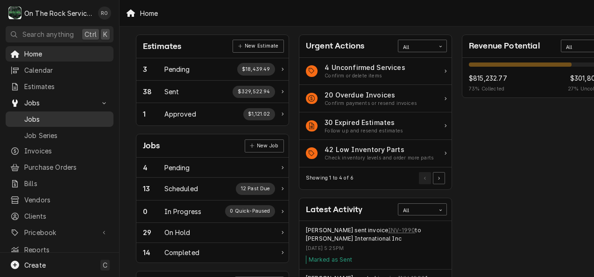
click at [64, 120] on div "Jobs" at bounding box center [59, 119] width 104 height 12
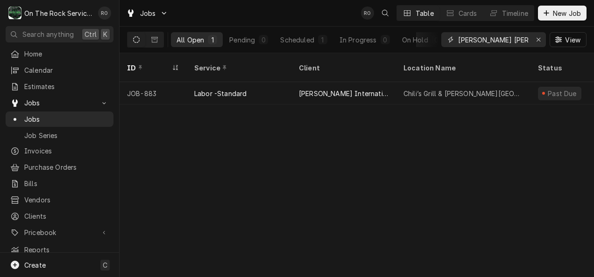
drag, startPoint x: 525, startPoint y: 40, endPoint x: 483, endPoint y: 44, distance: 42.2
click at [483, 44] on input "brinker greenwood" at bounding box center [493, 39] width 70 height 15
click at [331, 14] on div "Jobs RO Table Cards Timeline New Job" at bounding box center [356, 13] width 474 height 26
drag, startPoint x: 524, startPoint y: 36, endPoint x: 483, endPoint y: 42, distance: 41.9
click at [483, 42] on input "brinker greenwood" at bounding box center [493, 39] width 70 height 15
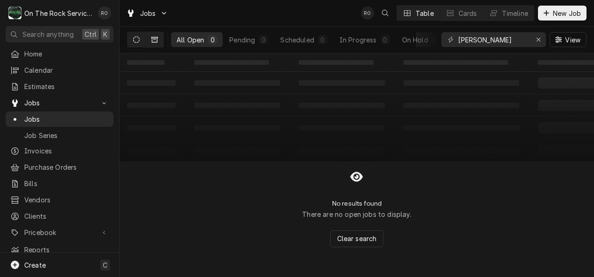
click at [156, 37] on icon "Dynamic Content Wrapper" at bounding box center [154, 39] width 7 height 7
drag, startPoint x: 513, startPoint y: 38, endPoint x: 484, endPoint y: 45, distance: 30.2
click at [484, 45] on input "brinker haywood" at bounding box center [493, 39] width 70 height 15
type input "brinker greenville"
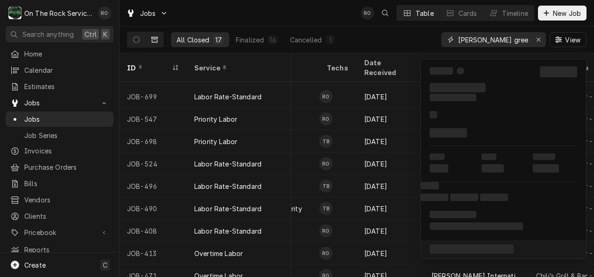
scroll to position [181, 271]
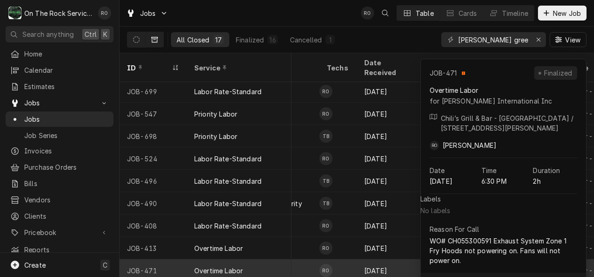
click at [344, 260] on td "RO" at bounding box center [337, 271] width 37 height 22
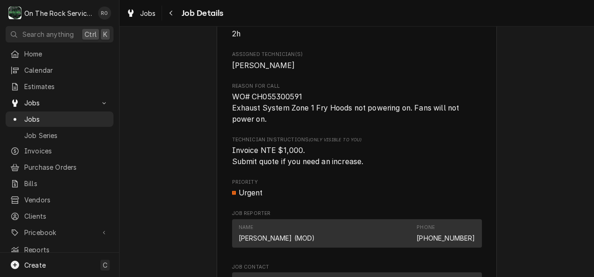
scroll to position [429, 0]
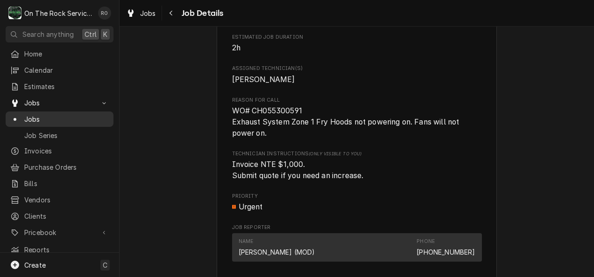
click at [33, 114] on span "Jobs" at bounding box center [66, 119] width 84 height 10
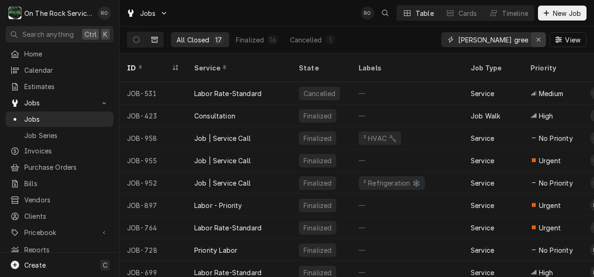
click at [541, 35] on div "Erase input" at bounding box center [538, 39] width 9 height 9
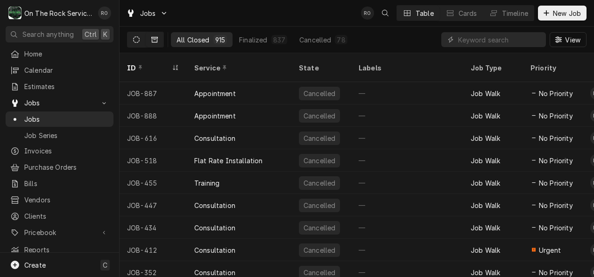
click at [136, 34] on button "Dynamic Content Wrapper" at bounding box center [136, 39] width 18 height 15
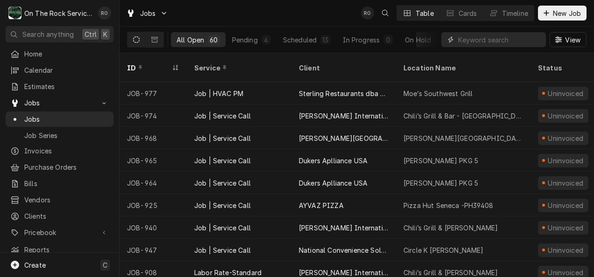
click at [474, 42] on input "Dynamic Content Wrapper" at bounding box center [499, 39] width 83 height 15
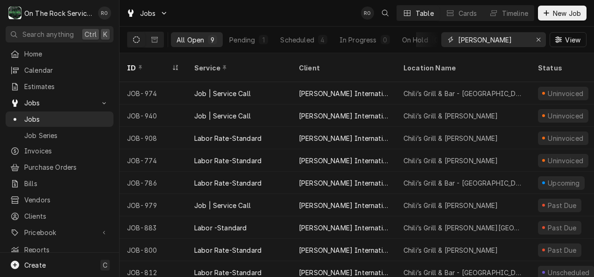
type input "brinker"
click at [324, 18] on div "Jobs RO Table Cards Timeline New Job" at bounding box center [356, 13] width 474 height 26
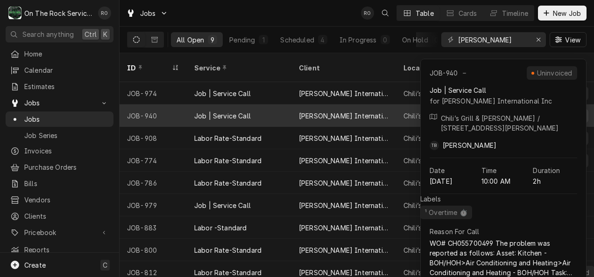
click at [338, 105] on div "[PERSON_NAME] International Inc" at bounding box center [343, 116] width 105 height 22
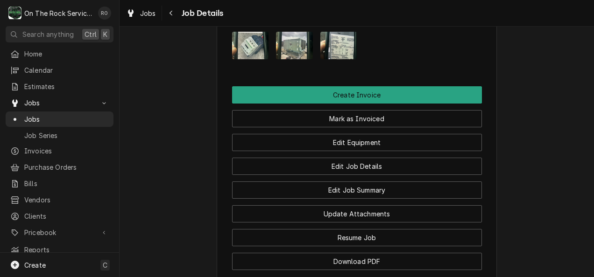
scroll to position [1086, 0]
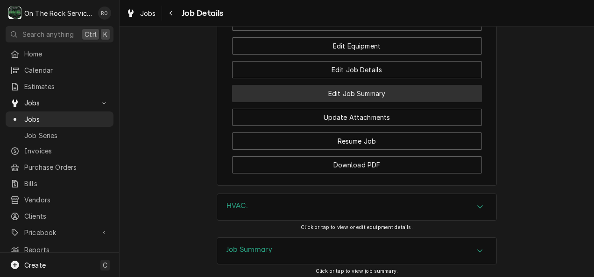
click at [338, 99] on button "Edit Job Summary" at bounding box center [357, 93] width 250 height 17
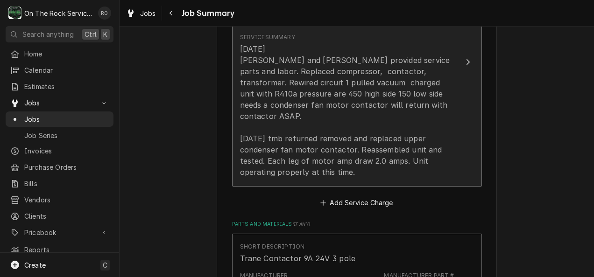
scroll to position [719, 0]
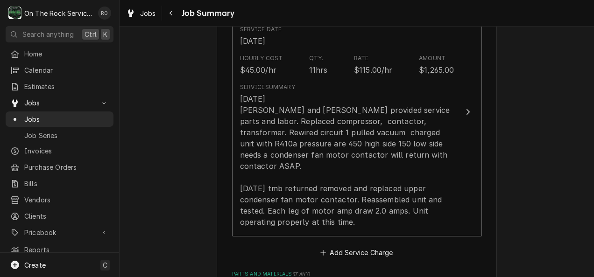
scroll to position [669, 0]
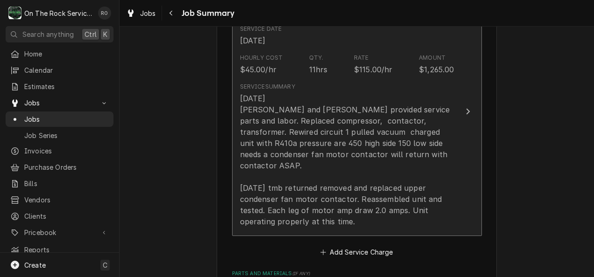
click at [472, 153] on button "Short Description Labor - Standard - Incurred Service Date [DATE] Hourly Cost $…" at bounding box center [357, 112] width 250 height 250
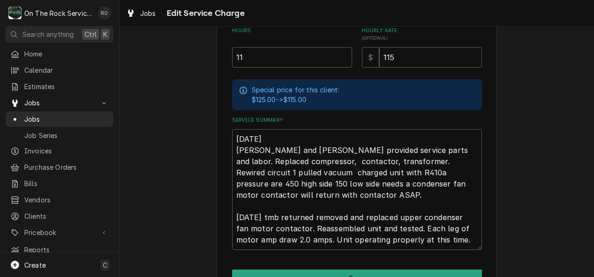
scroll to position [238, 0]
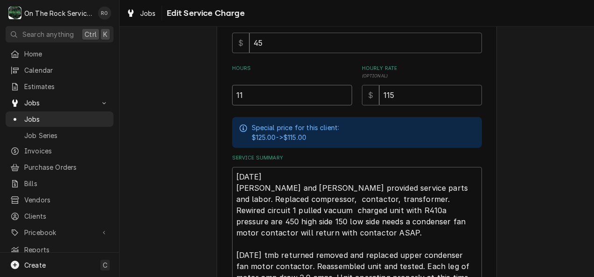
drag, startPoint x: 273, startPoint y: 98, endPoint x: 204, endPoint y: 101, distance: 68.2
click at [204, 101] on div "Use the fields below to edit this service charge Short Description Labor - Stan…" at bounding box center [356, 83] width 474 height 570
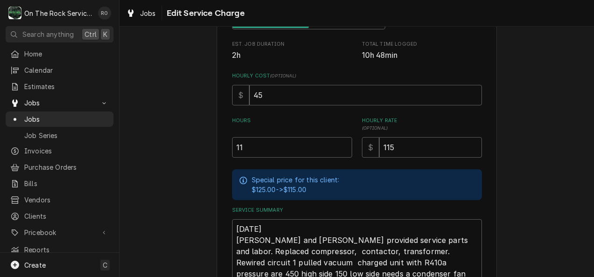
scroll to position [185, 0]
click at [517, 148] on div "Use the fields below to edit this service charge Short Description Labor - Stan…" at bounding box center [356, 137] width 474 height 570
drag, startPoint x: 283, startPoint y: 153, endPoint x: 211, endPoint y: 154, distance: 71.9
click at [211, 154] on div "Use the fields below to edit this service charge Short Description Labor - Stan…" at bounding box center [356, 137] width 474 height 570
type textarea "x"
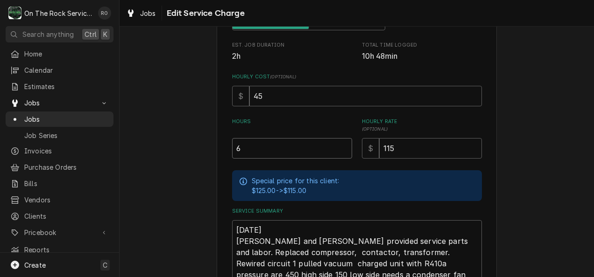
type input "6"
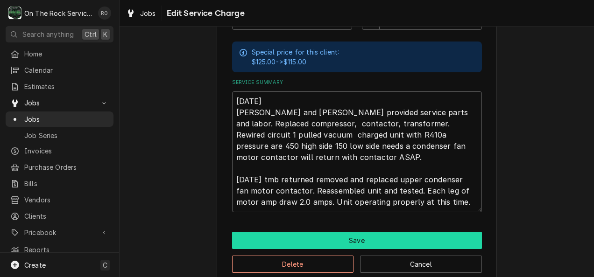
click at [463, 241] on button "Save" at bounding box center [357, 240] width 250 height 17
type textarea "x"
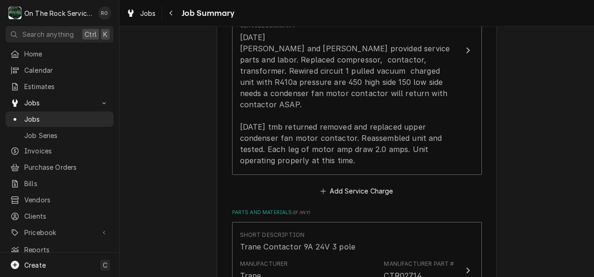
scroll to position [731, 0]
click at [381, 184] on button "Add Service Charge" at bounding box center [357, 190] width 76 height 13
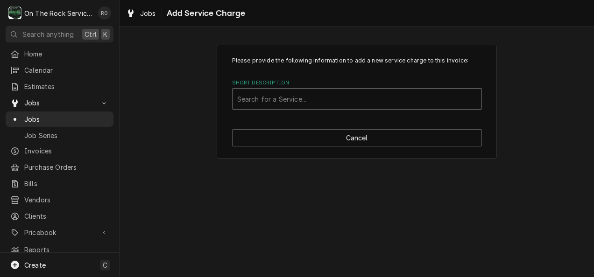
click at [356, 97] on div "Short Description" at bounding box center [356, 99] width 239 height 17
type input "Helper"
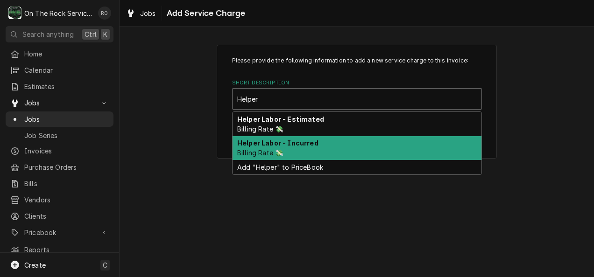
click at [340, 145] on div "Helper Labor - Incurred Billing Rate 💸" at bounding box center [356, 148] width 249 height 24
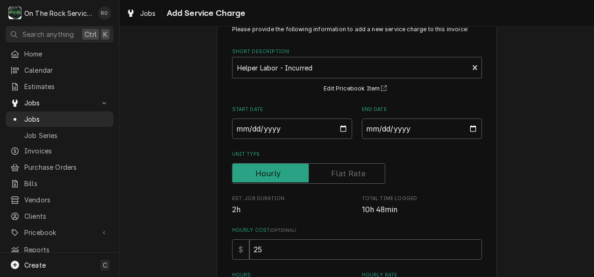
scroll to position [31, 0]
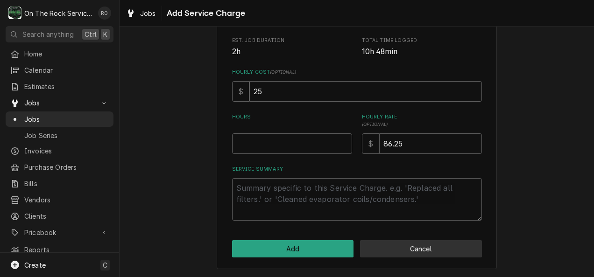
click at [421, 243] on button "Cancel" at bounding box center [421, 248] width 122 height 17
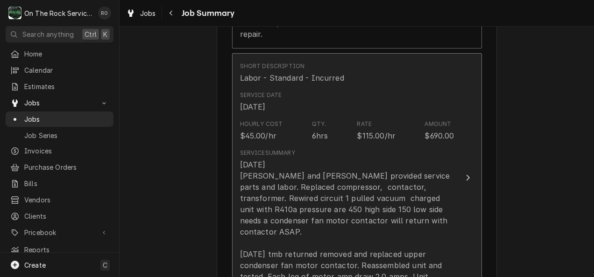
click at [451, 240] on button "Short Description Labor - Standard - Incurred Service Date [DATE] Hourly Cost $…" at bounding box center [357, 178] width 250 height 250
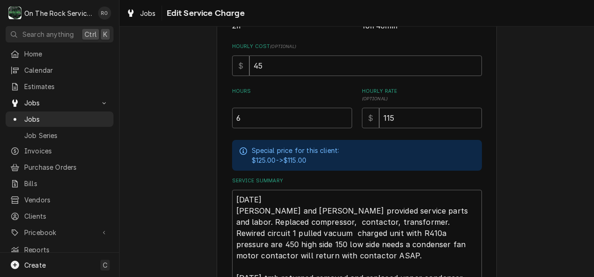
scroll to position [216, 0]
click at [307, 111] on input "6" at bounding box center [292, 117] width 120 height 21
type textarea "x"
type input "1"
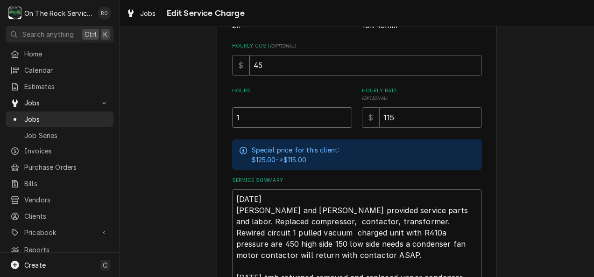
type textarea "x"
type input "11"
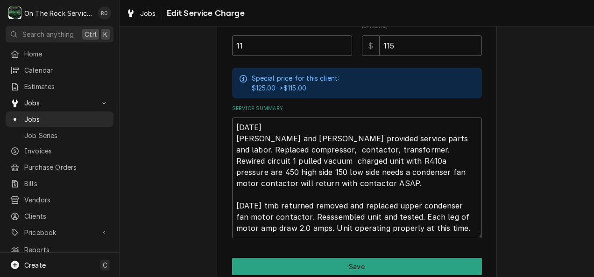
scroll to position [329, 0]
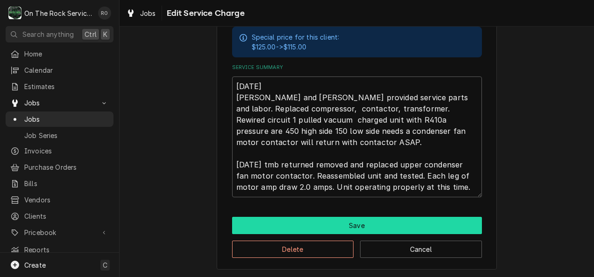
click at [341, 220] on button "Save" at bounding box center [357, 225] width 250 height 17
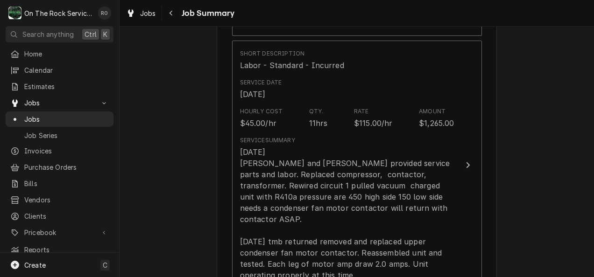
scroll to position [634, 0]
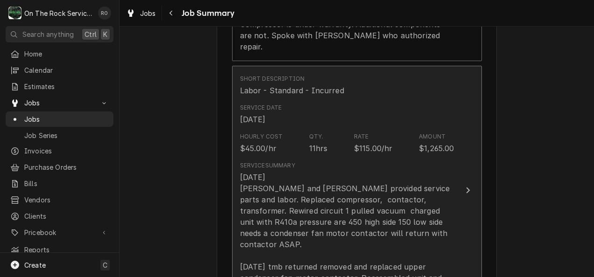
click at [384, 158] on div "Service Summary [DATE] [PERSON_NAME] and [PERSON_NAME] provided service parts a…" at bounding box center [347, 234] width 214 height 152
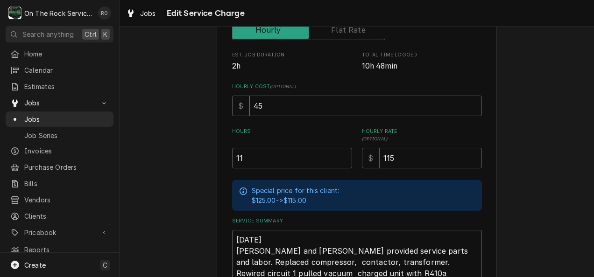
scroll to position [176, 0]
drag, startPoint x: 278, startPoint y: 158, endPoint x: 179, endPoint y: 148, distance: 99.9
click at [179, 148] on div "Use the fields below to edit this service charge Short Description Labor - Stan…" at bounding box center [356, 146] width 474 height 570
type textarea "x"
type input "9"
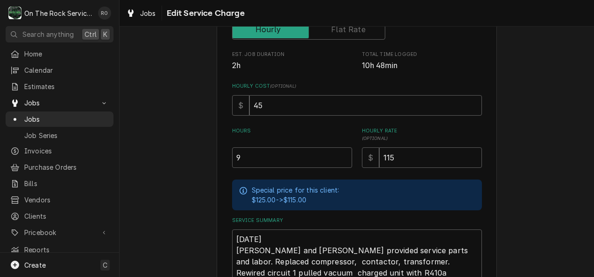
drag, startPoint x: 517, startPoint y: 138, endPoint x: 554, endPoint y: 126, distance: 38.8
click at [554, 126] on div "Use the fields below to edit this service charge Short Description Labor - Stan…" at bounding box center [356, 146] width 474 height 570
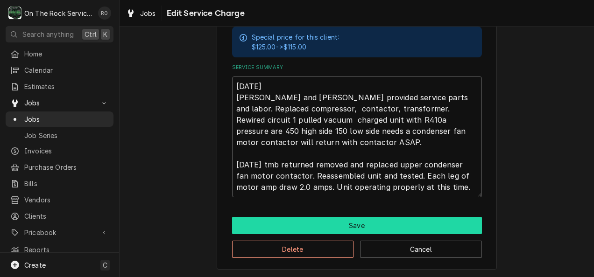
click at [409, 226] on button "Save" at bounding box center [357, 225] width 250 height 17
type textarea "x"
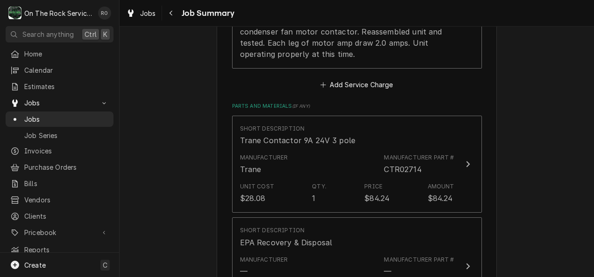
scroll to position [838, 0]
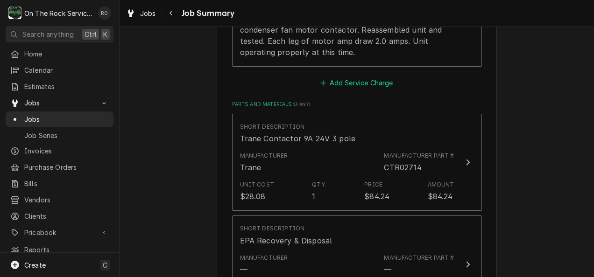
click at [368, 77] on button "Add Service Charge" at bounding box center [357, 83] width 76 height 13
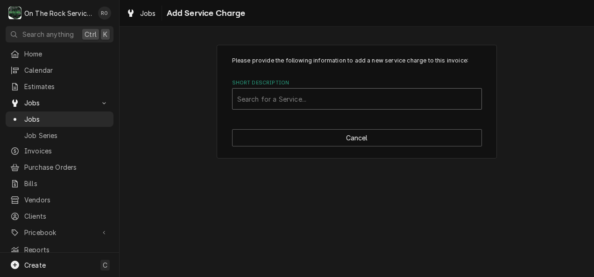
click at [342, 101] on div "Short Description" at bounding box center [356, 99] width 239 height 17
type input "helper"
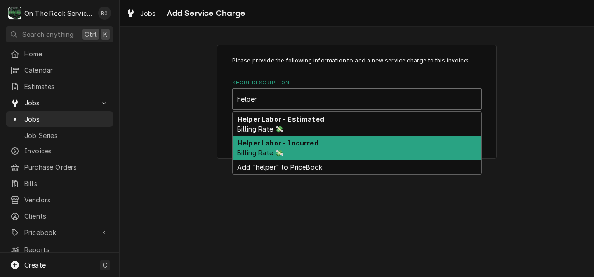
click at [330, 148] on div "Helper Labor - Incurred Billing Rate 💸" at bounding box center [356, 148] width 249 height 24
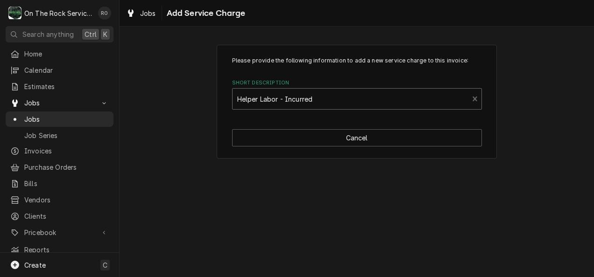
type textarea "x"
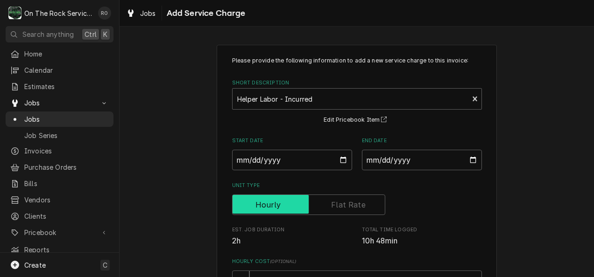
click at [309, 207] on input "Unit Type" at bounding box center [308, 205] width 145 height 21
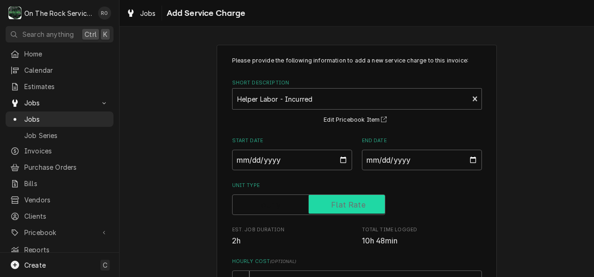
checkbox input "true"
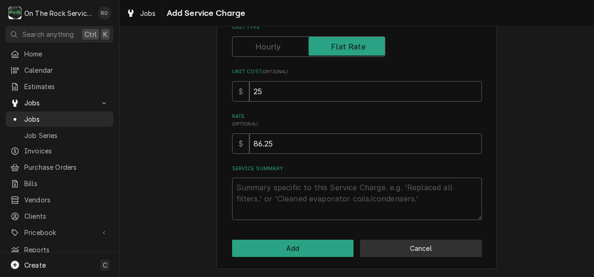
click at [427, 248] on button "Cancel" at bounding box center [421, 248] width 122 height 17
type textarea "x"
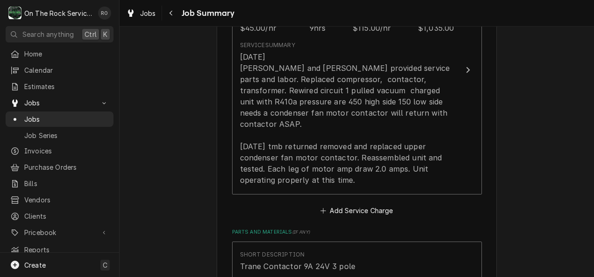
scroll to position [710, 0]
click at [365, 204] on button "Add Service Charge" at bounding box center [357, 210] width 76 height 13
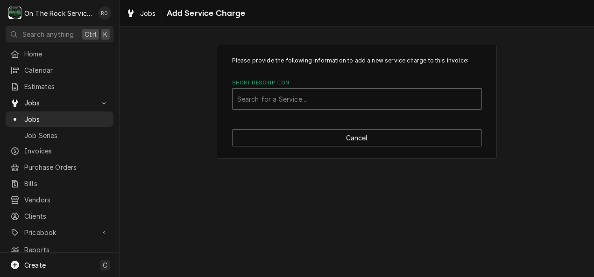
click at [318, 91] on div "Short Description" at bounding box center [356, 99] width 239 height 17
type input "helper"
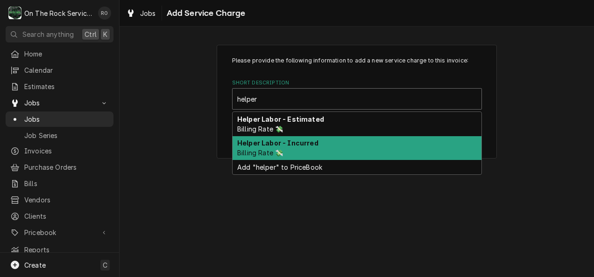
click at [309, 148] on div "Helper Labor - Incurred Billing Rate 💸" at bounding box center [356, 148] width 249 height 24
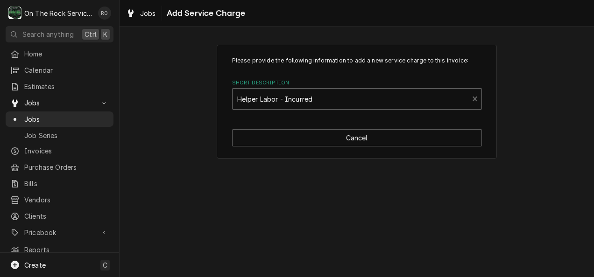
type textarea "x"
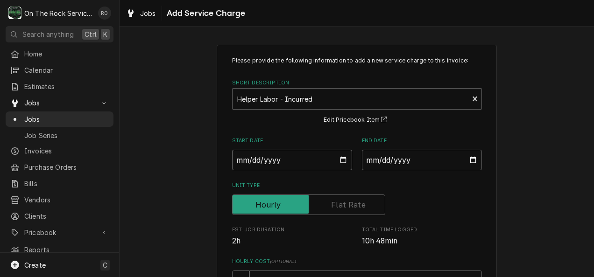
click at [334, 154] on input "Start Date" at bounding box center [292, 160] width 120 height 21
click at [341, 160] on input "Start Date" at bounding box center [292, 160] width 120 height 21
type input "[DATE]"
click at [469, 162] on input "End Date" at bounding box center [422, 160] width 120 height 21
type textarea "x"
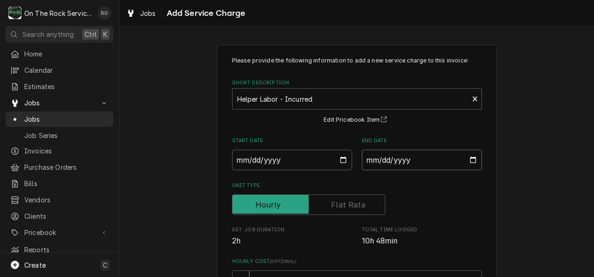
type input "[DATE]"
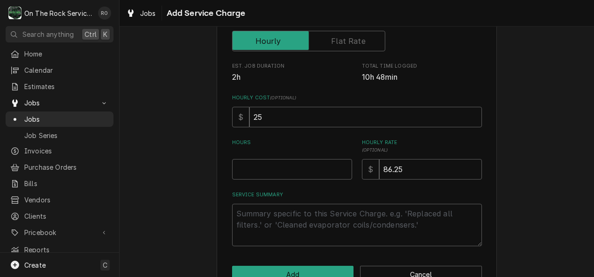
scroll to position [180, 0]
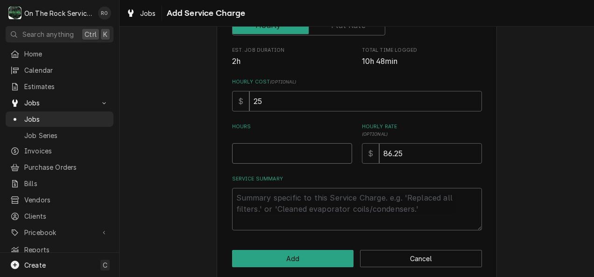
click at [268, 156] on input "Hours" at bounding box center [292, 153] width 120 height 21
type textarea "x"
type input "7"
type textarea "x"
type textarea "H"
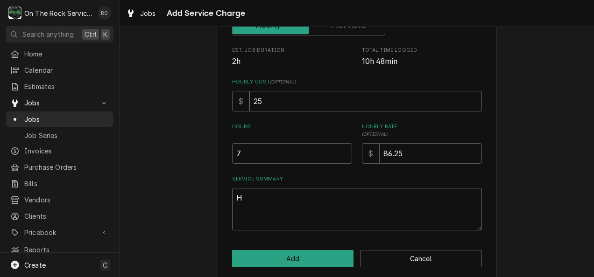
type textarea "x"
type textarea "He"
type textarea "x"
type textarea "Hel"
type textarea "x"
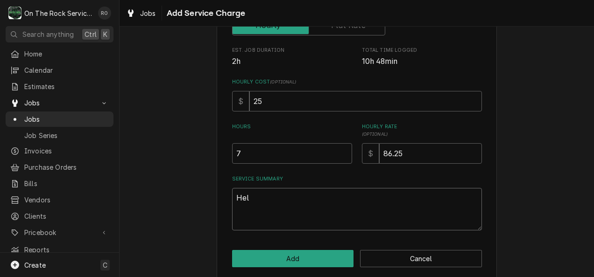
type textarea "Help"
type textarea "x"
type textarea "Helpe"
type textarea "x"
type textarea "Helper"
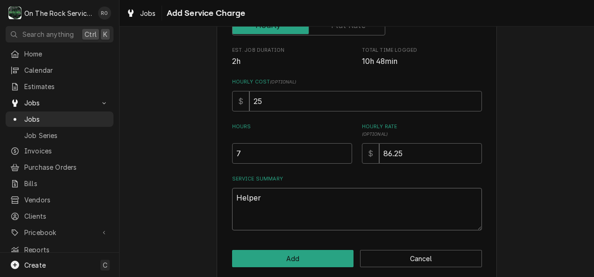
type textarea "x"
type textarea "Helper"
type textarea "x"
type textarea "Helper l"
type textarea "x"
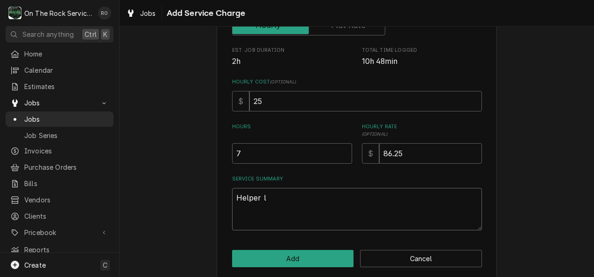
type textarea "Helper la"
type textarea "x"
type textarea "Helper lab"
type textarea "x"
type textarea "Helper labo"
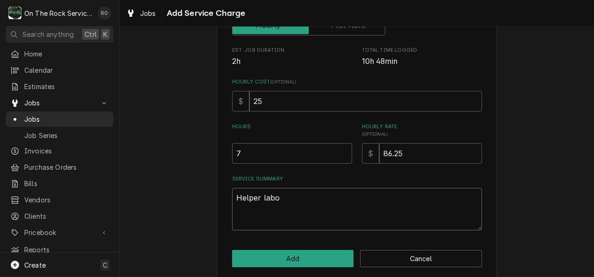
type textarea "x"
type textarea "Helper labor"
type textarea "x"
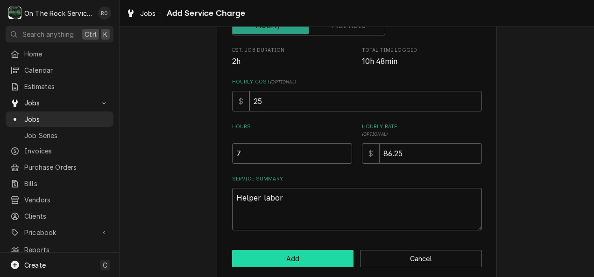
type textarea "Helper labor"
click at [269, 260] on button "Add" at bounding box center [293, 258] width 122 height 17
type textarea "x"
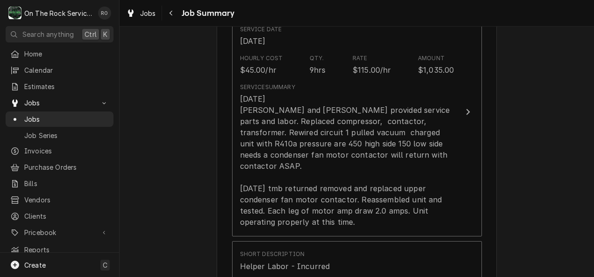
scroll to position [717, 0]
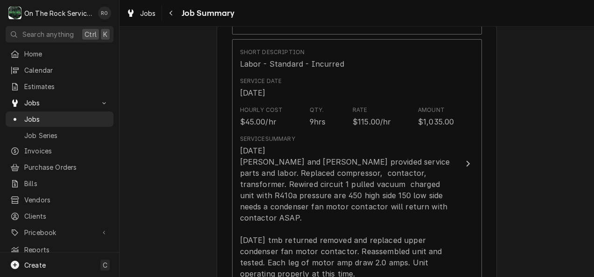
scroll to position [614, 0]
